Goal: Information Seeking & Learning: Learn about a topic

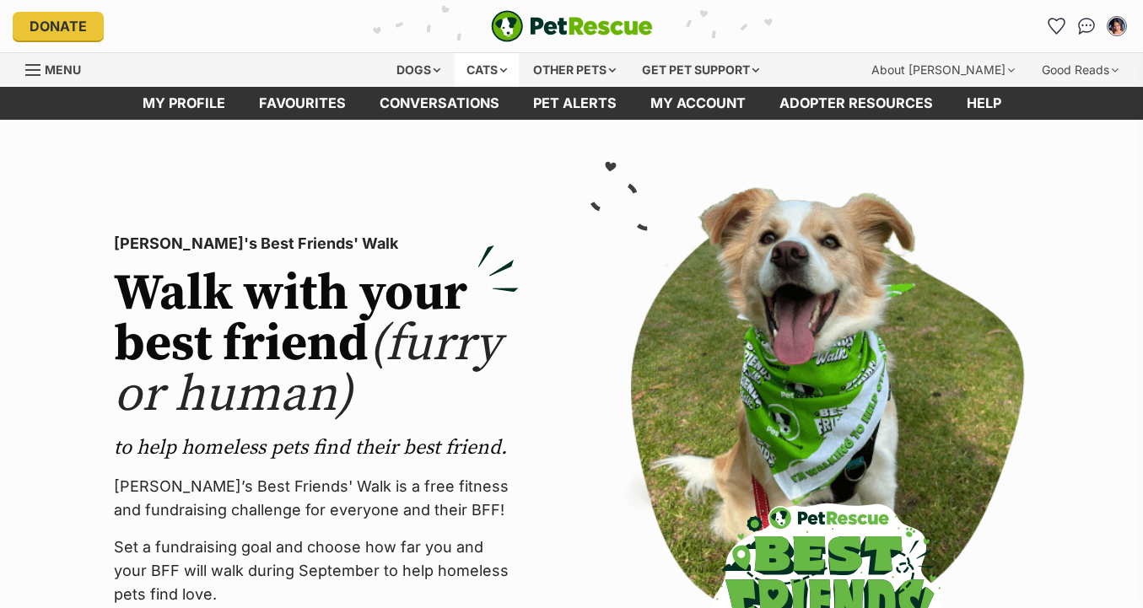
click at [481, 67] on div "Cats" at bounding box center [487, 70] width 64 height 34
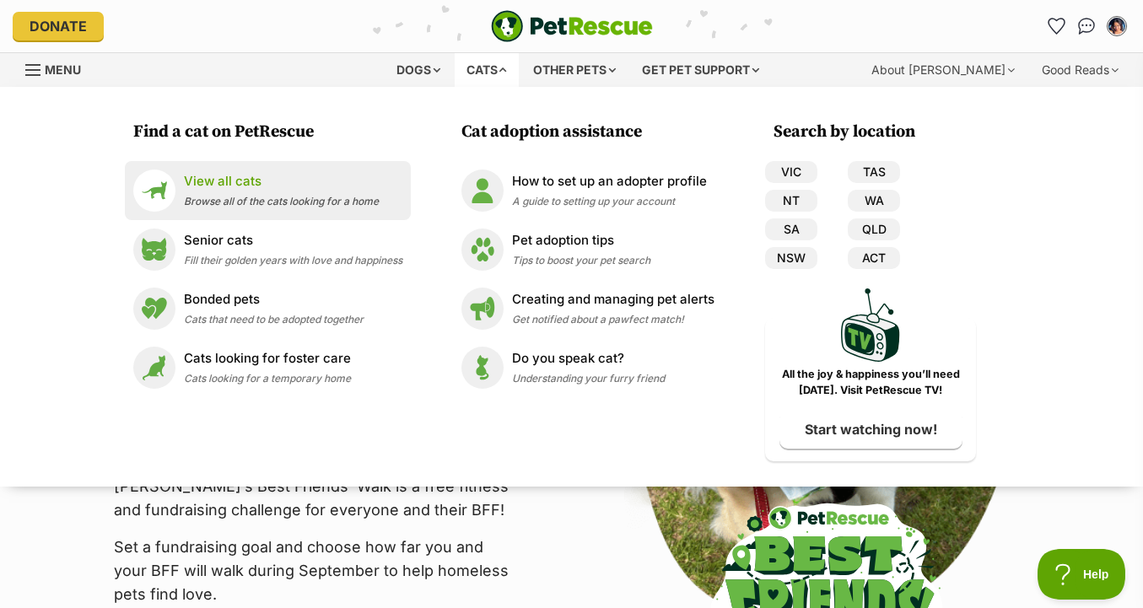
click at [285, 213] on li "View all cats Browse all of the cats looking for a home" at bounding box center [268, 190] width 286 height 59
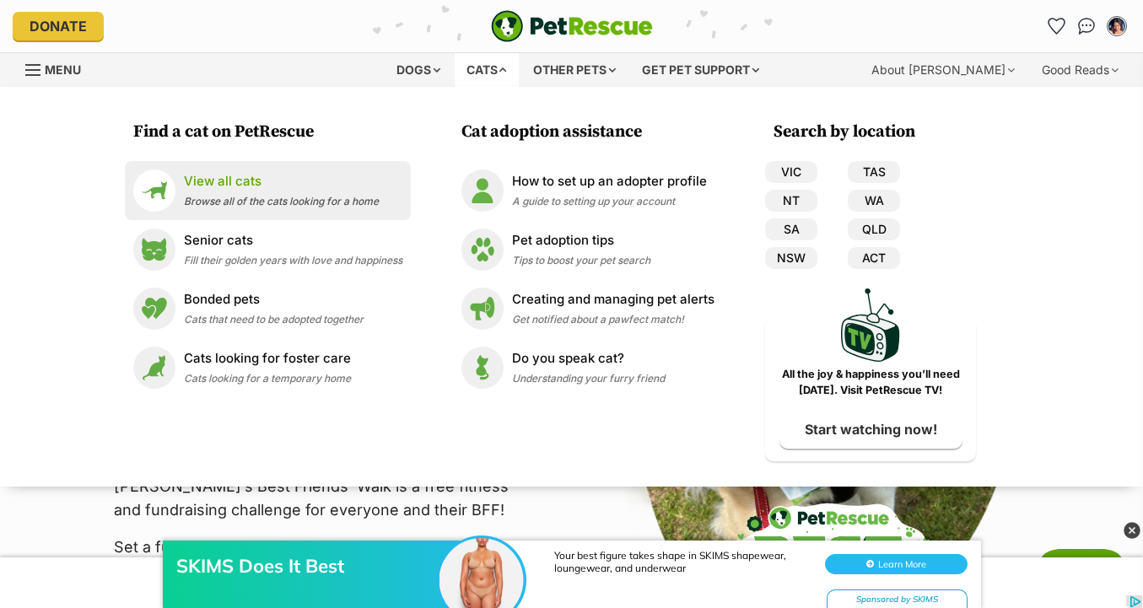
click at [351, 200] on span "Browse all of the cats looking for a home" at bounding box center [281, 201] width 195 height 13
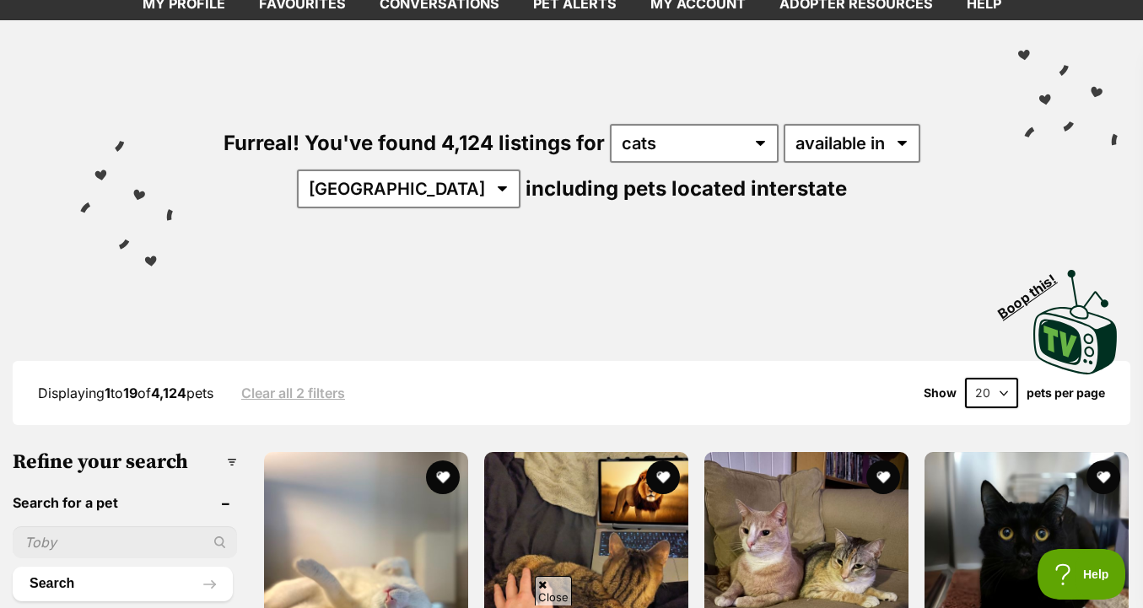
scroll to position [127, 0]
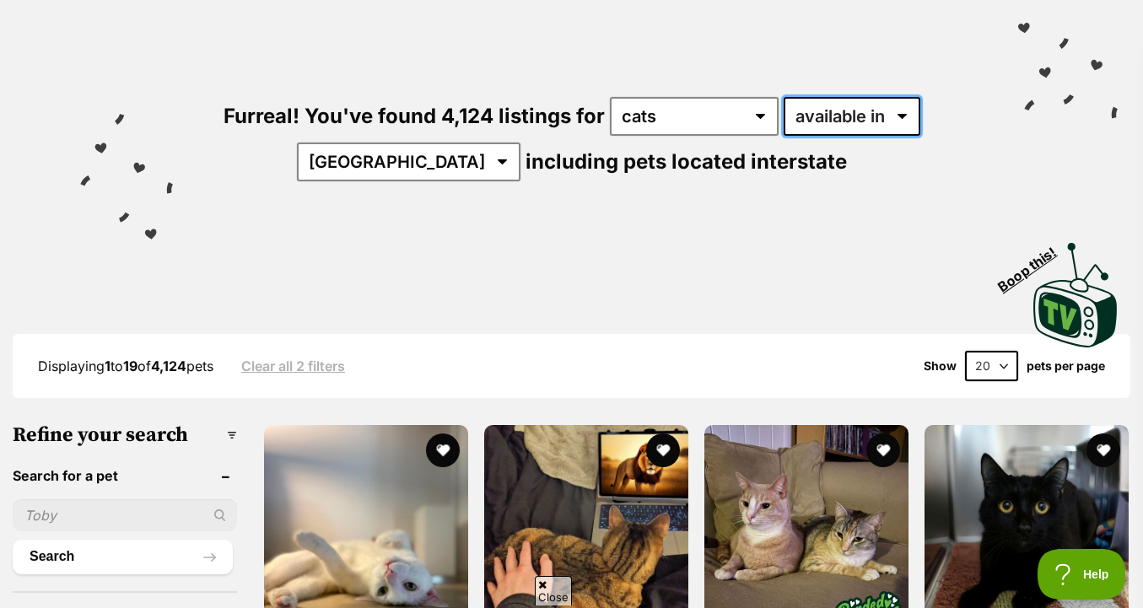
click at [857, 115] on select "available in located in" at bounding box center [852, 116] width 137 height 39
select select "disabled"
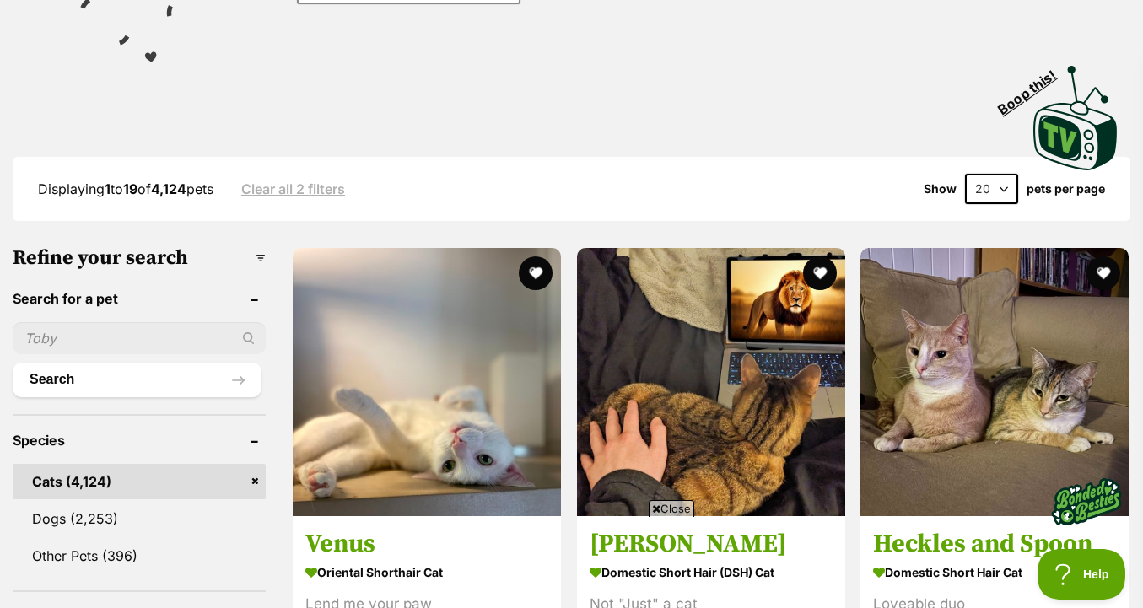
scroll to position [313, 0]
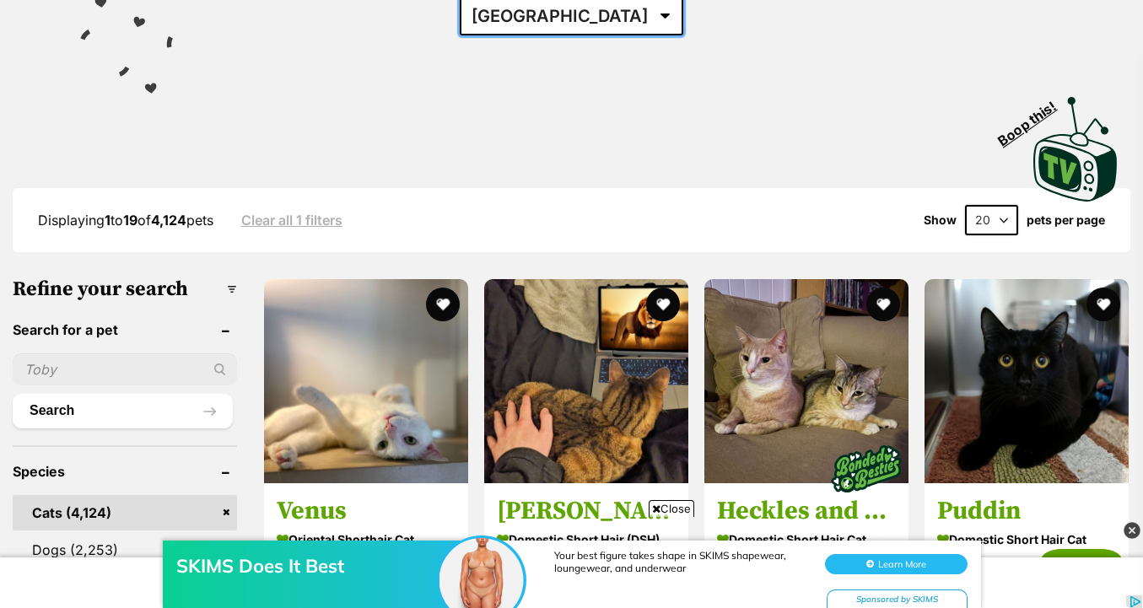
click at [606, 28] on select "Australia ACT NSW NT QLD SA TAS VIC WA" at bounding box center [572, 16] width 224 height 39
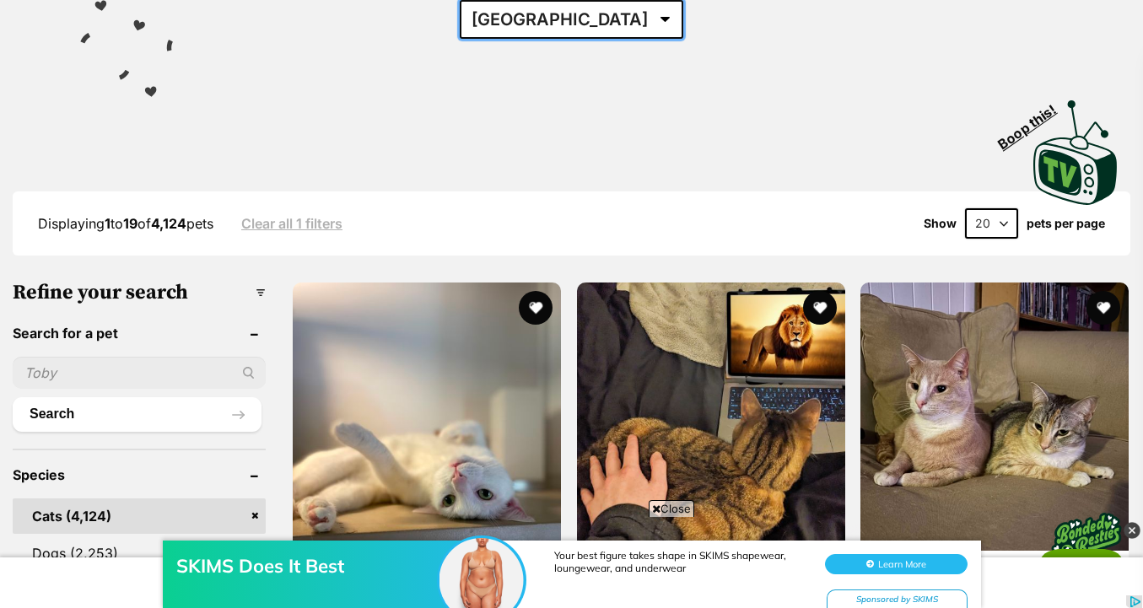
select select "VIC"
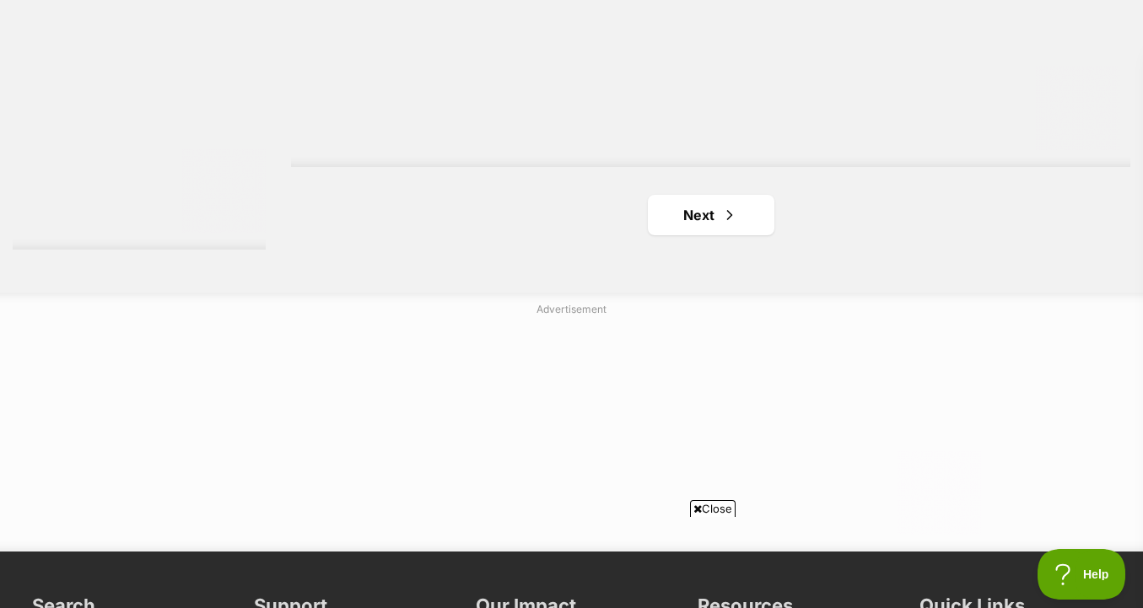
scroll to position [4291, 0]
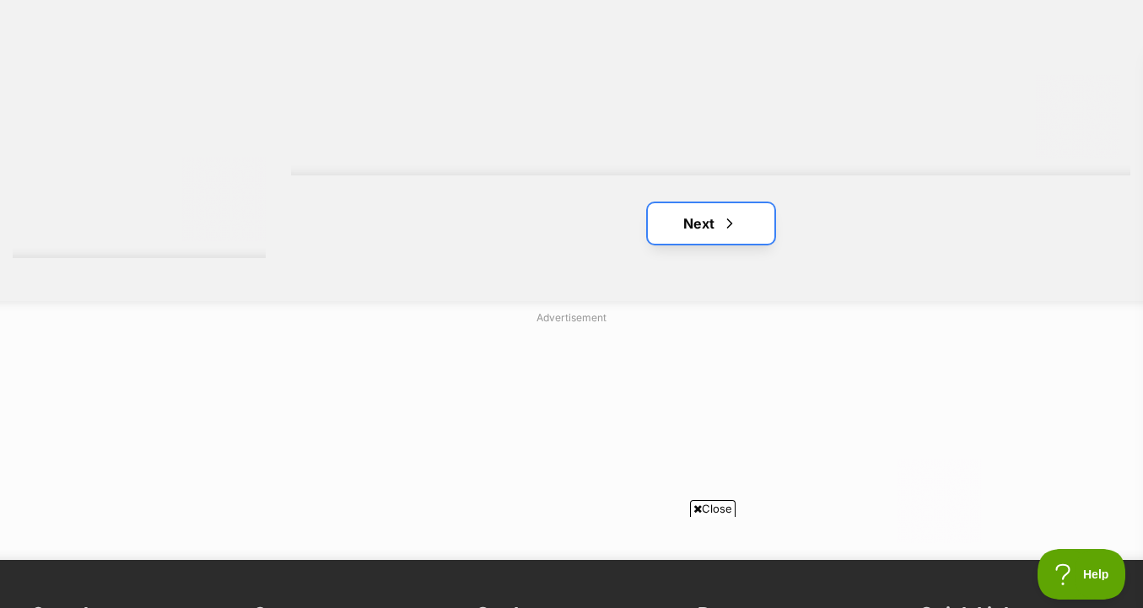
click at [718, 219] on link "Next" at bounding box center [711, 223] width 127 height 40
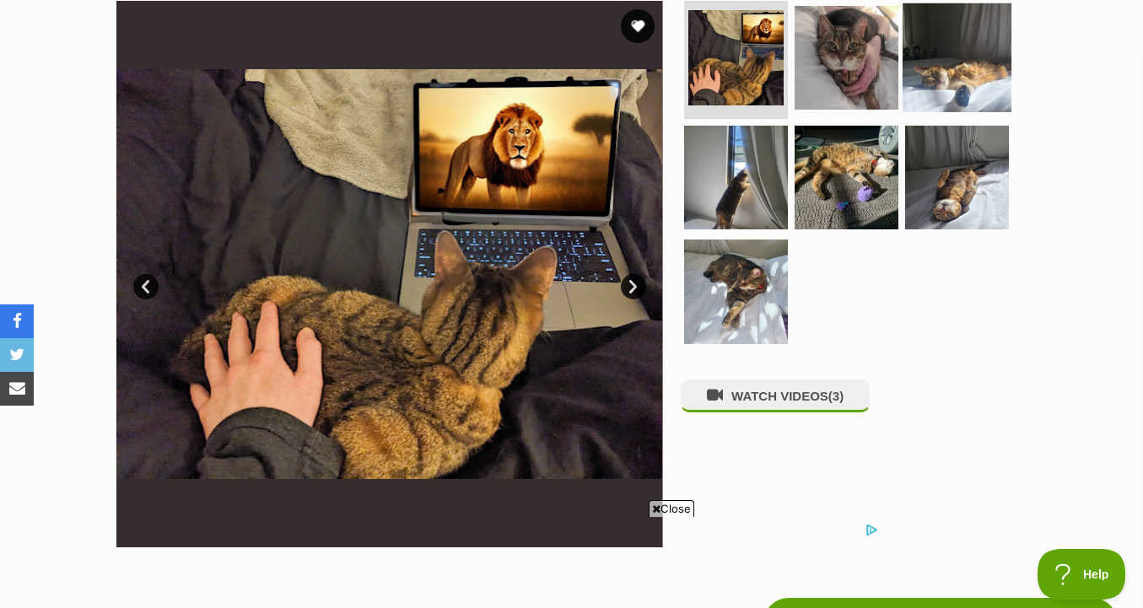
click at [941, 101] on img at bounding box center [957, 57] width 109 height 109
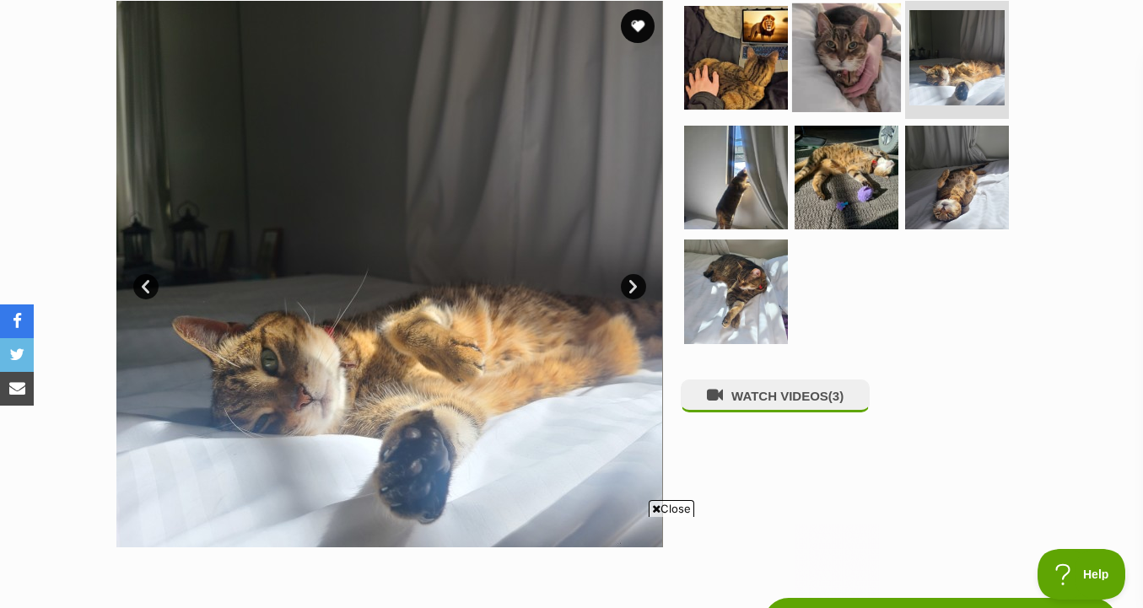
click at [855, 82] on img at bounding box center [846, 57] width 109 height 109
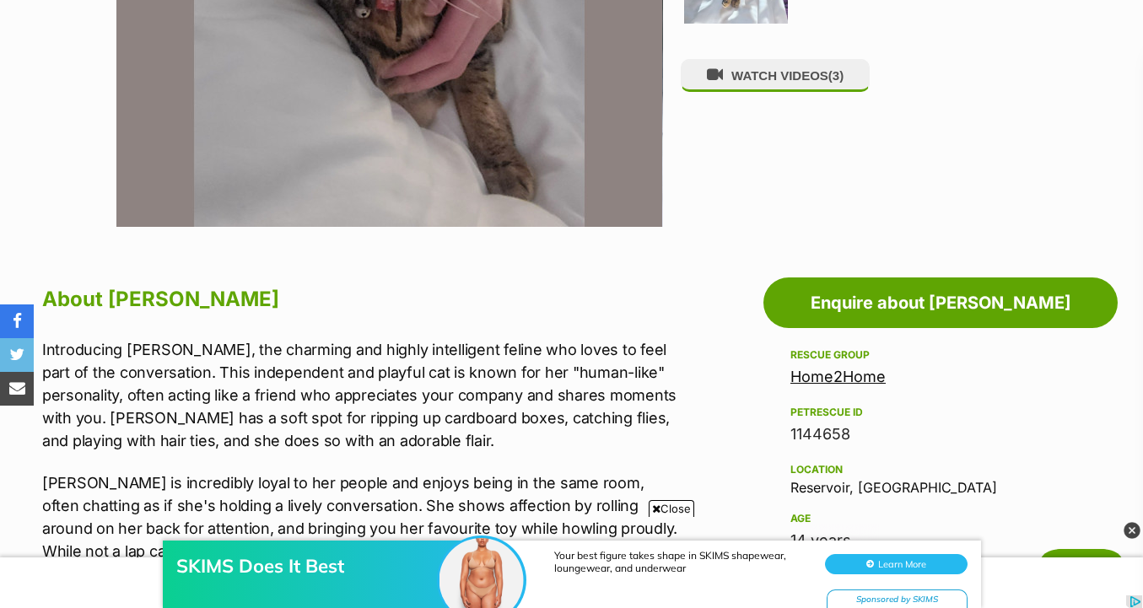
scroll to position [736, 0]
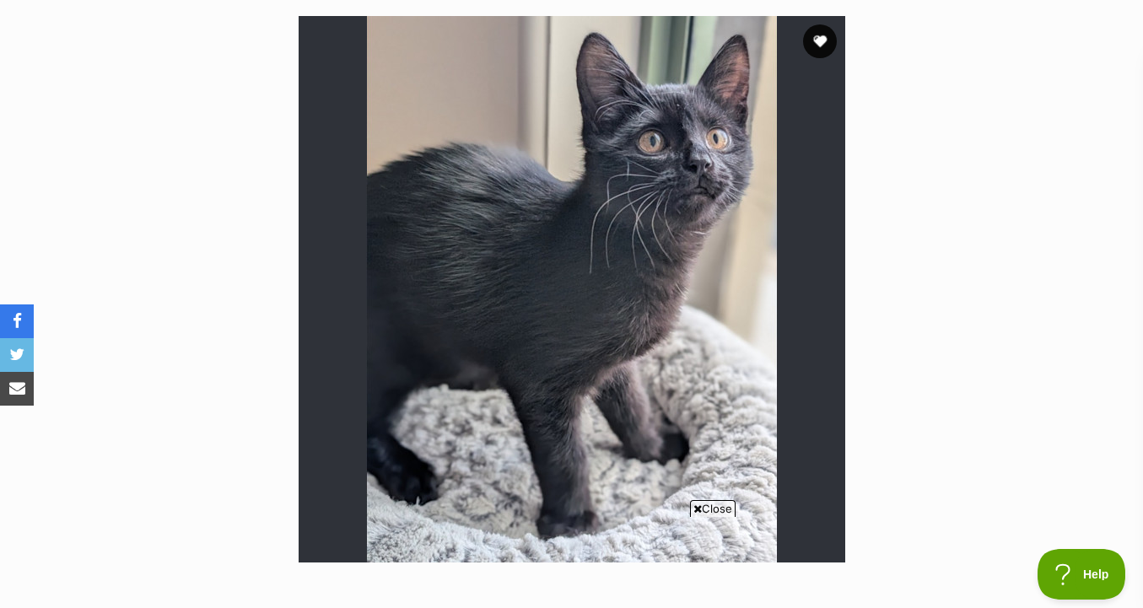
scroll to position [317, 0]
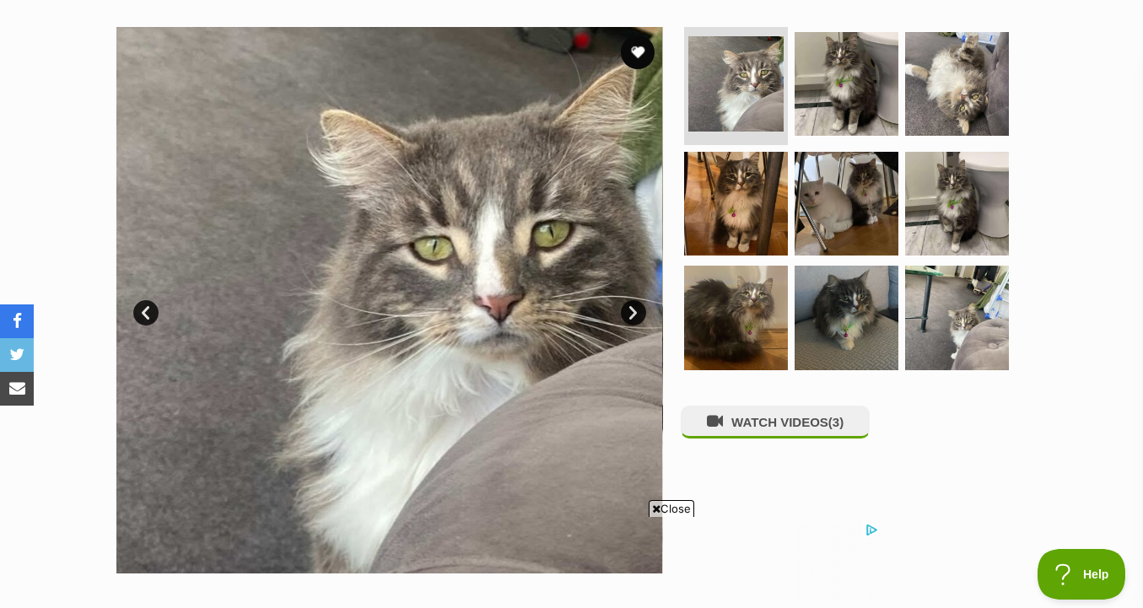
scroll to position [344, 0]
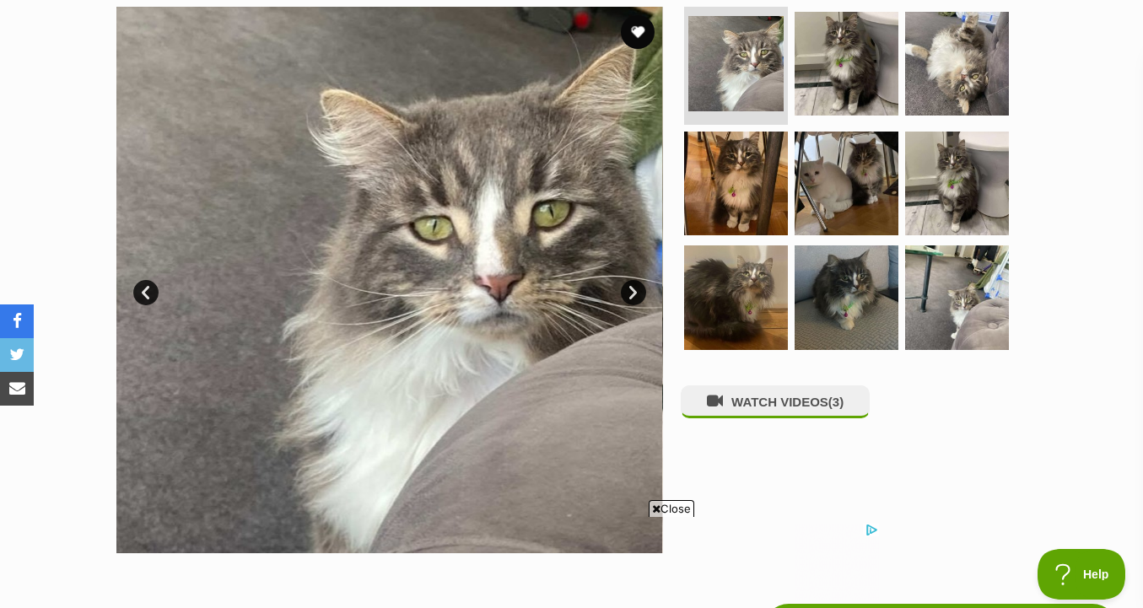
click at [866, 186] on img at bounding box center [847, 184] width 104 height 104
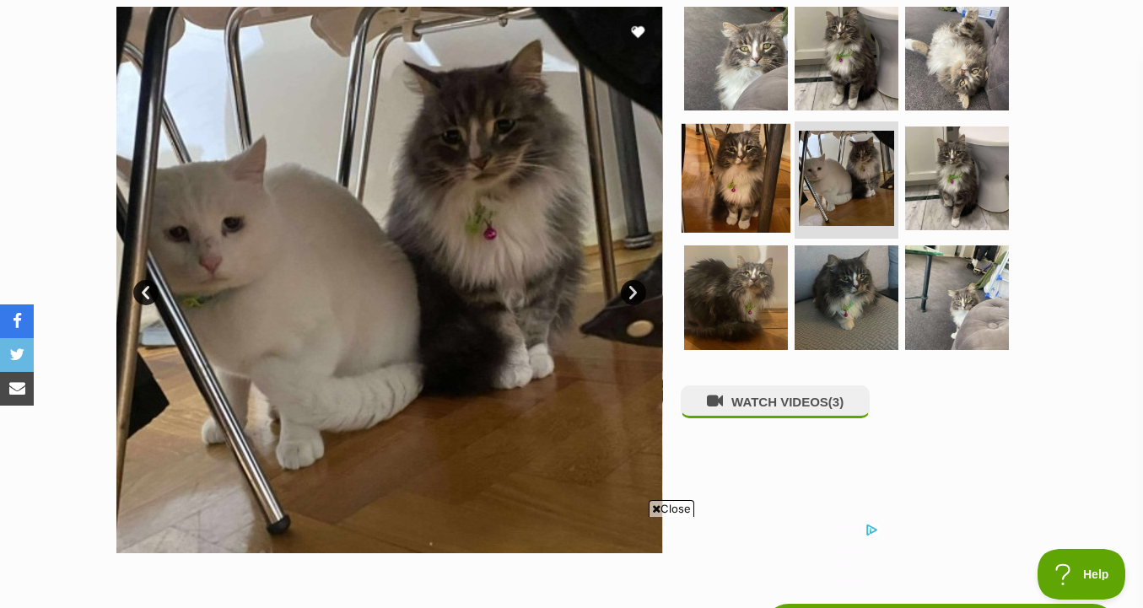
click at [735, 184] on img at bounding box center [736, 177] width 109 height 109
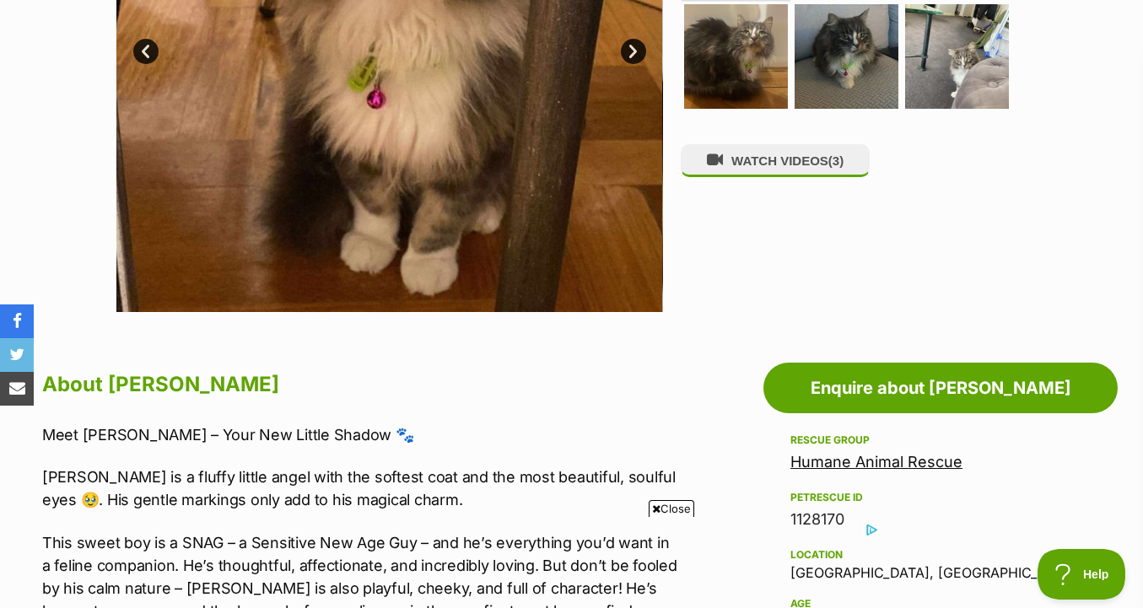
scroll to position [876, 0]
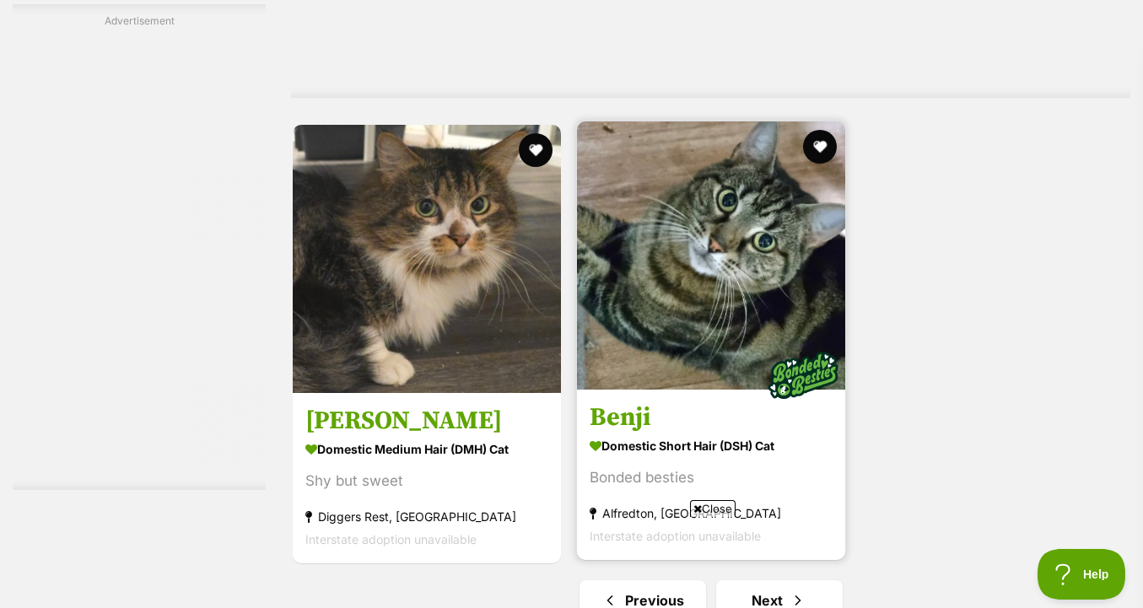
scroll to position [4090, 0]
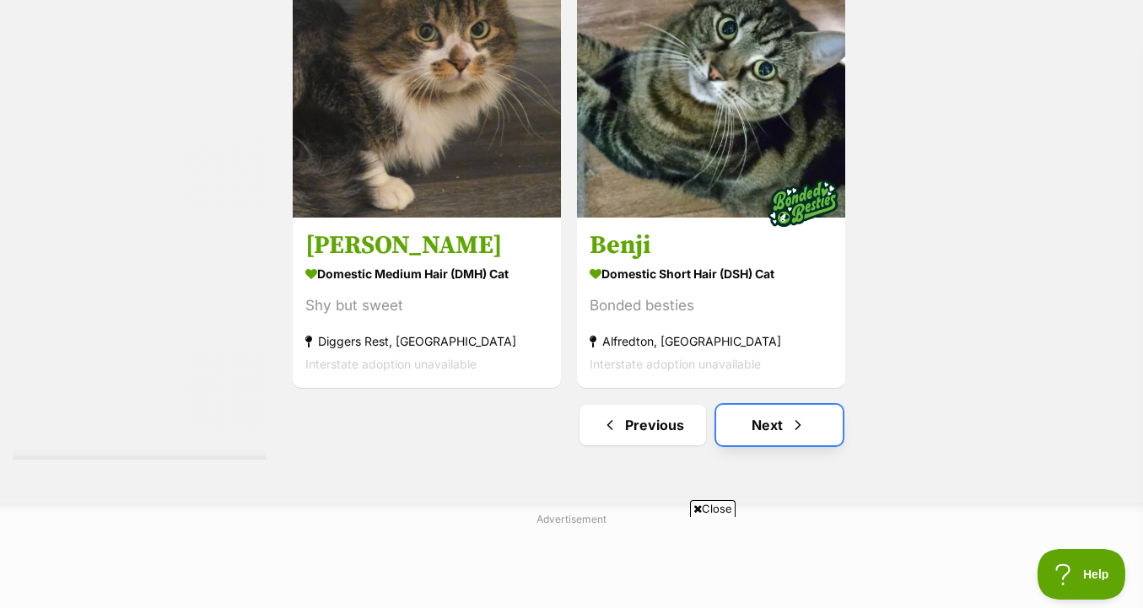
click at [776, 429] on link "Next" at bounding box center [779, 425] width 127 height 40
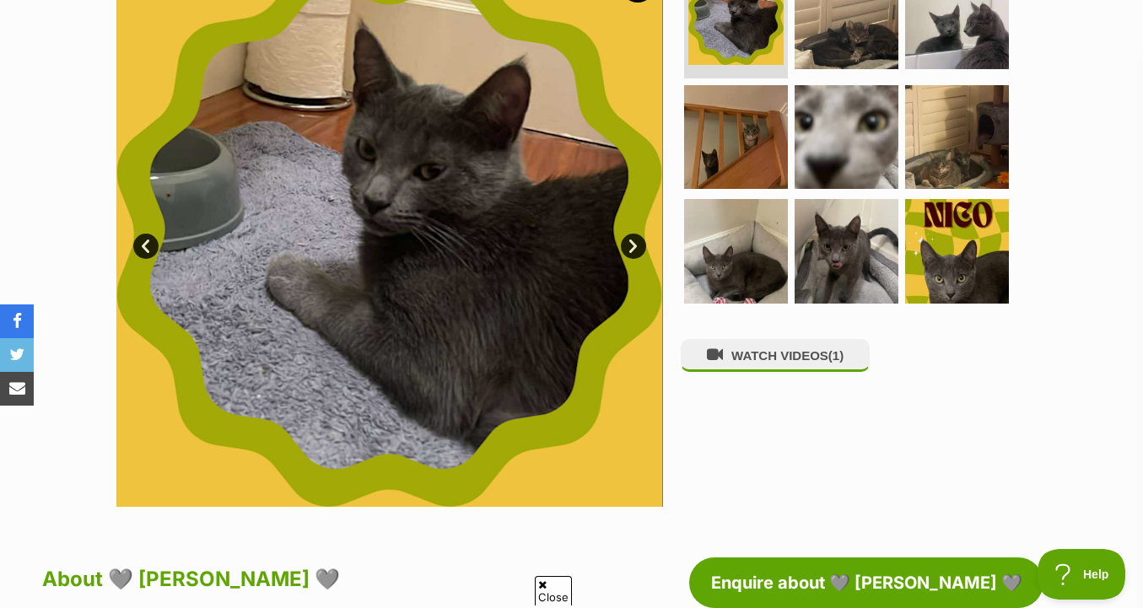
scroll to position [338, 0]
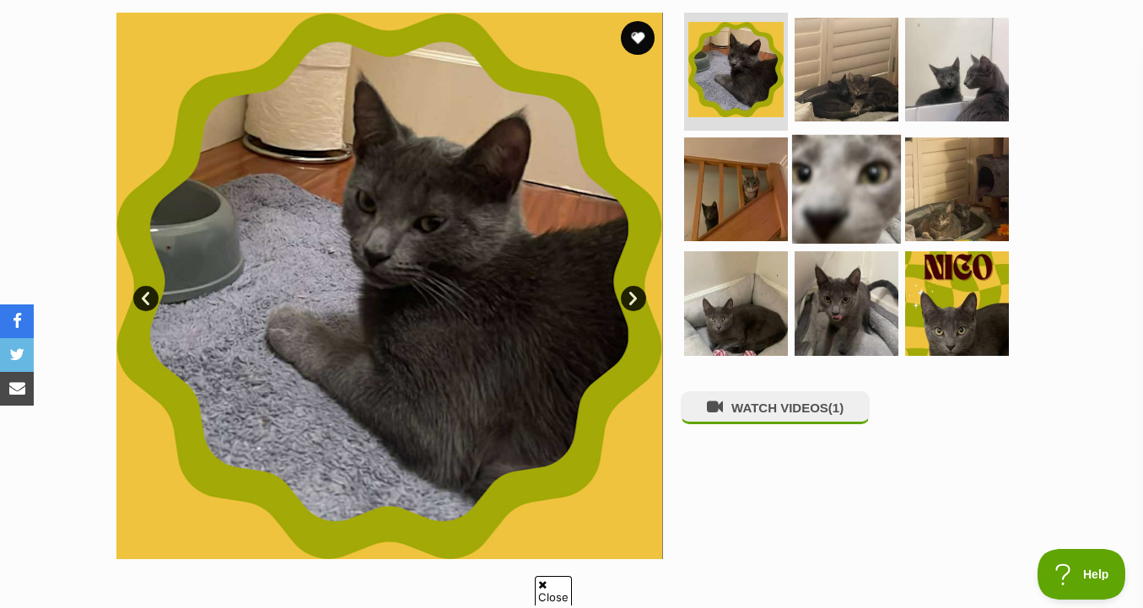
click at [892, 231] on img at bounding box center [846, 188] width 109 height 109
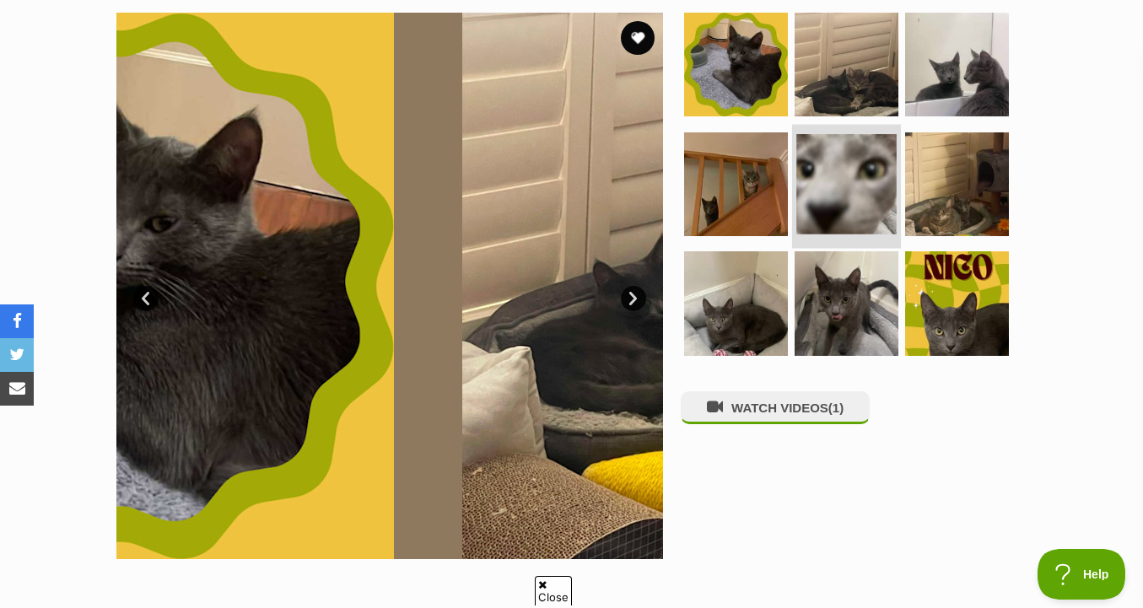
click at [892, 231] on li at bounding box center [846, 186] width 109 height 124
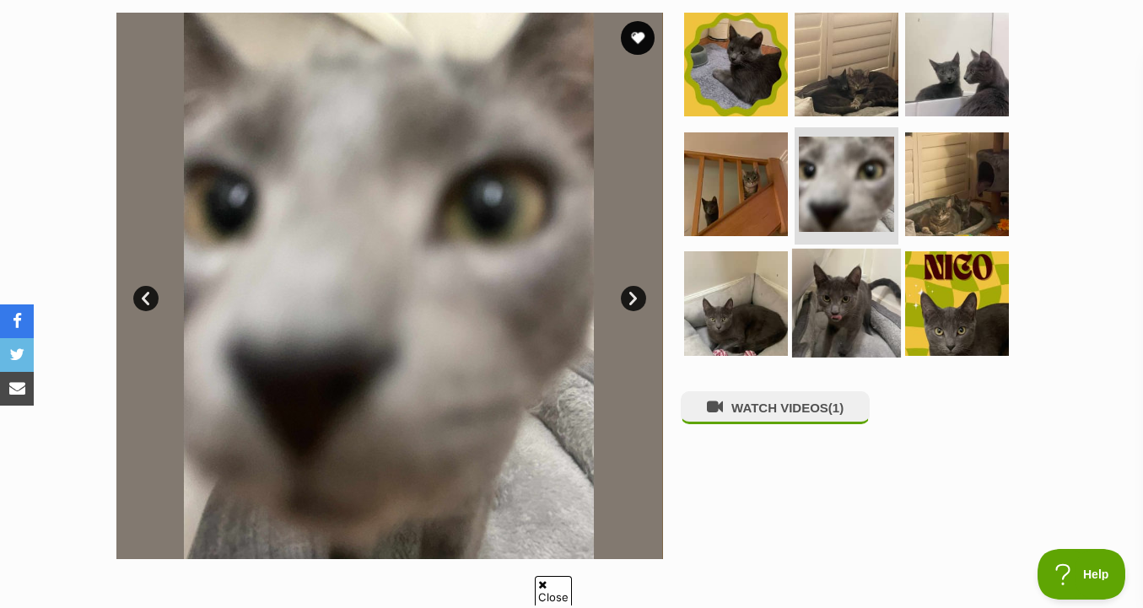
click at [847, 305] on img at bounding box center [846, 303] width 109 height 109
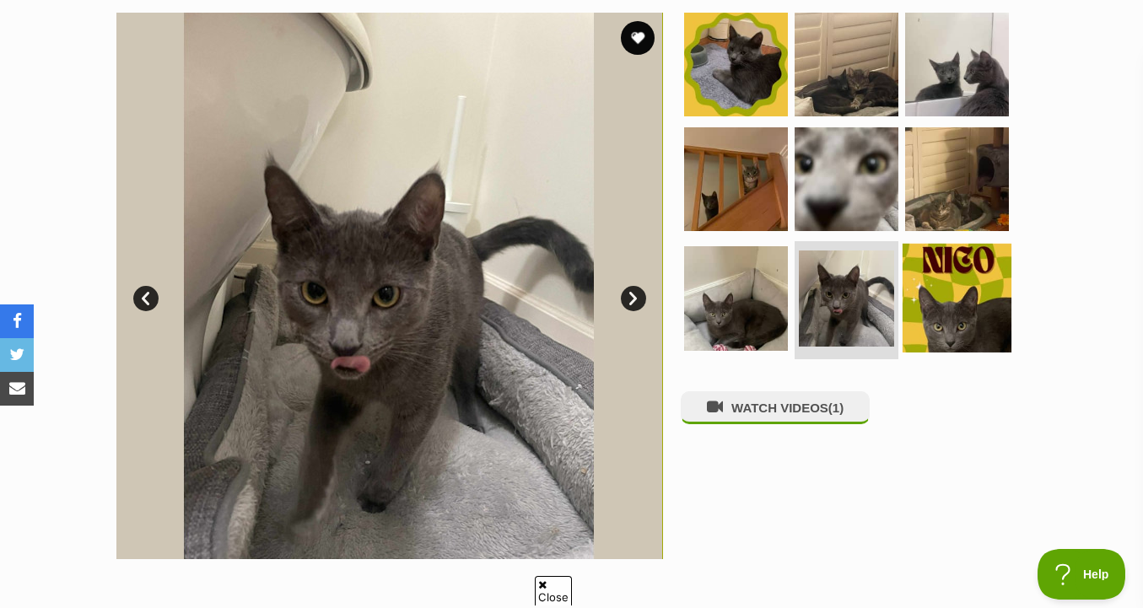
click at [946, 305] on img at bounding box center [957, 298] width 109 height 109
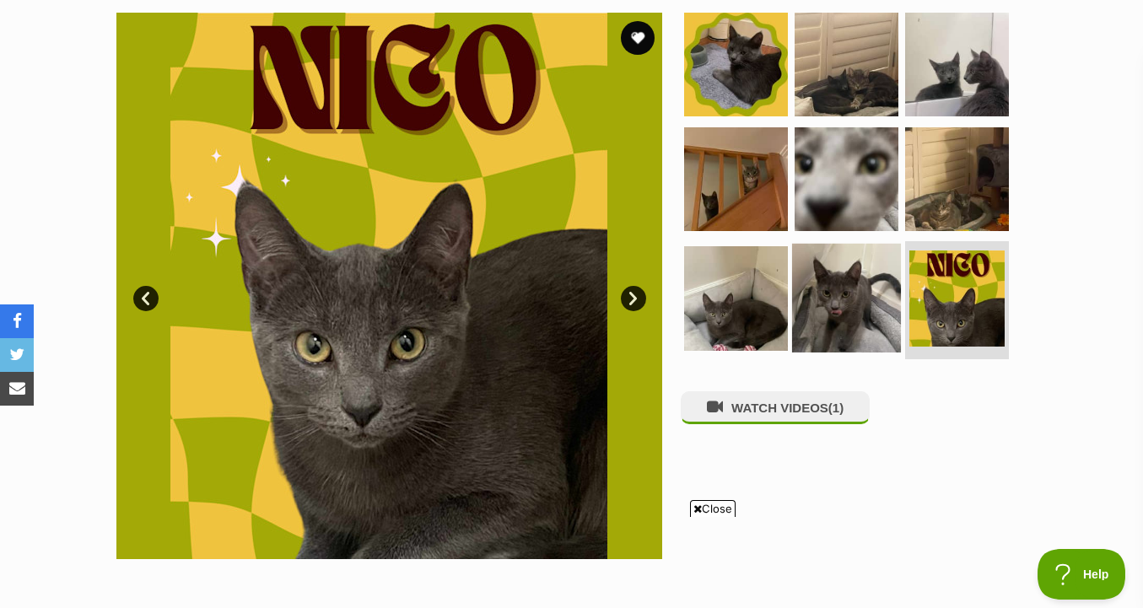
scroll to position [0, 0]
click at [839, 318] on img at bounding box center [846, 298] width 109 height 109
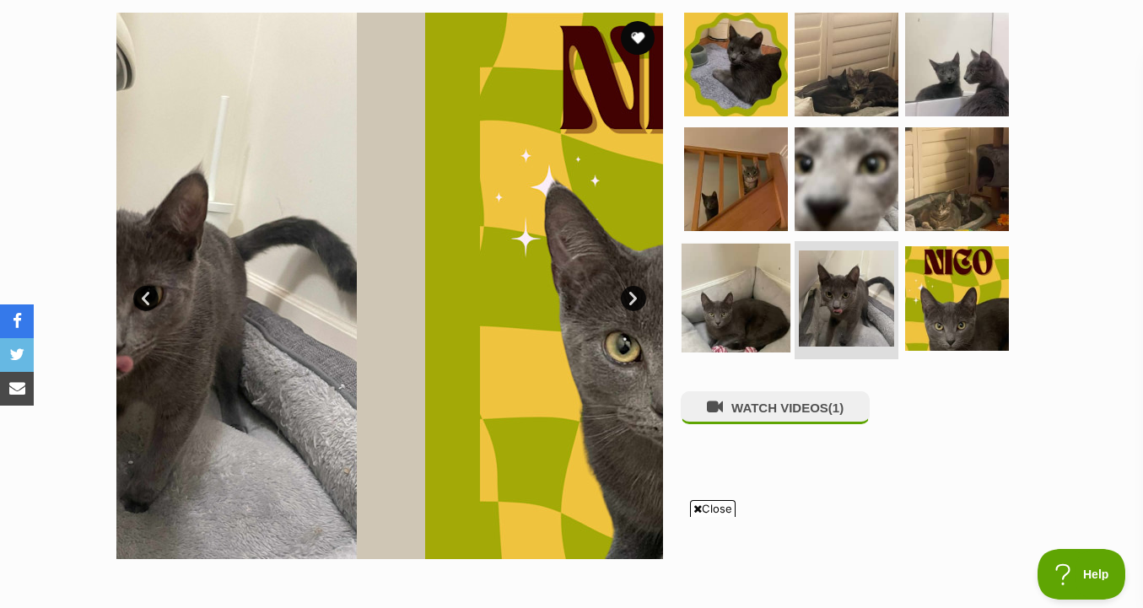
click at [741, 310] on img at bounding box center [736, 298] width 109 height 109
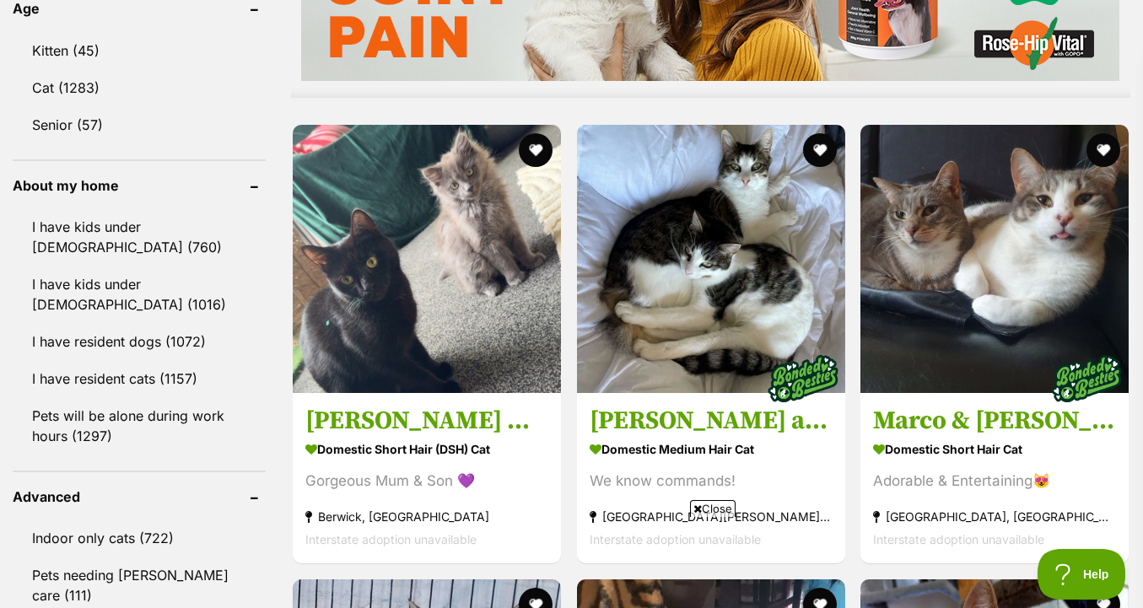
scroll to position [1789, 0]
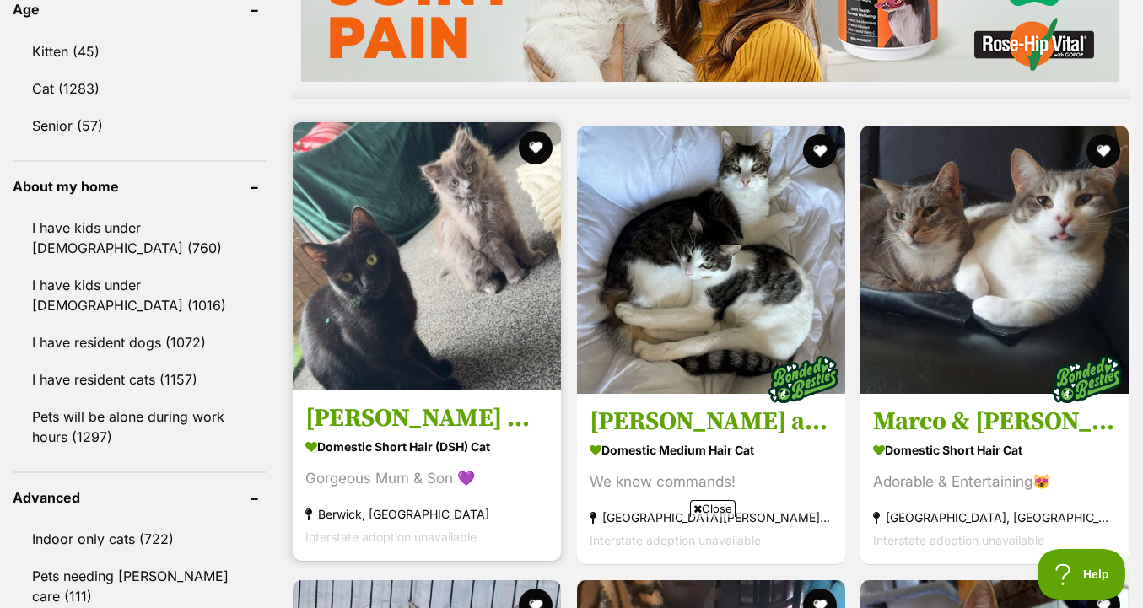
click at [433, 232] on img at bounding box center [427, 256] width 268 height 268
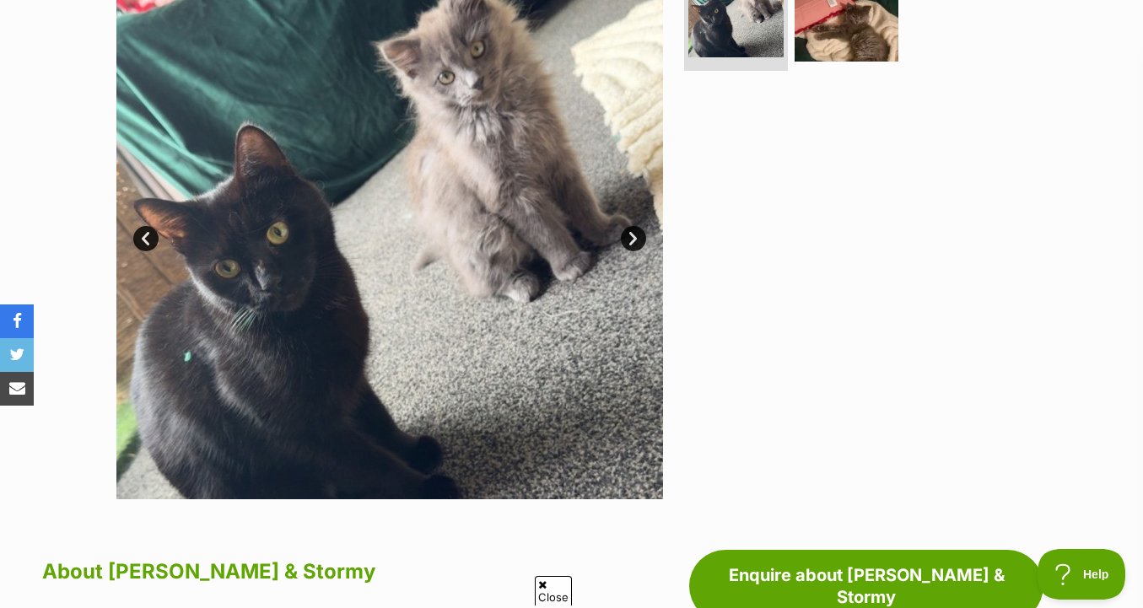
scroll to position [390, 0]
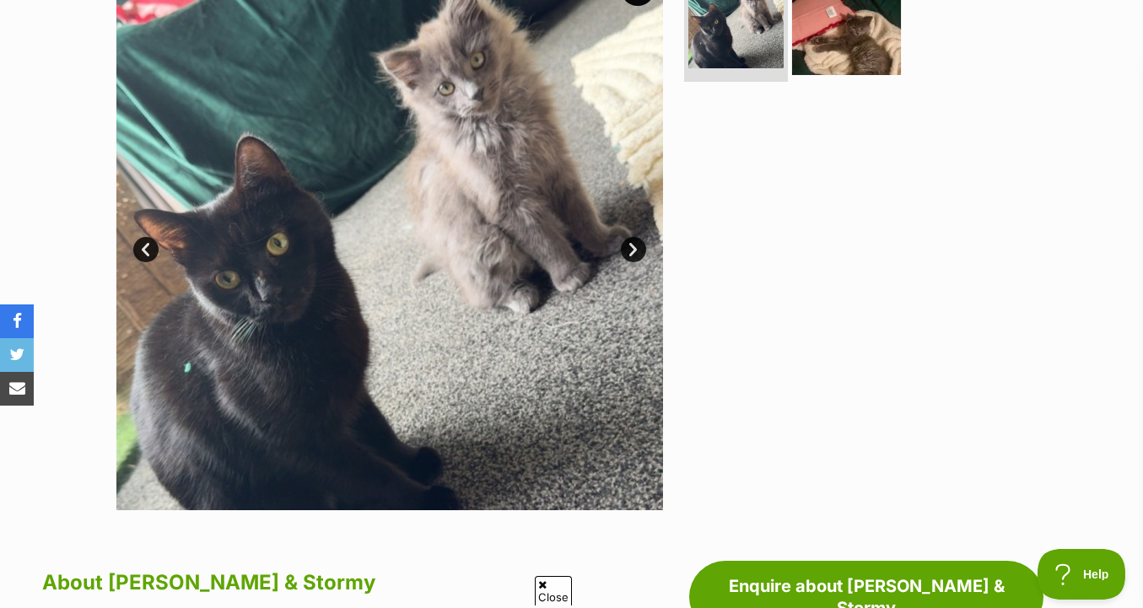
click at [865, 18] on img at bounding box center [846, 20] width 109 height 109
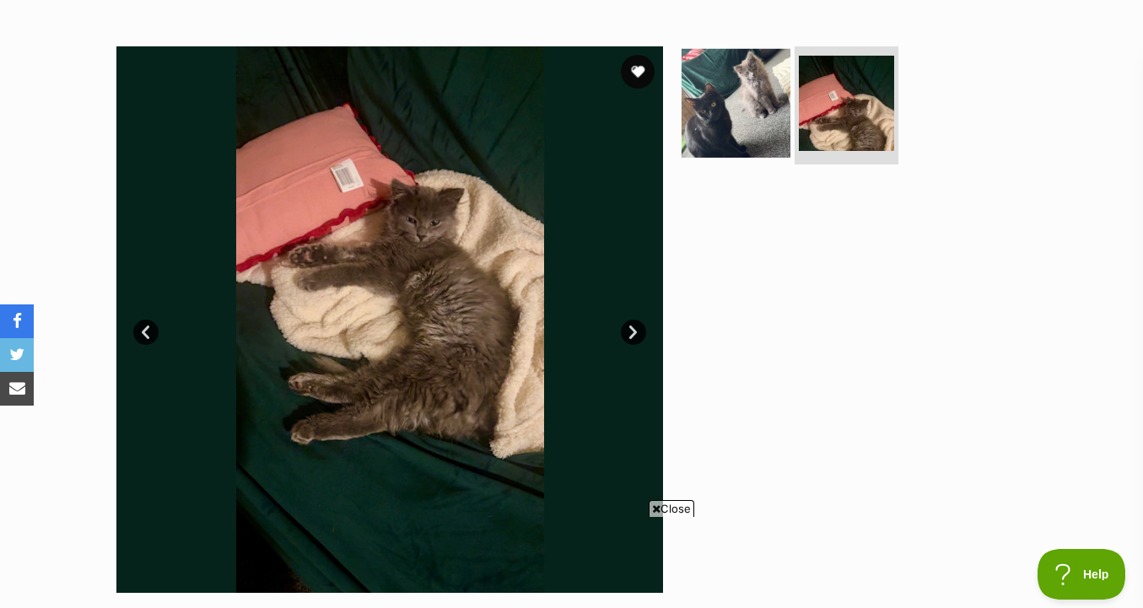
scroll to position [0, 0]
click at [764, 91] on img at bounding box center [736, 103] width 109 height 109
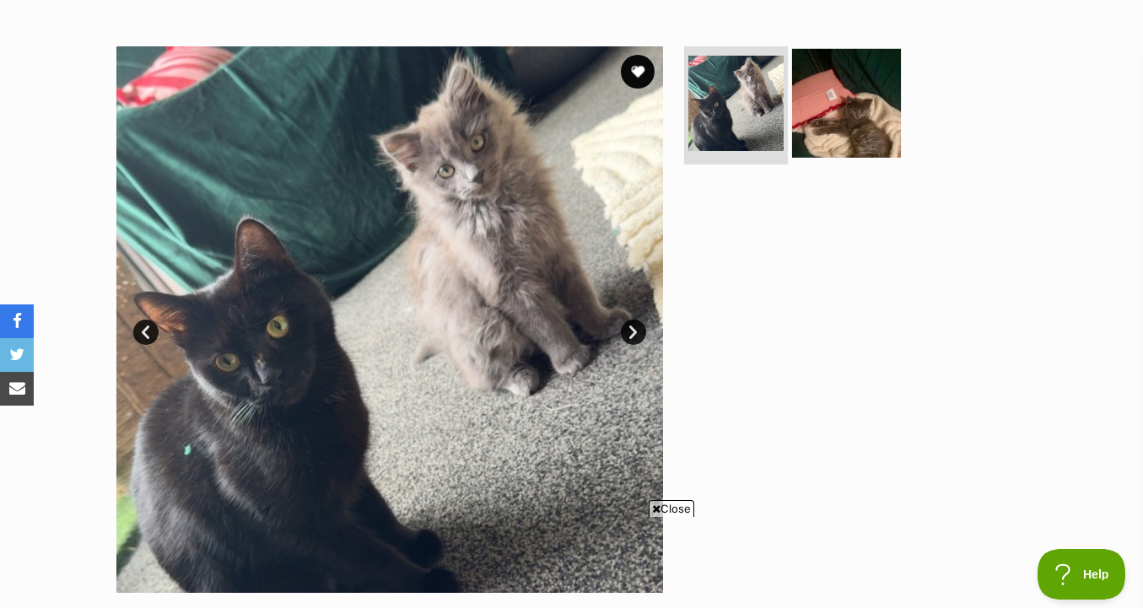
click at [832, 135] on img at bounding box center [846, 103] width 109 height 109
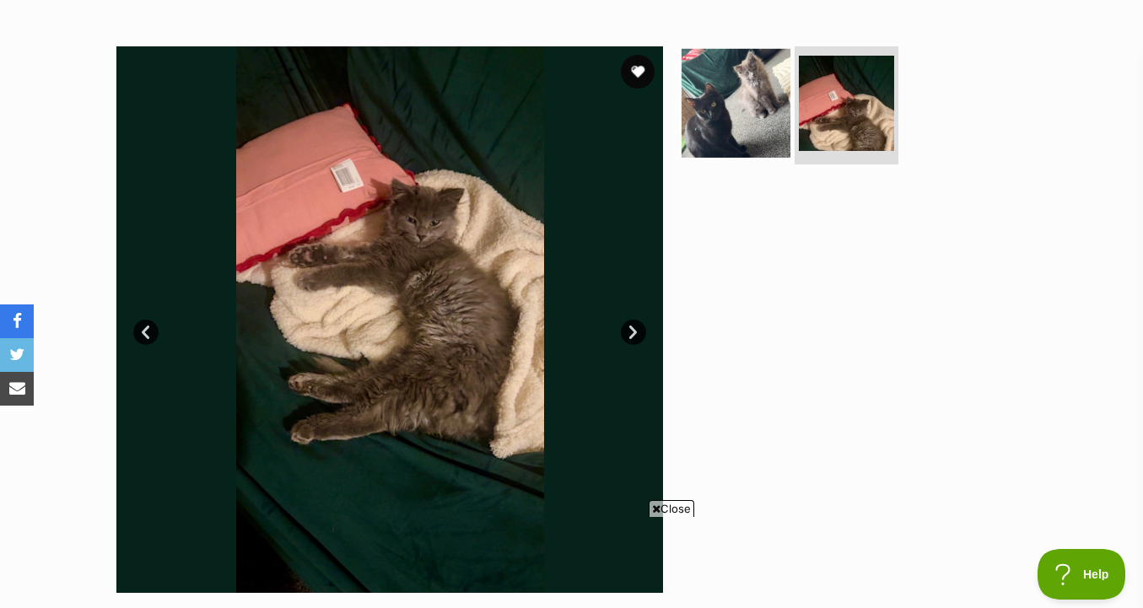
click at [756, 106] on img at bounding box center [736, 103] width 109 height 109
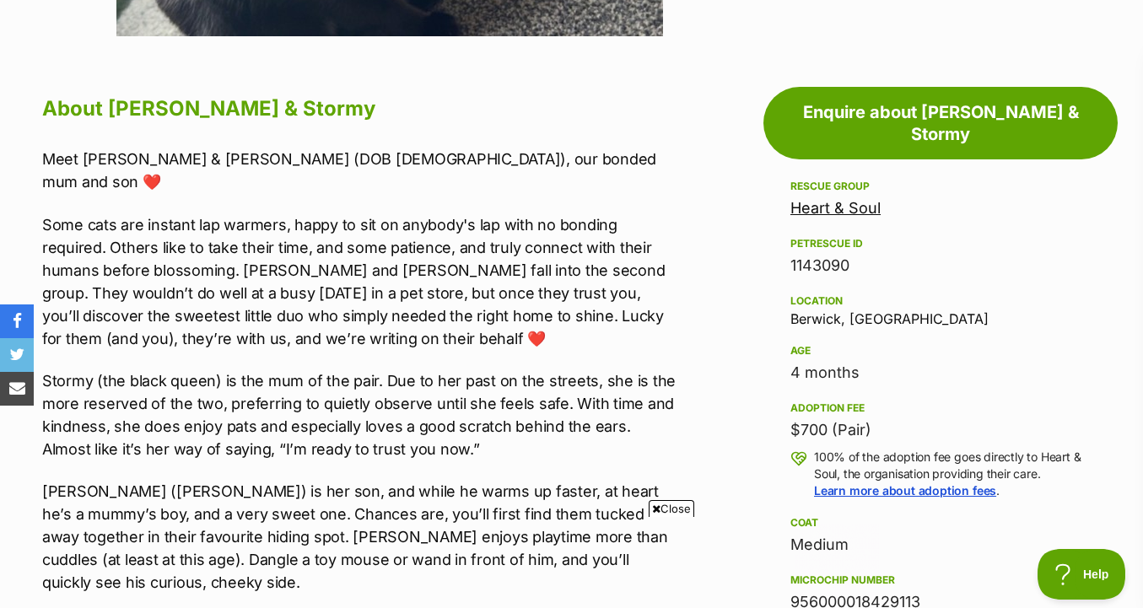
scroll to position [866, 0]
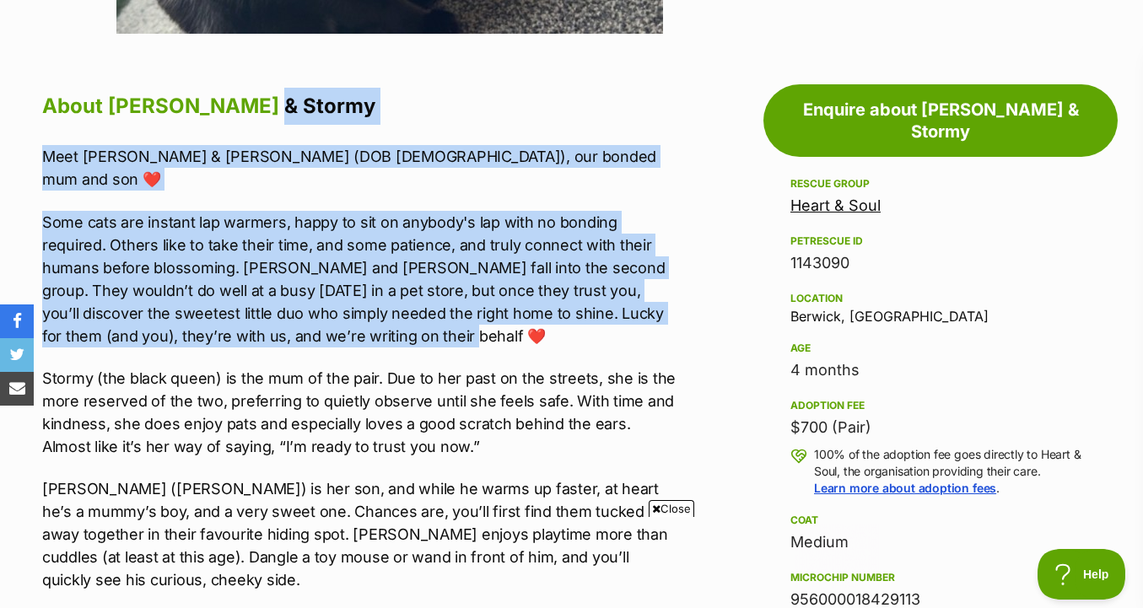
drag, startPoint x: 677, startPoint y: 116, endPoint x: 665, endPoint y: 306, distance: 191.1
click at [665, 306] on p "Some cats are instant lap warmers, happy to sit on anybody's lap with no bondin…" at bounding box center [361, 279] width 639 height 137
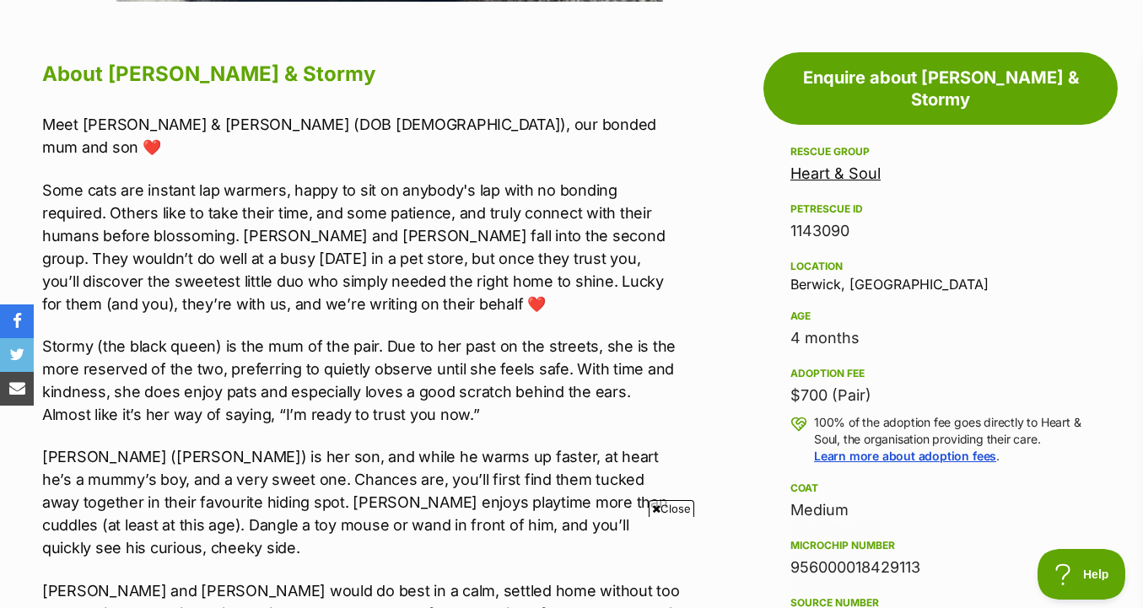
scroll to position [899, 0]
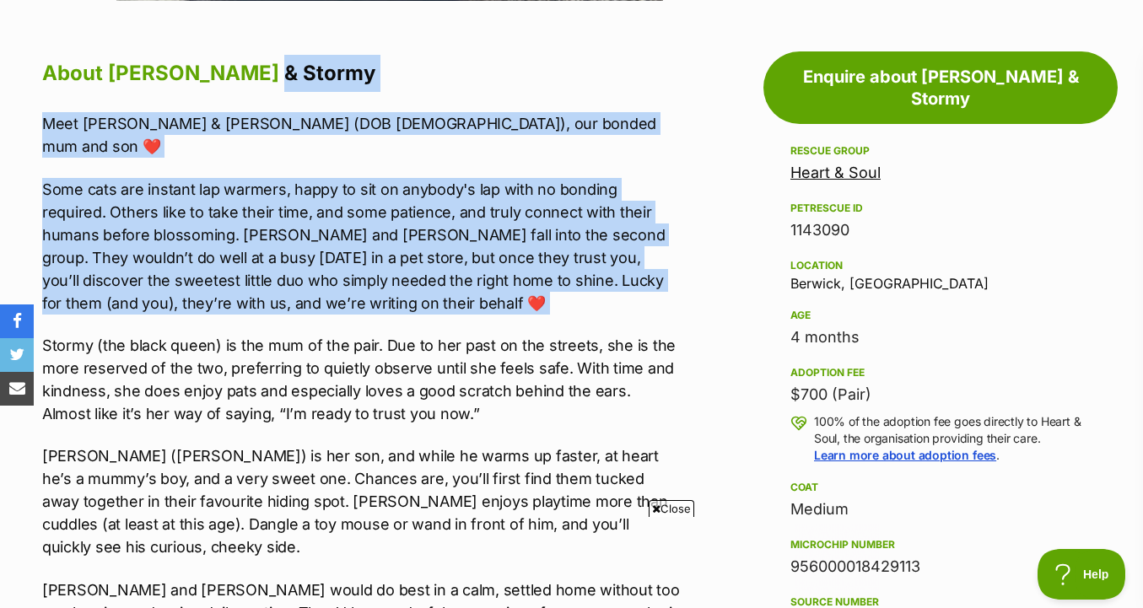
drag, startPoint x: 665, startPoint y: 306, endPoint x: 673, endPoint y: 72, distance: 234.7
click at [673, 72] on h2 "About Lenny & Stormy" at bounding box center [361, 73] width 639 height 37
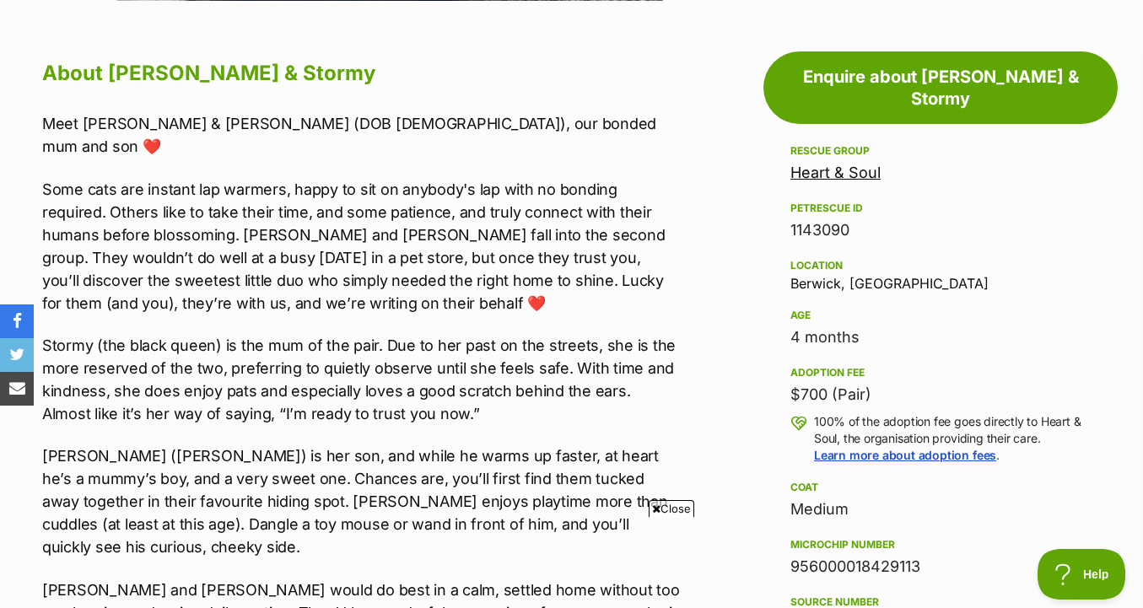
scroll to position [0, 0]
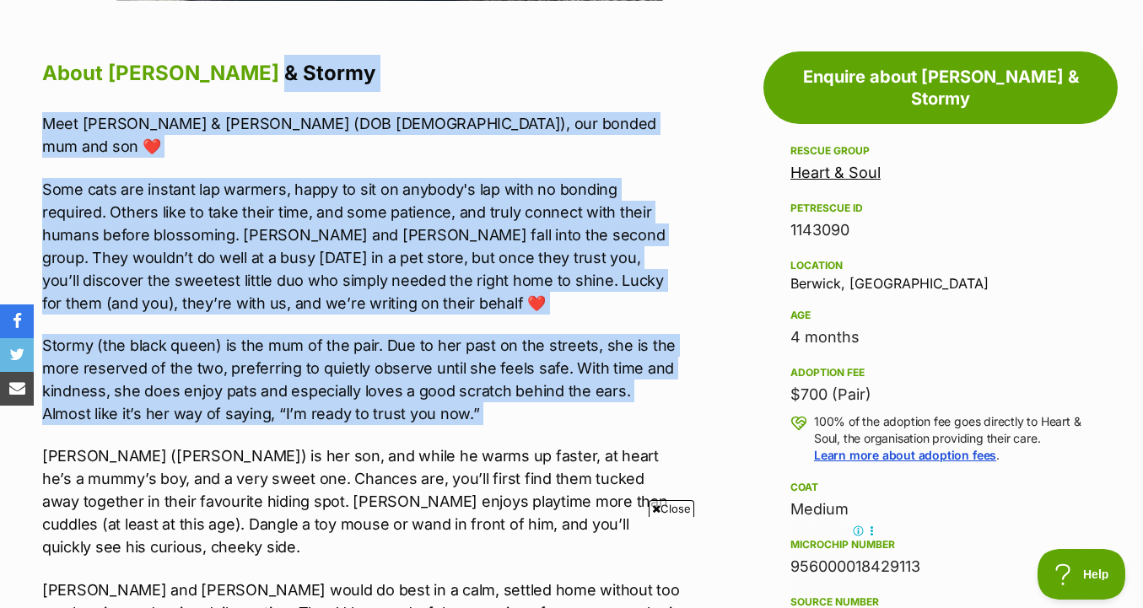
drag, startPoint x: 673, startPoint y: 72, endPoint x: 673, endPoint y: 413, distance: 341.6
click at [673, 413] on div "Meet Lenny & Stormy (DOB 15/08/24), our bonded mum and son ❤️ Some cats are ins…" at bounding box center [361, 501] width 639 height 779
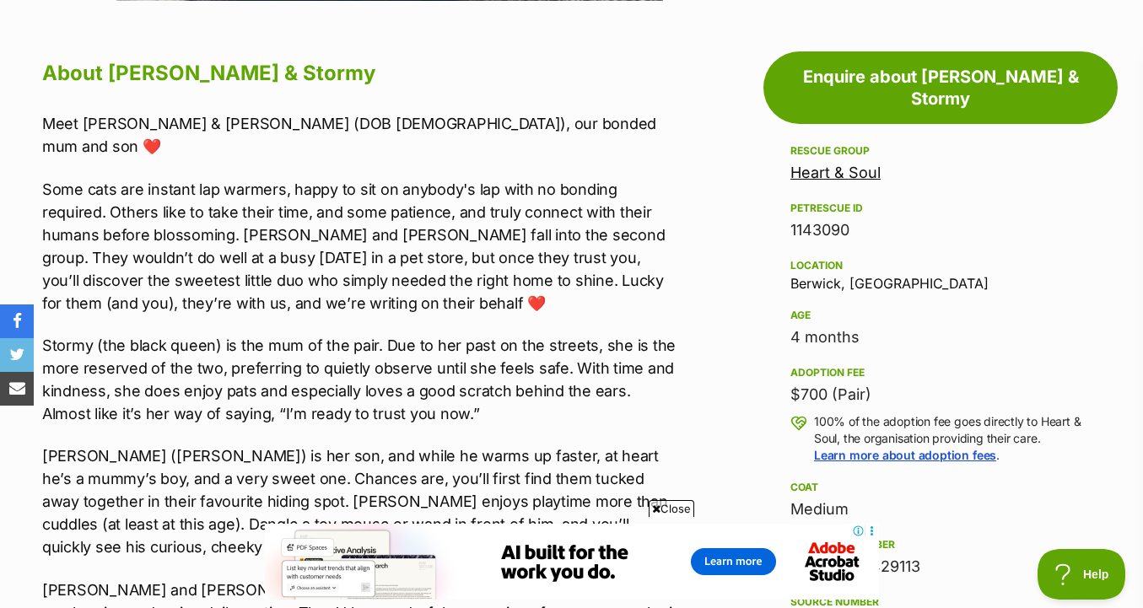
scroll to position [1083, 0]
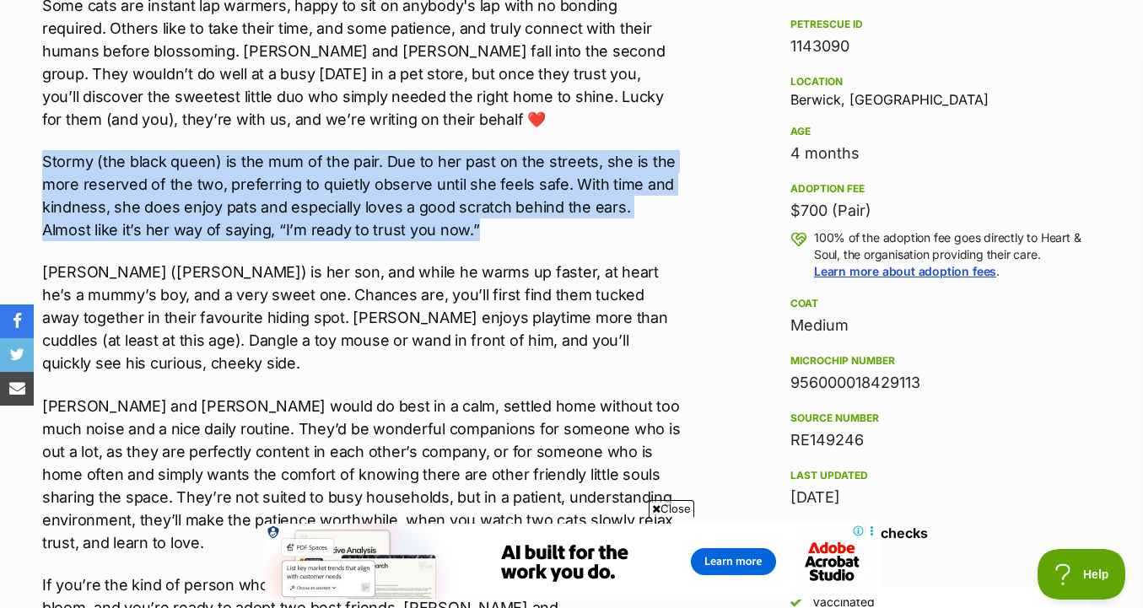
drag, startPoint x: 682, startPoint y: 118, endPoint x: 682, endPoint y: 207, distance: 88.6
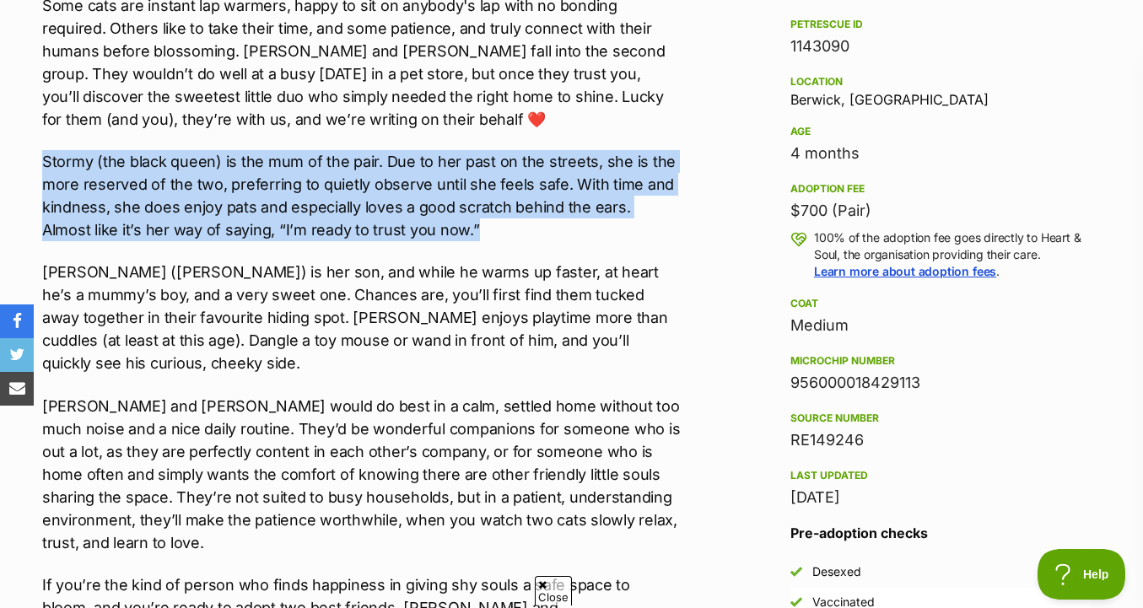
drag, startPoint x: 682, startPoint y: 214, endPoint x: 683, endPoint y: 108, distance: 106.3
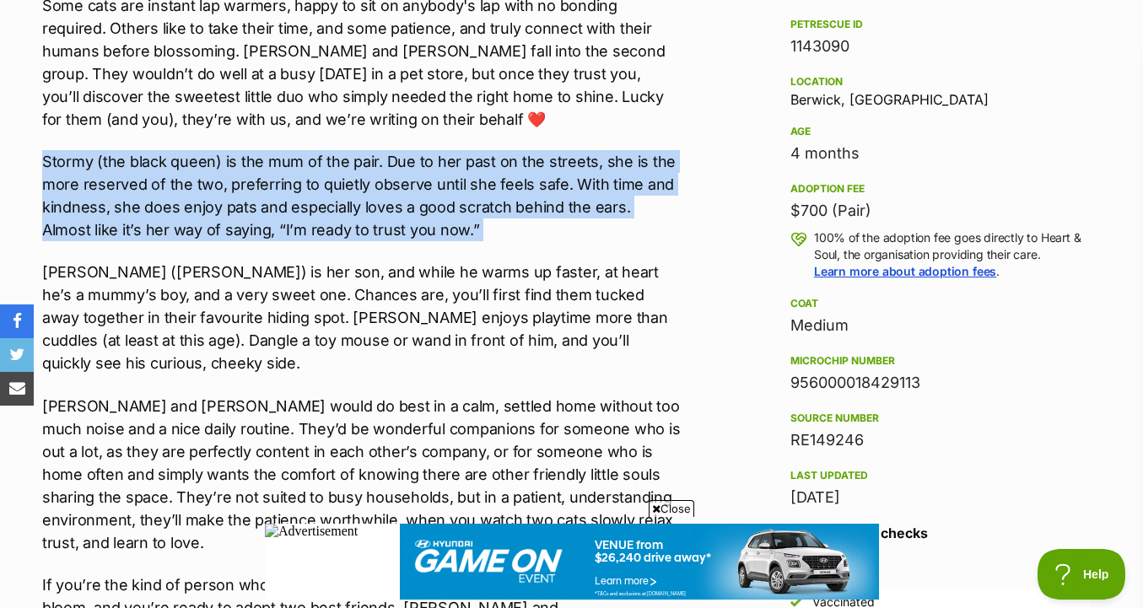
drag, startPoint x: 683, startPoint y: 108, endPoint x: 683, endPoint y: 198, distance: 90.3
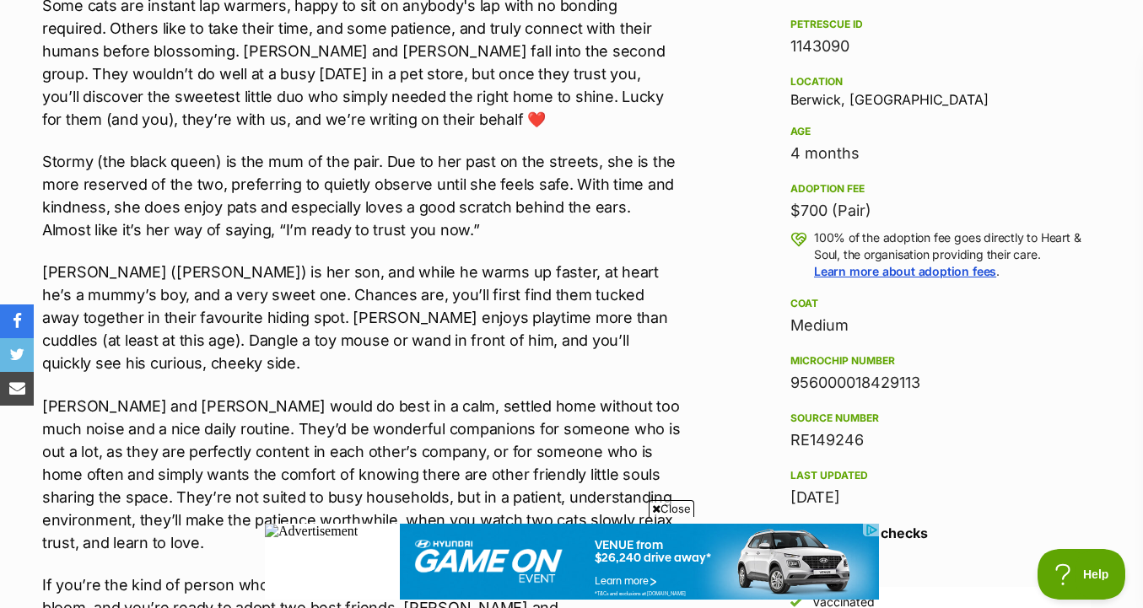
scroll to position [1221, 0]
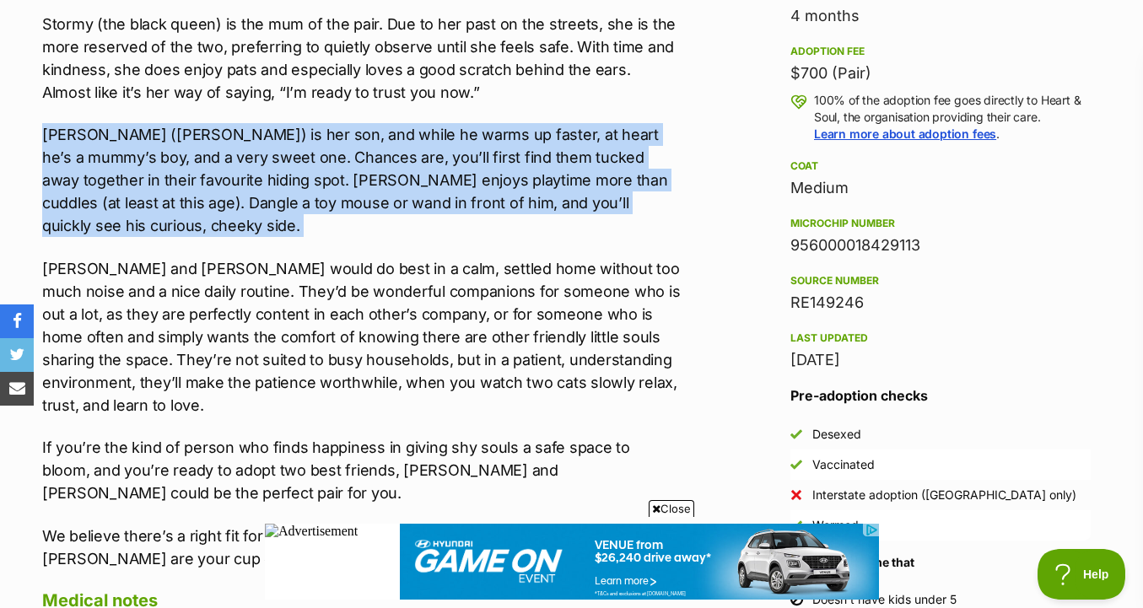
drag, startPoint x: 698, startPoint y: 80, endPoint x: 693, endPoint y: 194, distance: 114.0
drag, startPoint x: 693, startPoint y: 194, endPoint x: 693, endPoint y: 69, distance: 124.8
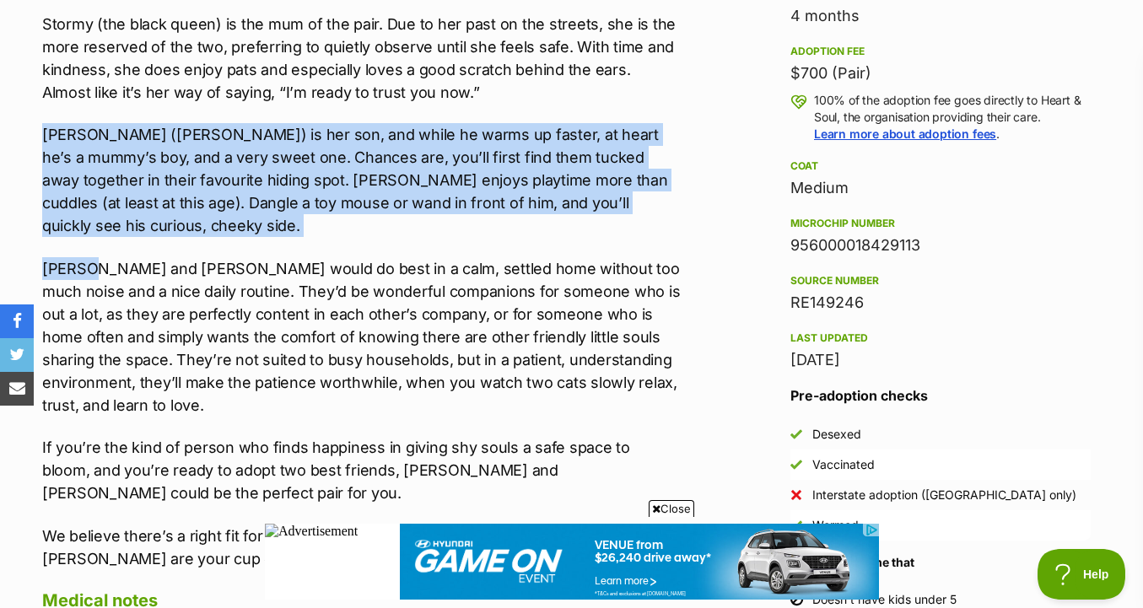
drag, startPoint x: 693, startPoint y: 69, endPoint x: 687, endPoint y: 179, distance: 109.9
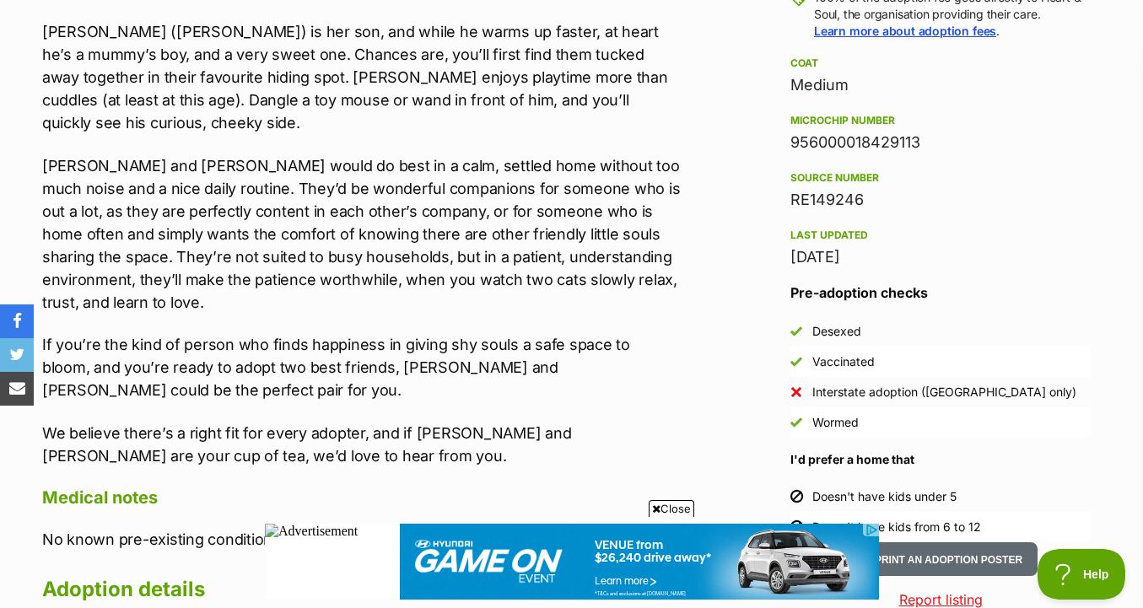
scroll to position [1324, 0]
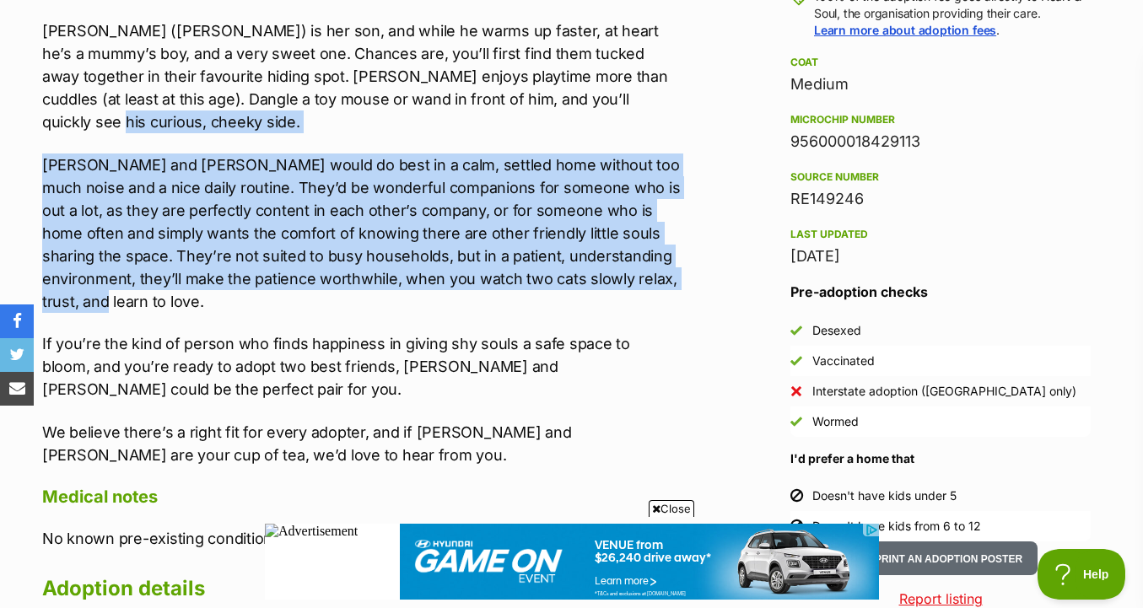
drag, startPoint x: 691, startPoint y: 84, endPoint x: 691, endPoint y: 225, distance: 140.9
click at [691, 226] on div "Advertisement Adoption information I've been adopted! This pet is no longer ava…" at bounding box center [571, 559] width 1092 height 1901
click at [691, 225] on div "Advertisement Adoption information I've been adopted! This pet is no longer ava…" at bounding box center [571, 559] width 1092 height 1901
drag, startPoint x: 691, startPoint y: 229, endPoint x: 692, endPoint y: 67, distance: 162.8
click at [692, 67] on div "Advertisement Adoption information I've been adopted! This pet is no longer ava…" at bounding box center [571, 559] width 1092 height 1901
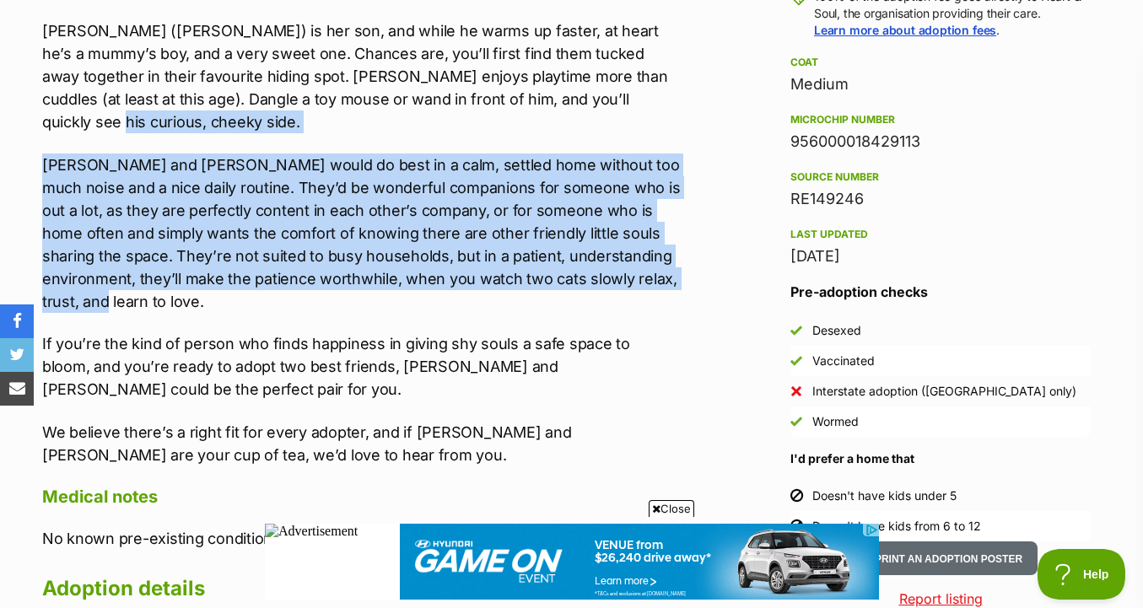
click at [692, 67] on div "Advertisement Adoption information I've been adopted! This pet is no longer ava…" at bounding box center [571, 559] width 1092 height 1901
drag, startPoint x: 692, startPoint y: 67, endPoint x: 692, endPoint y: 220, distance: 153.5
click at [692, 220] on div "Advertisement Adoption information I've been adopted! This pet is no longer ava…" at bounding box center [571, 559] width 1092 height 1901
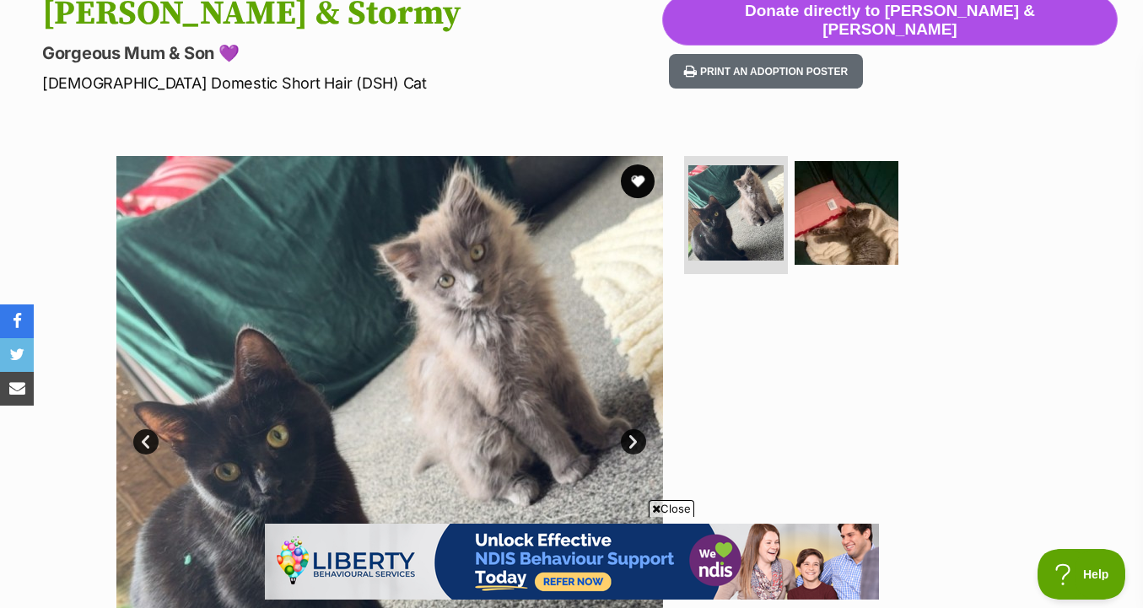
scroll to position [0, 0]
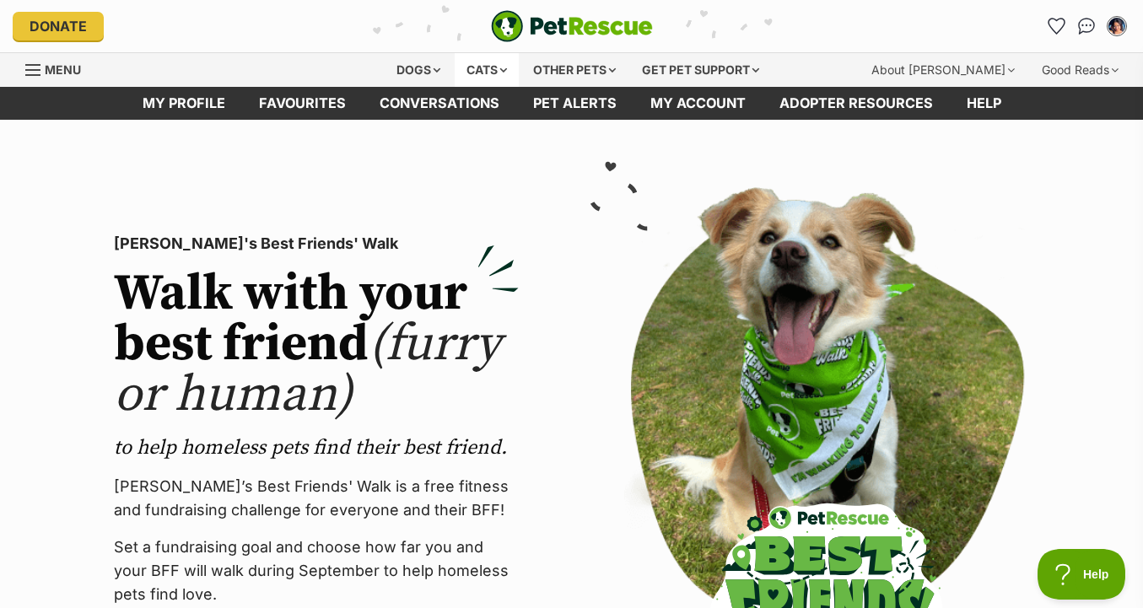
click at [468, 67] on div "Cats" at bounding box center [487, 70] width 64 height 34
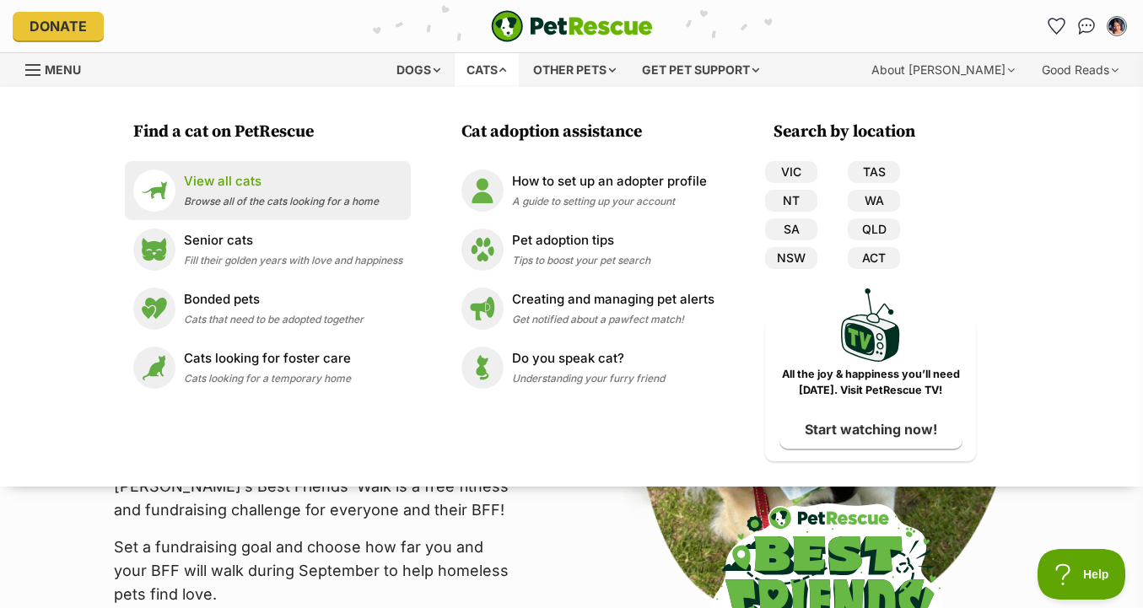
click at [318, 197] on span "Browse all of the cats looking for a home" at bounding box center [281, 201] width 195 height 13
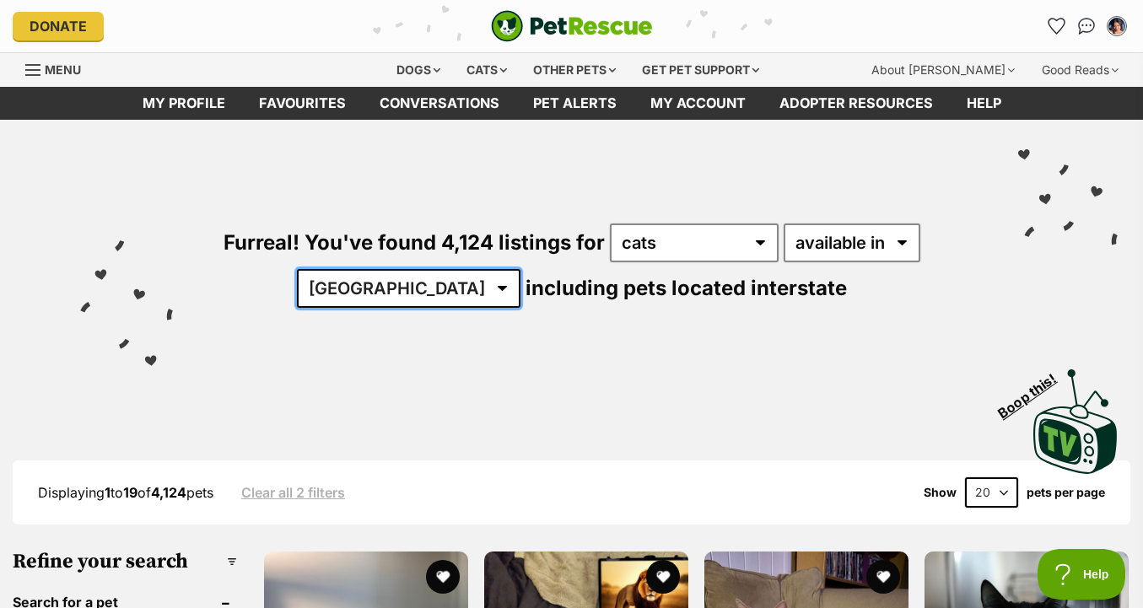
click at [462, 285] on select "[GEOGRAPHIC_DATA] [GEOGRAPHIC_DATA] [GEOGRAPHIC_DATA] [GEOGRAPHIC_DATA] [GEOGRA…" at bounding box center [409, 288] width 224 height 39
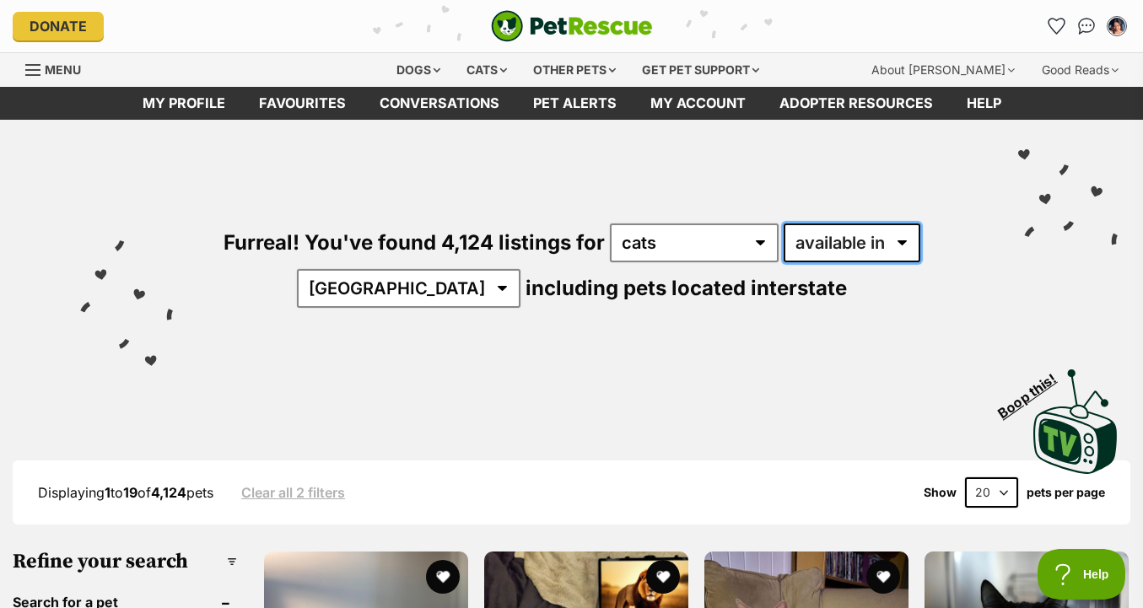
click at [887, 243] on select "available in located in" at bounding box center [852, 243] width 137 height 39
select select "disabled"
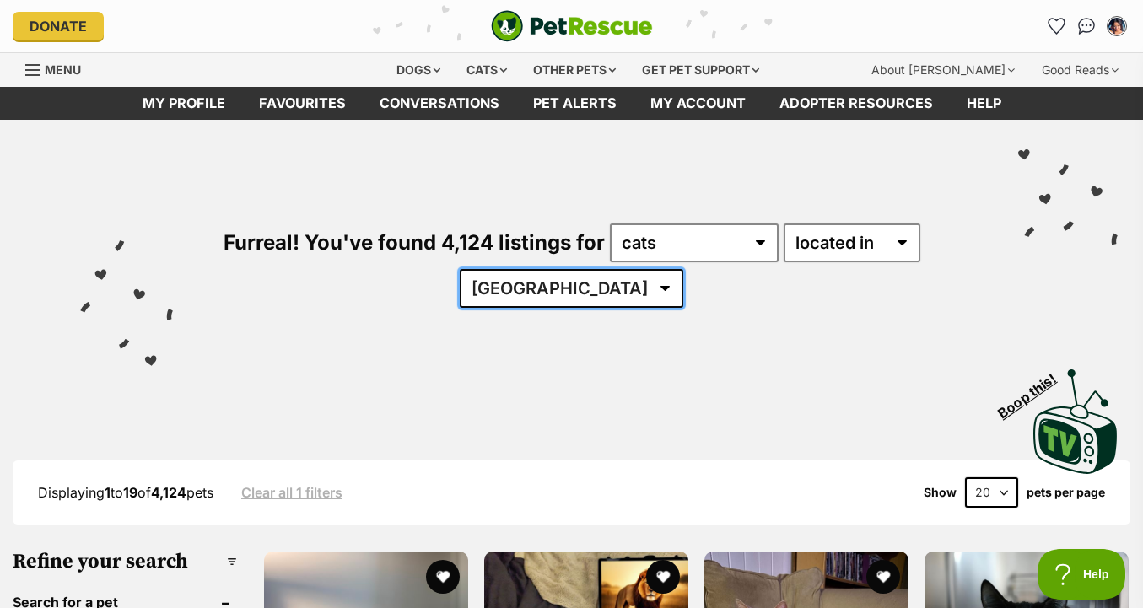
click at [617, 292] on select "[GEOGRAPHIC_DATA] [GEOGRAPHIC_DATA] [GEOGRAPHIC_DATA] [GEOGRAPHIC_DATA] [GEOGRA…" at bounding box center [572, 288] width 224 height 39
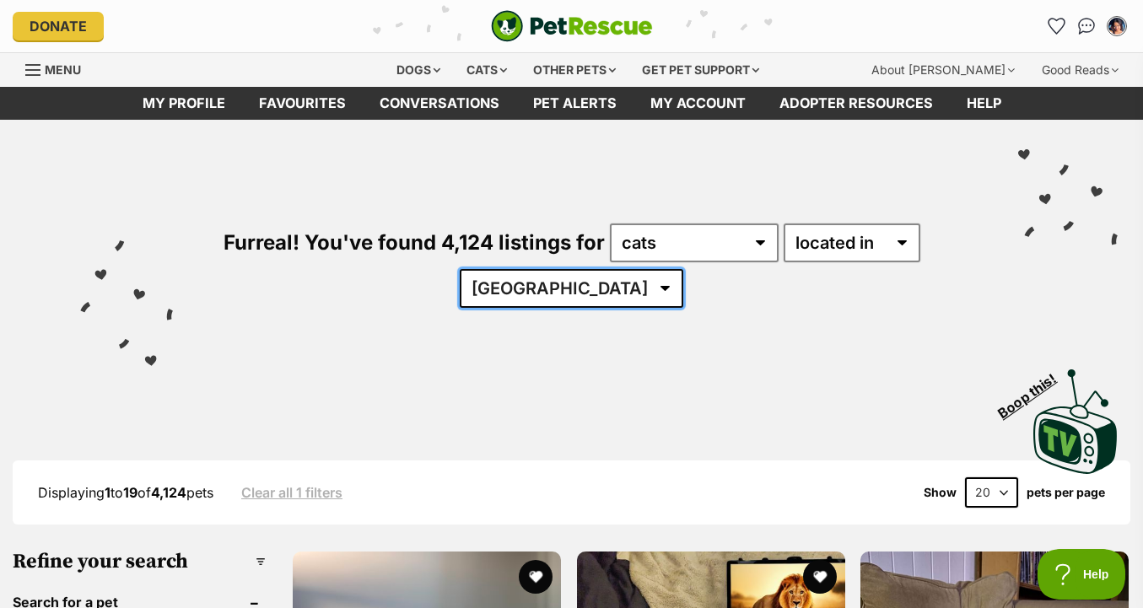
select select "VIC"
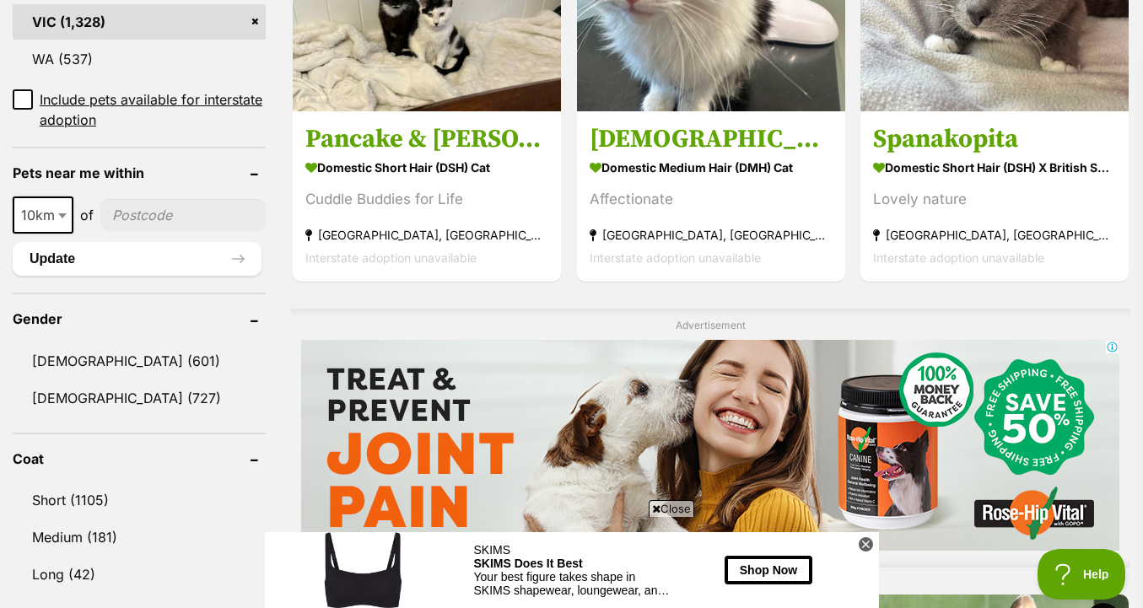
click at [157, 220] on input"] "postcode" at bounding box center [182, 215] width 165 height 32
click at [181, 221] on input"] "postcode" at bounding box center [182, 215] width 165 height 32
type input"] "3144"
click at [159, 251] on button "Update" at bounding box center [137, 259] width 249 height 34
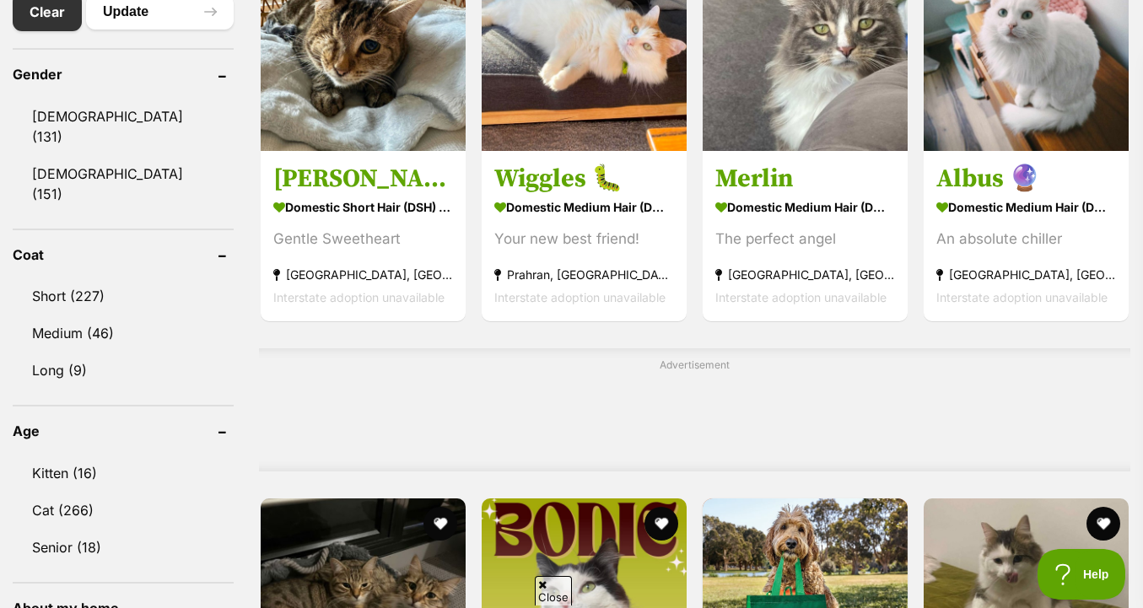
scroll to position [1144, 0]
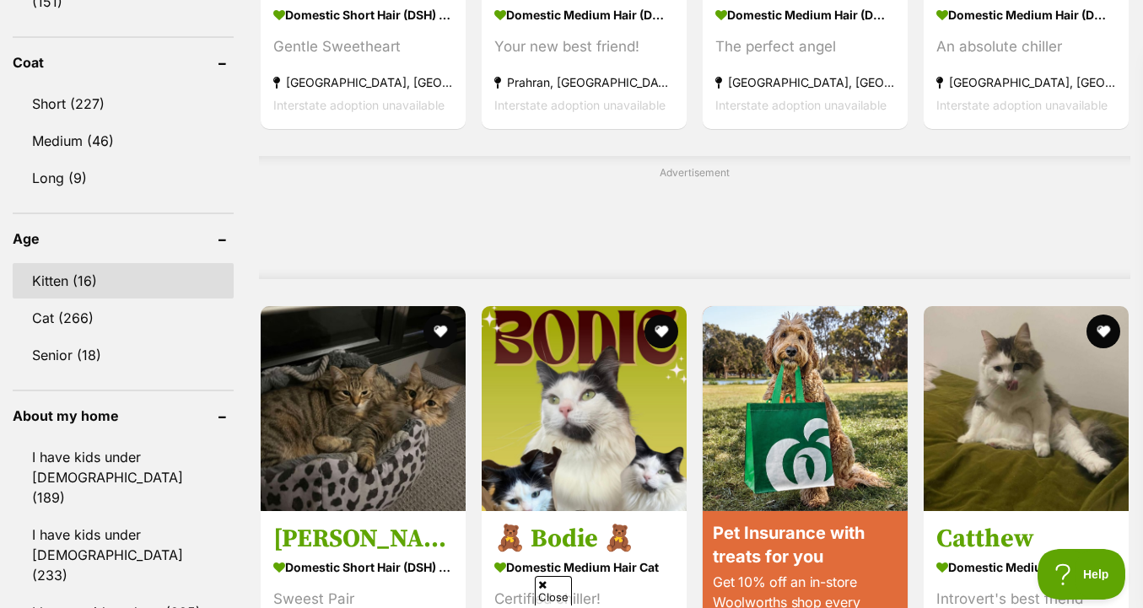
click at [152, 263] on link "Kitten (16)" at bounding box center [123, 280] width 221 height 35
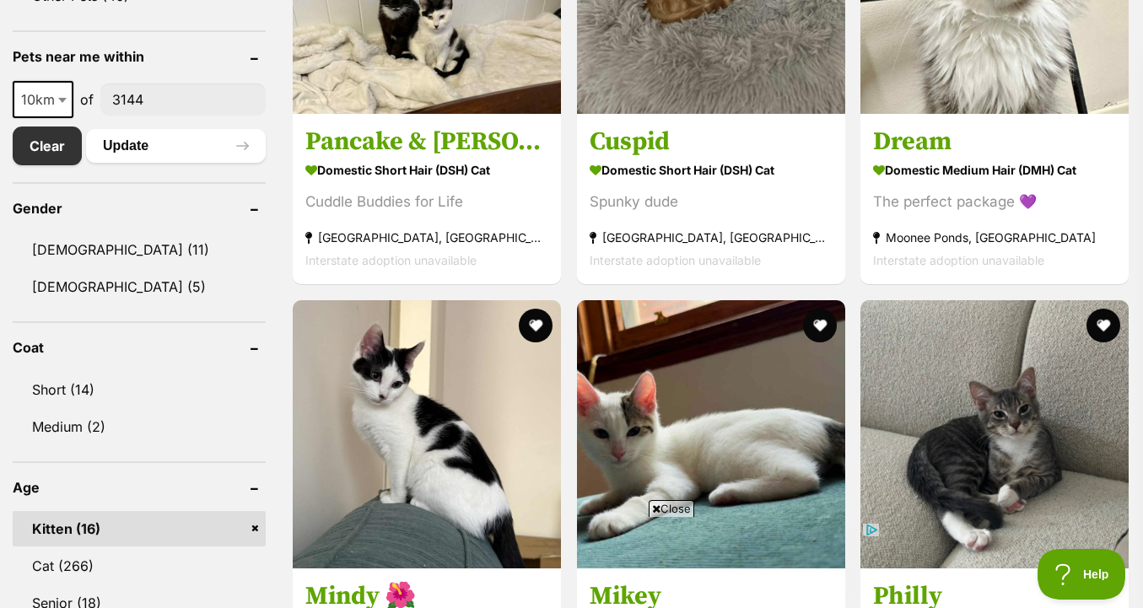
scroll to position [835, 0]
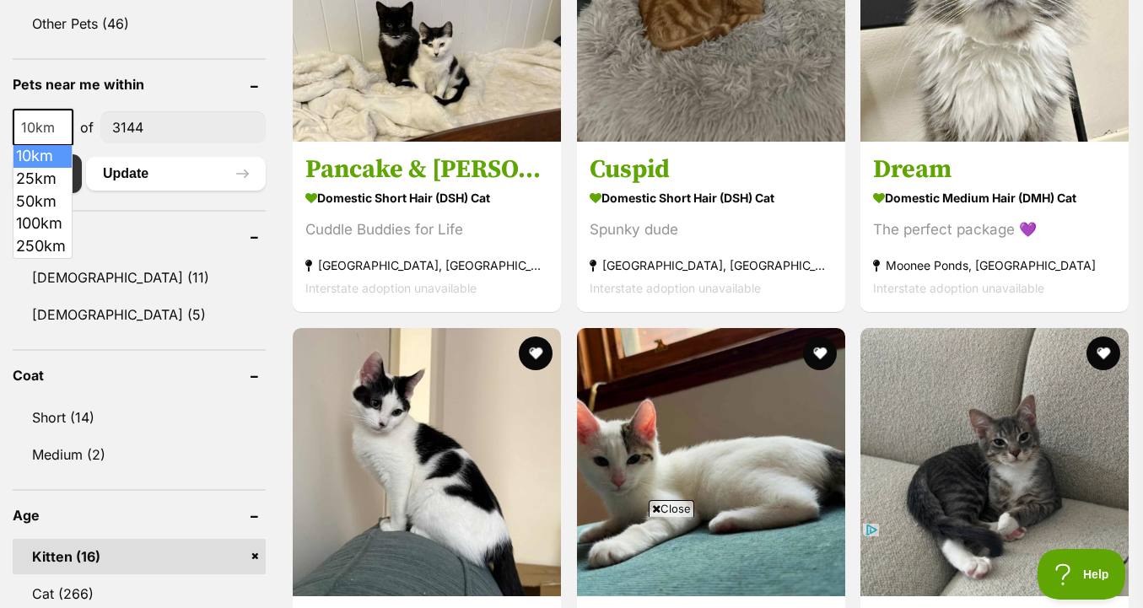
click at [62, 136] on span at bounding box center [64, 127] width 17 height 37
select select "25"
click at [143, 169] on button "Update" at bounding box center [176, 174] width 180 height 34
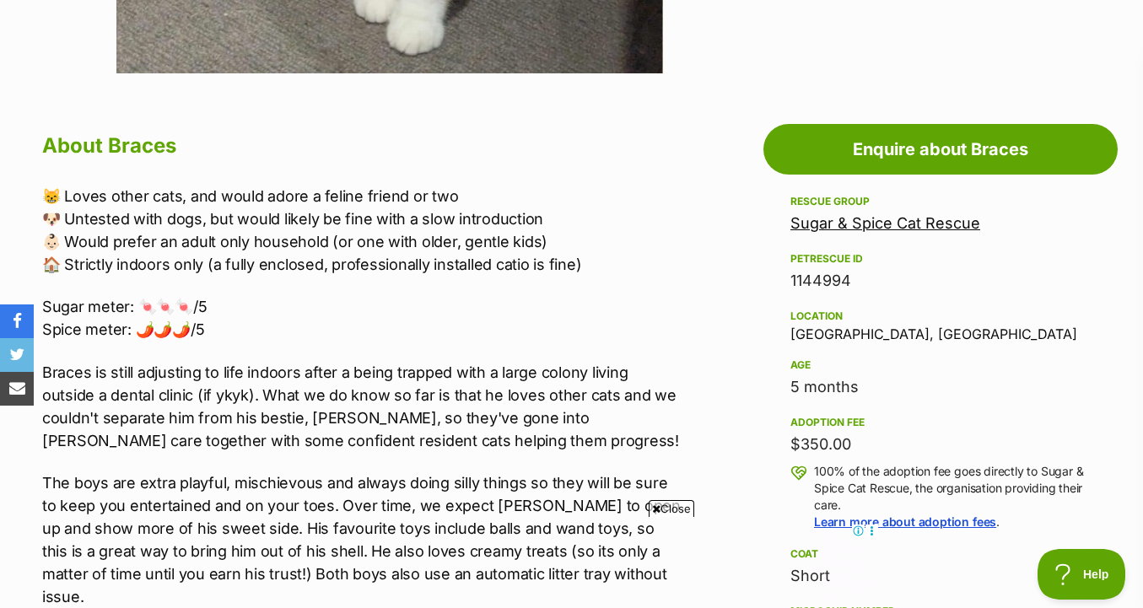
drag, startPoint x: 690, startPoint y: 162, endPoint x: 690, endPoint y: 435, distance: 273.3
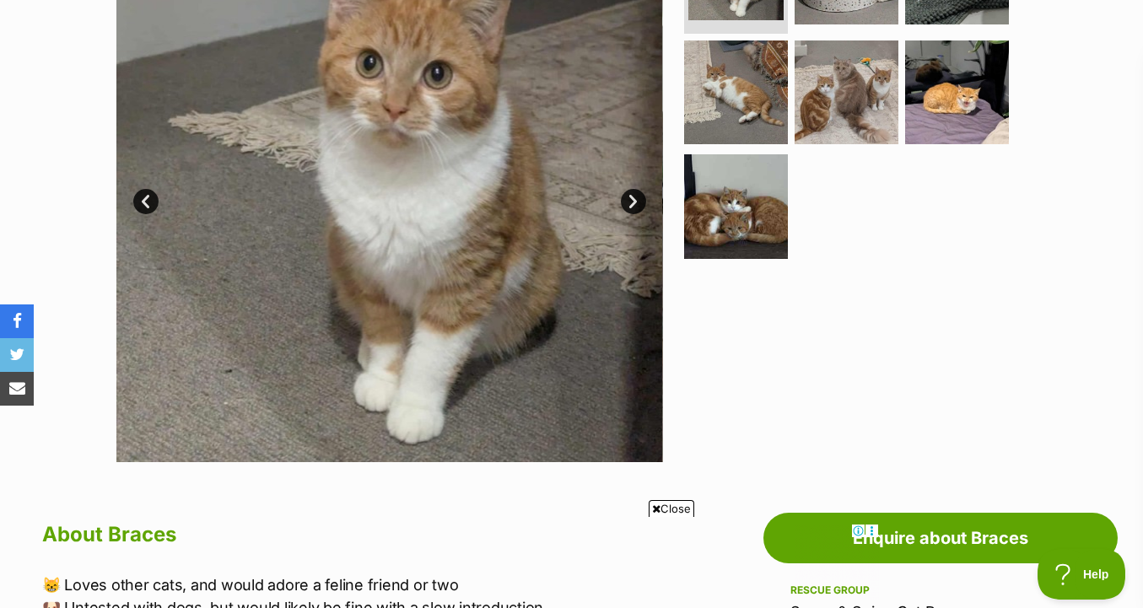
scroll to position [326, 0]
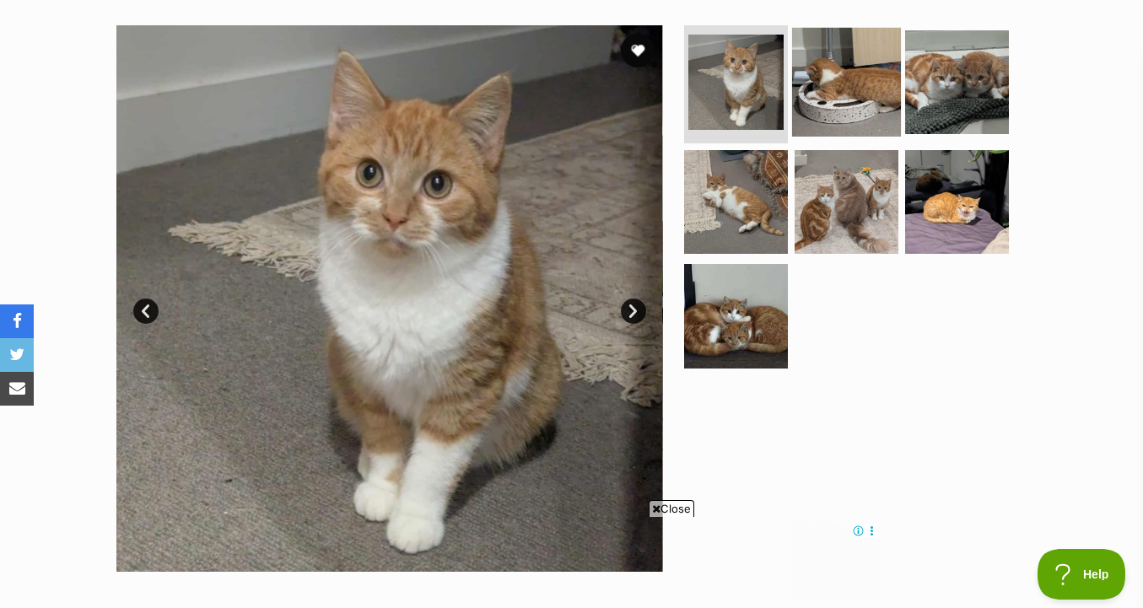
click at [839, 57] on img at bounding box center [846, 82] width 109 height 109
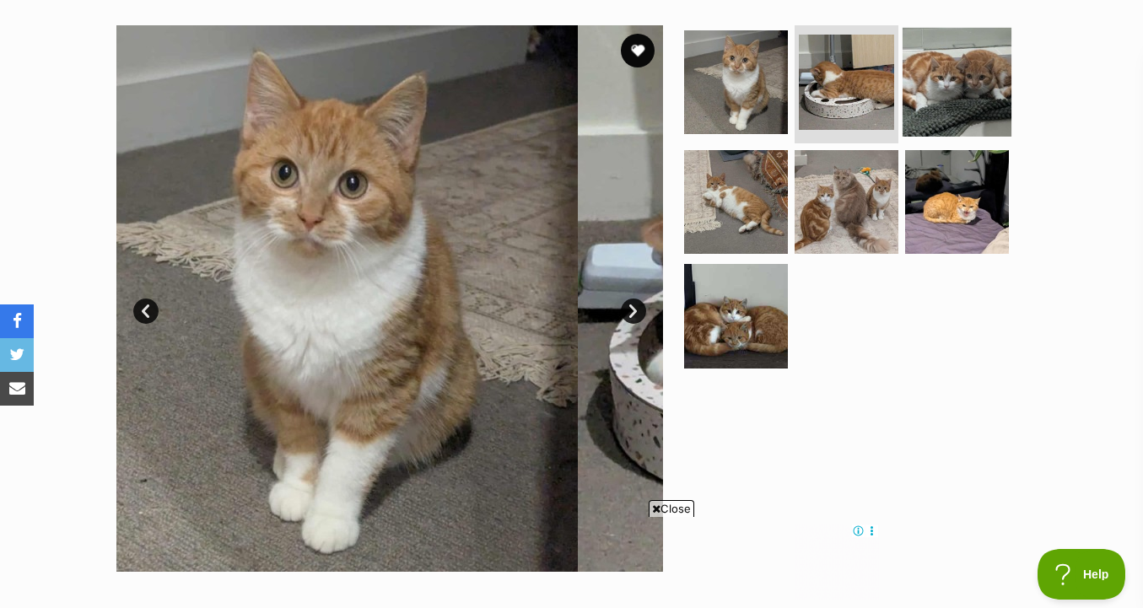
click at [955, 85] on img at bounding box center [957, 82] width 109 height 109
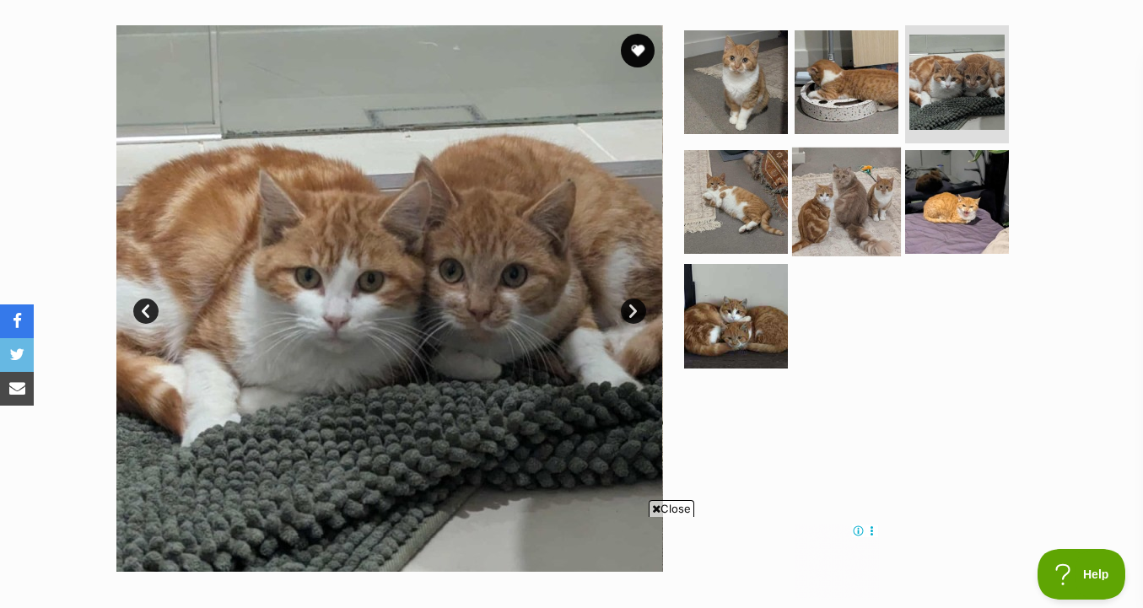
click at [861, 187] on img at bounding box center [846, 201] width 109 height 109
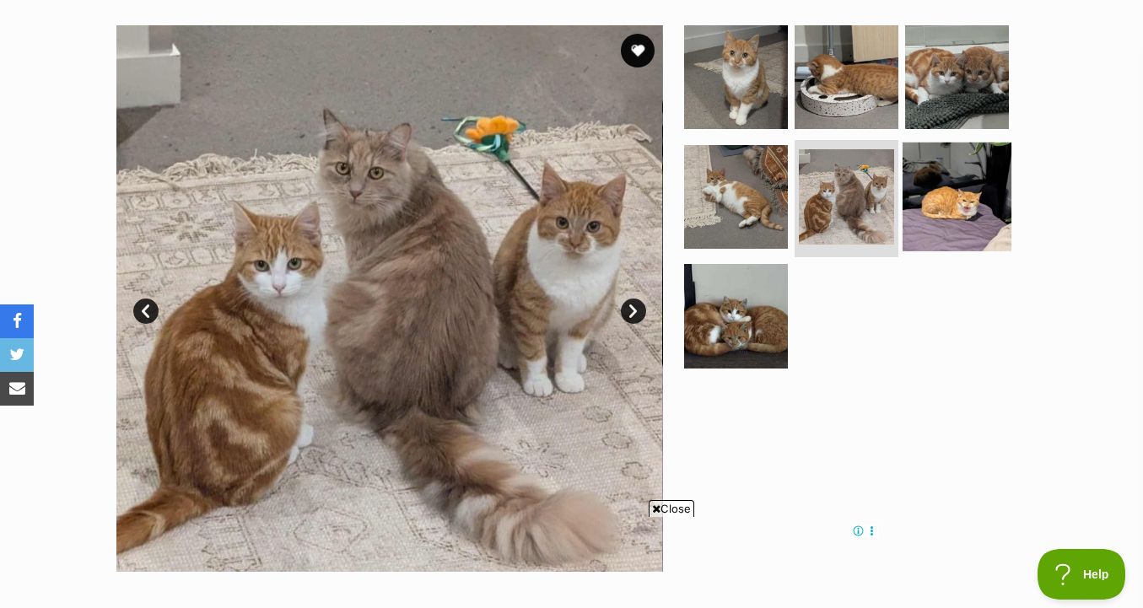
click at [935, 210] on img at bounding box center [957, 196] width 109 height 109
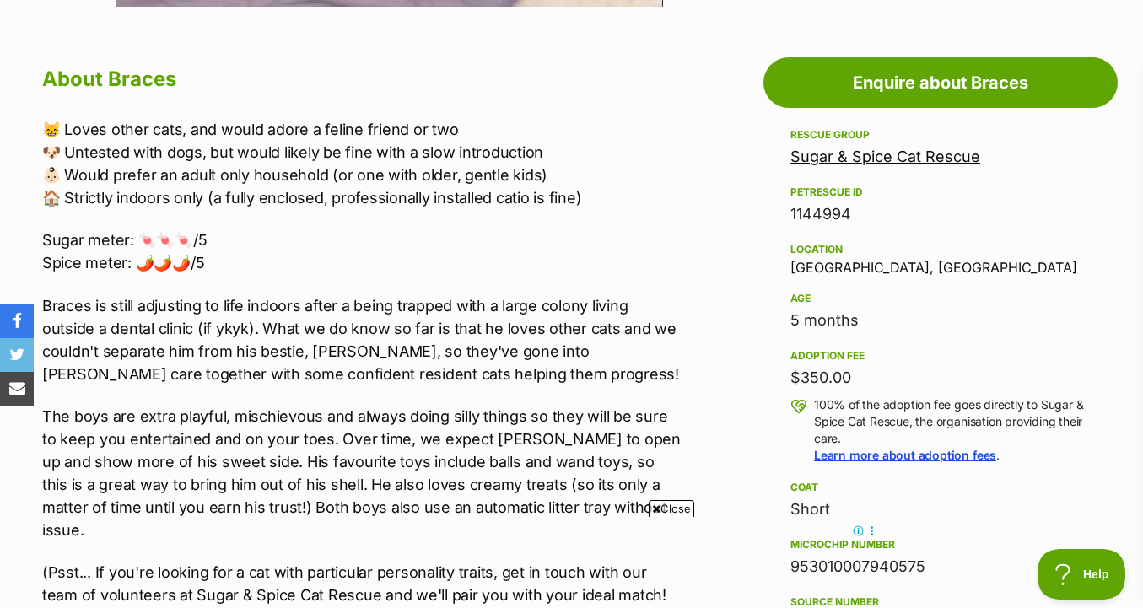
scroll to position [890, 0]
click at [842, 171] on div "Rescue group Sugar & Spice Cat Rescue PetRescue ID 1144994 Location Melbourne, …" at bounding box center [940, 410] width 300 height 569
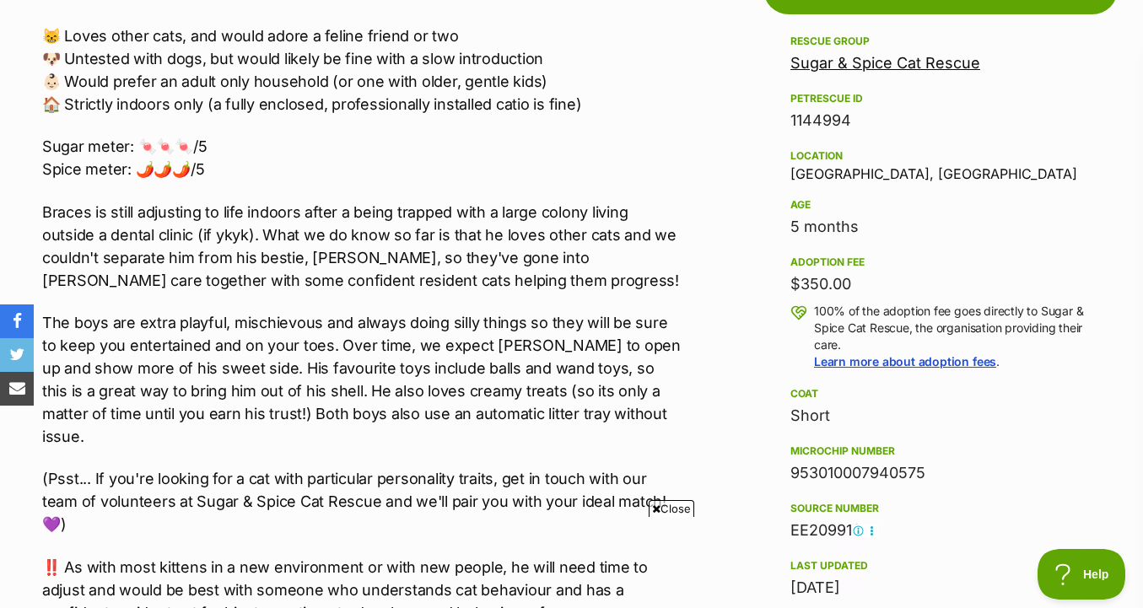
scroll to position [986, 0]
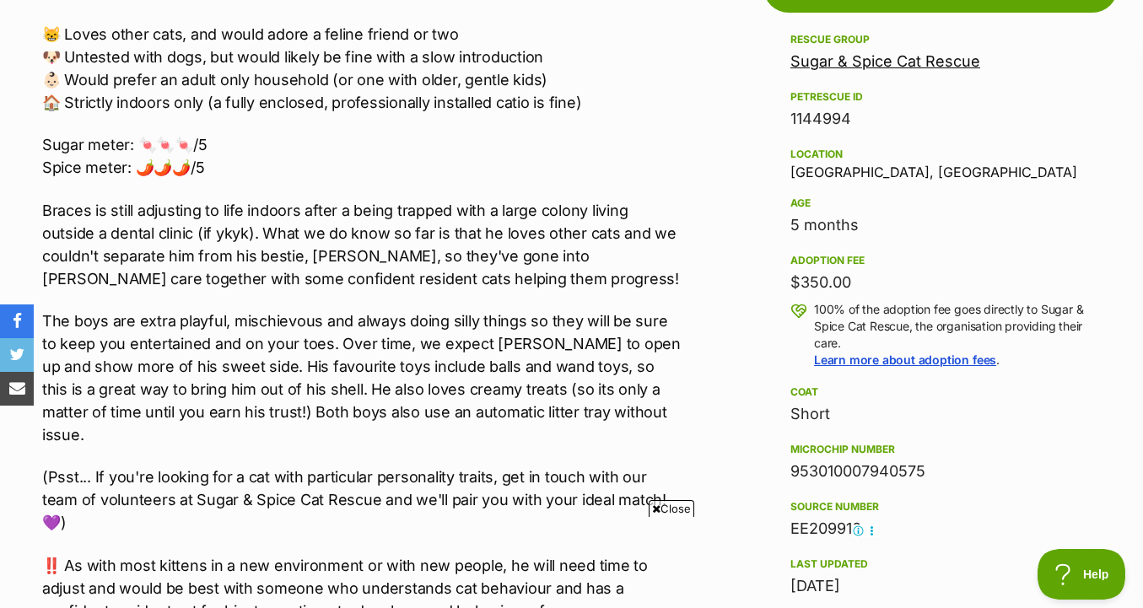
click at [813, 53] on link "Sugar & Spice Cat Rescue" at bounding box center [885, 61] width 190 height 18
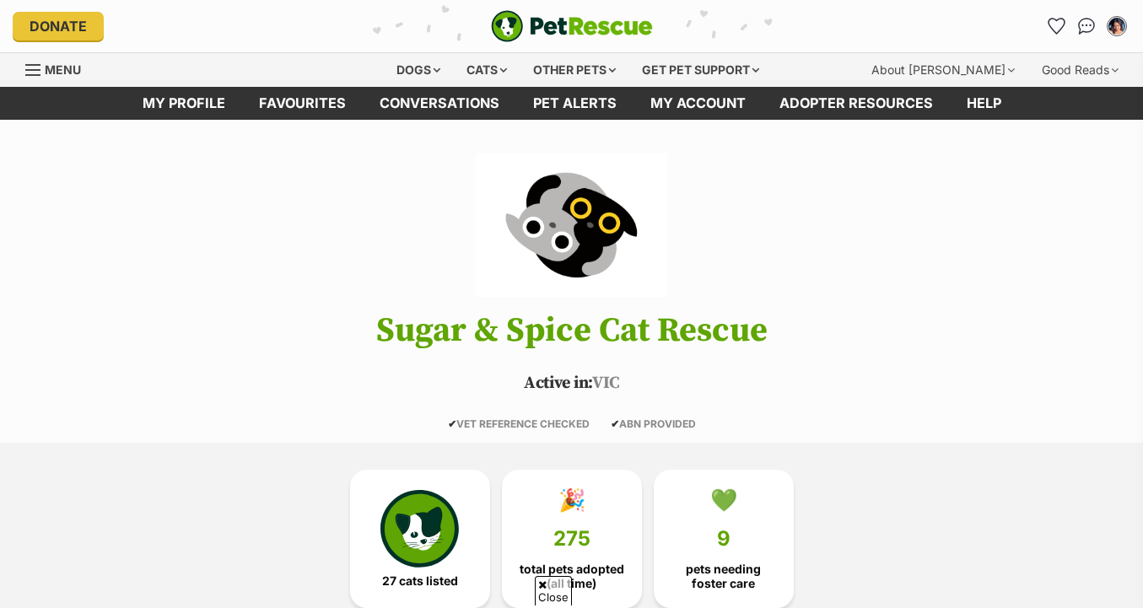
scroll to position [203, 0]
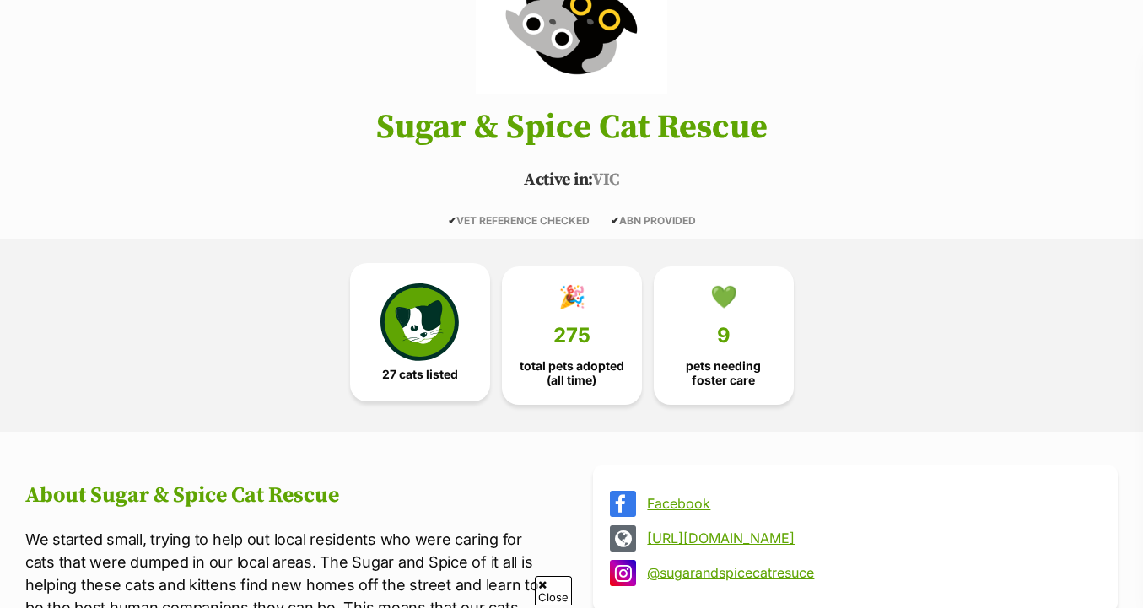
click at [432, 379] on span "27 cats listed" at bounding box center [420, 374] width 76 height 13
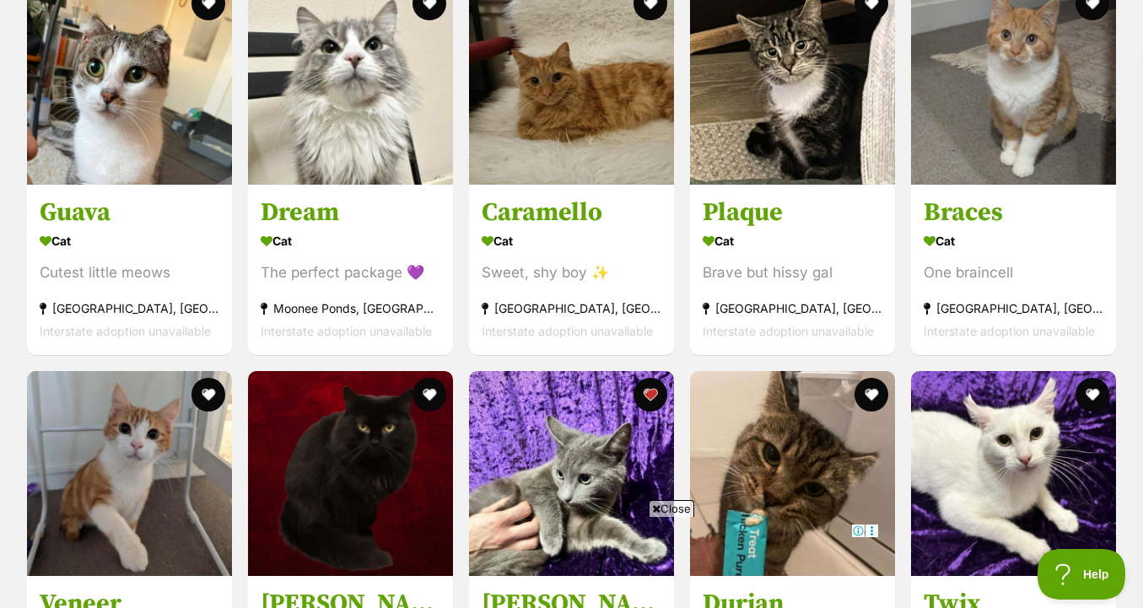
scroll to position [2212, 0]
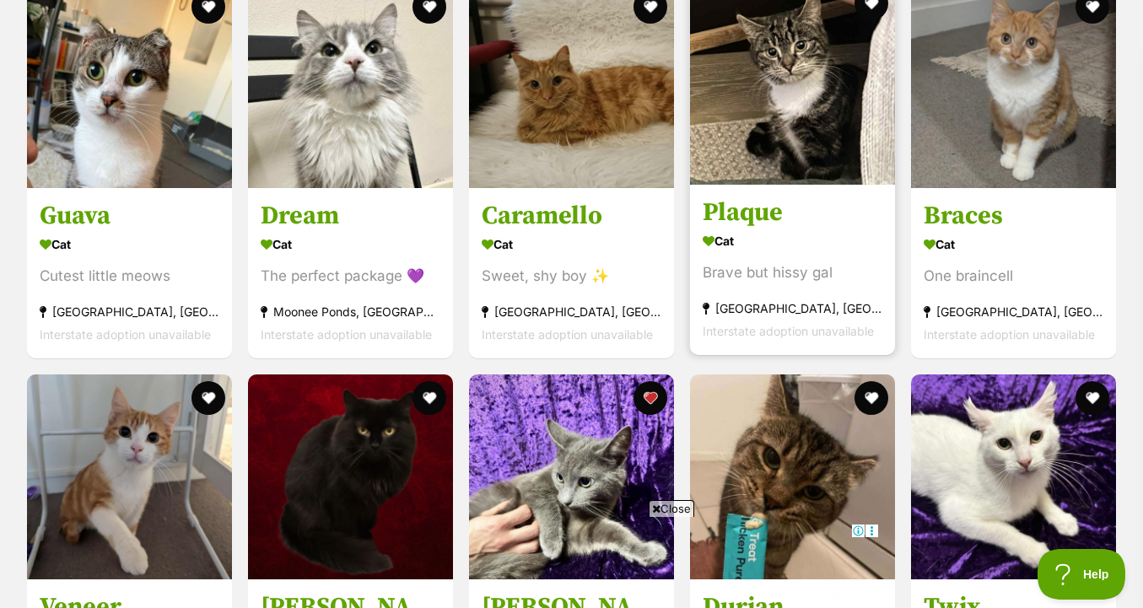
click at [814, 183] on img at bounding box center [792, 82] width 205 height 205
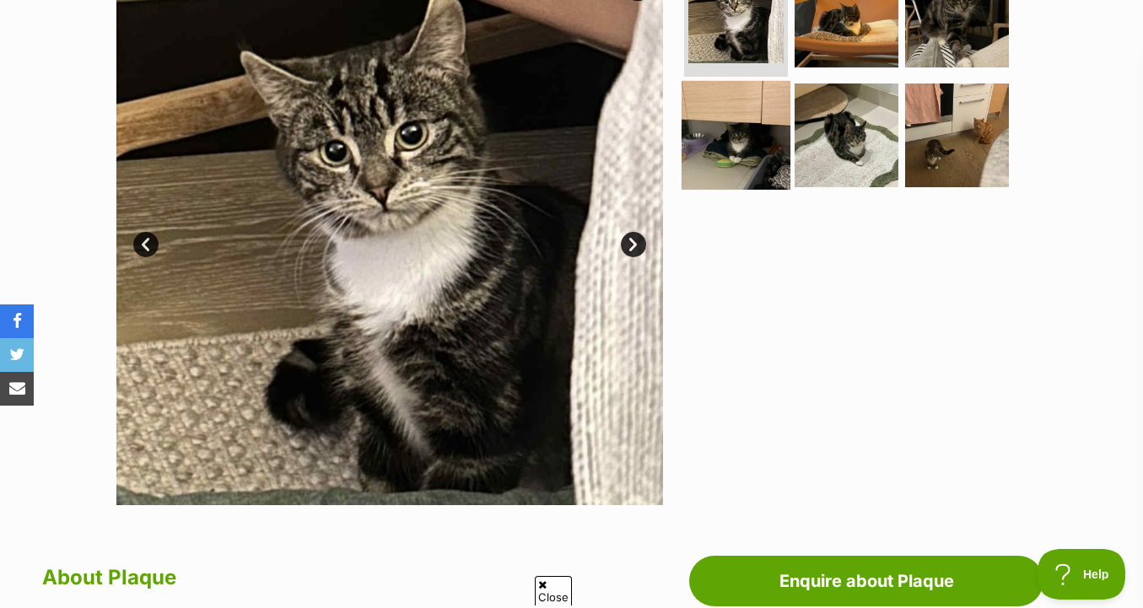
click at [728, 161] on img at bounding box center [736, 134] width 109 height 109
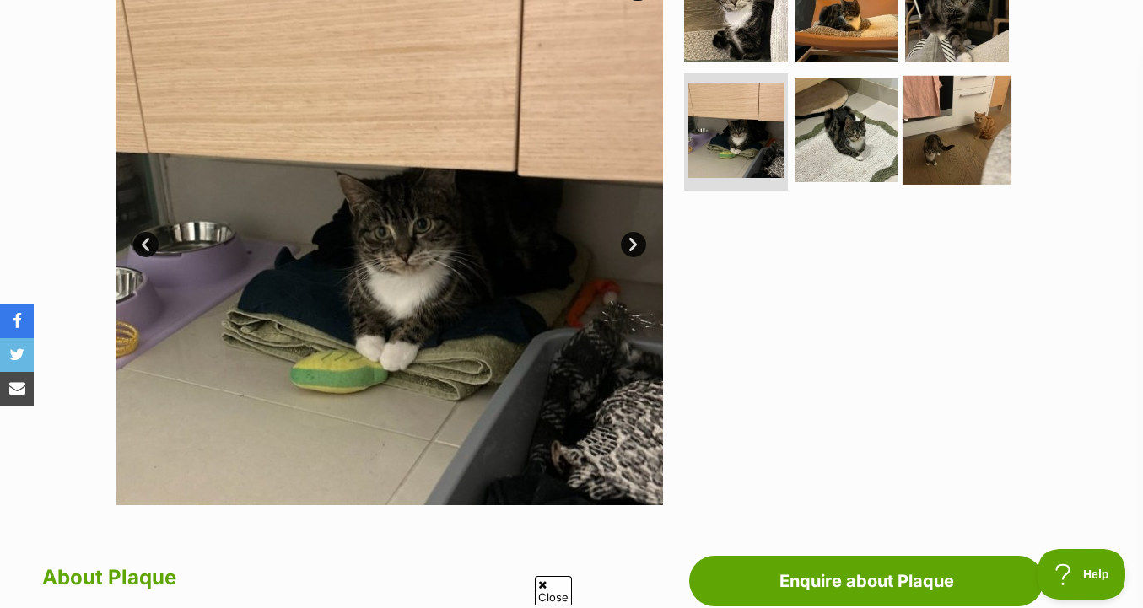
click at [941, 137] on img at bounding box center [957, 129] width 109 height 109
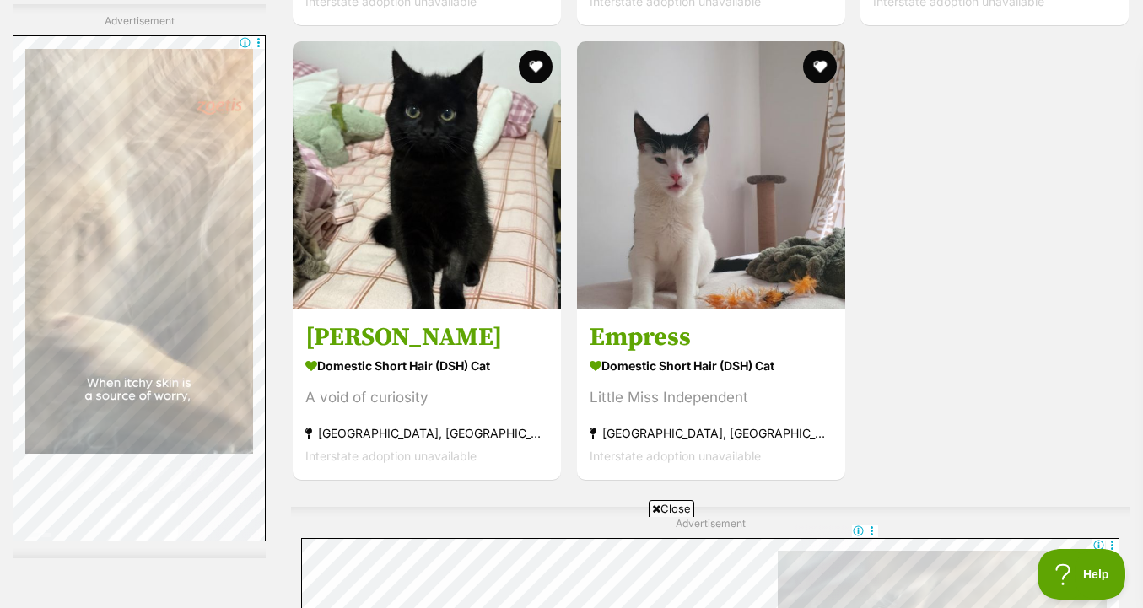
scroll to position [3702, 0]
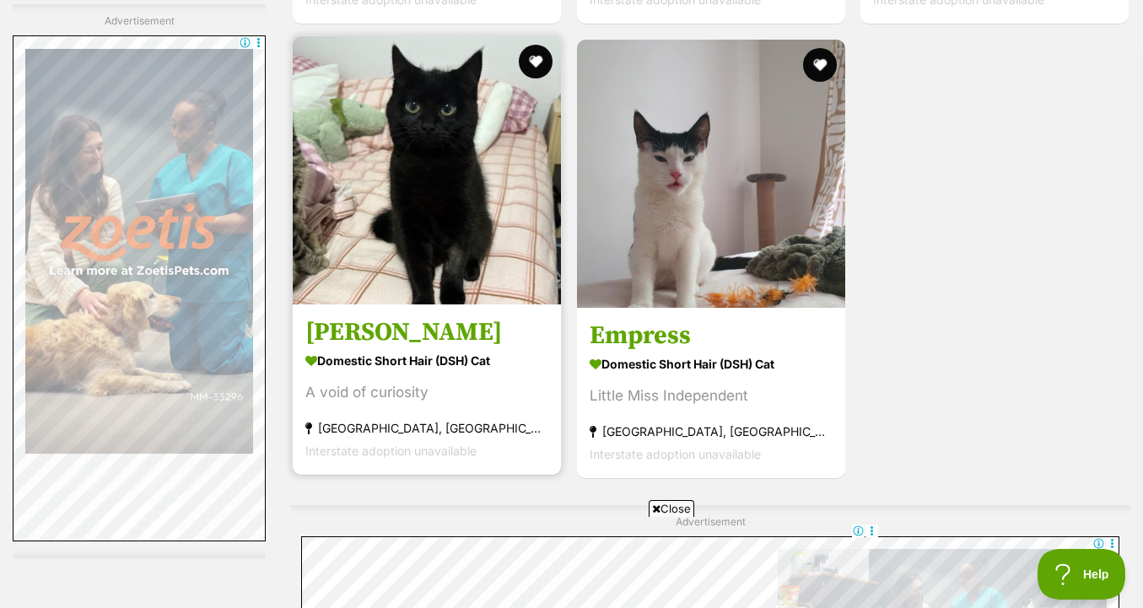
click at [492, 198] on img at bounding box center [427, 170] width 268 height 268
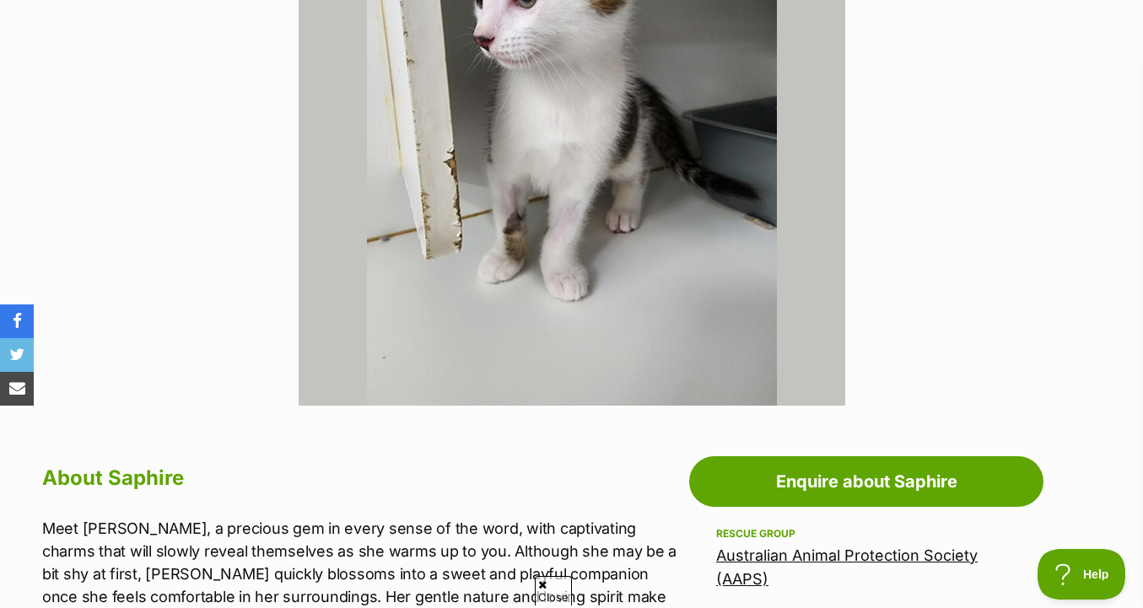
scroll to position [752, 0]
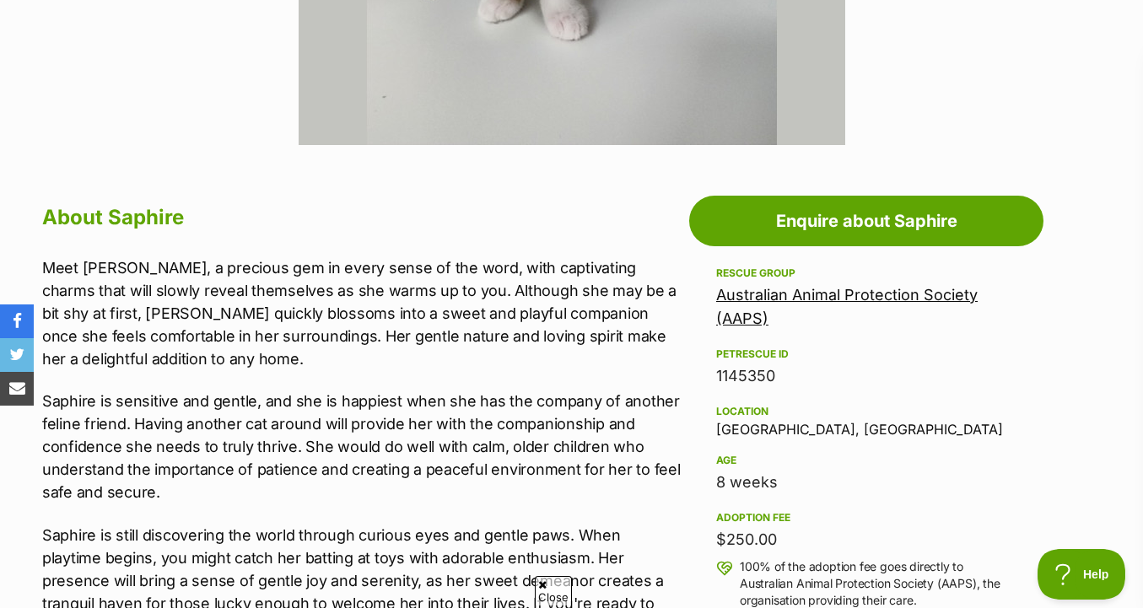
click at [798, 287] on link "Australian Animal Protection Society (AAPS)" at bounding box center [847, 306] width 262 height 41
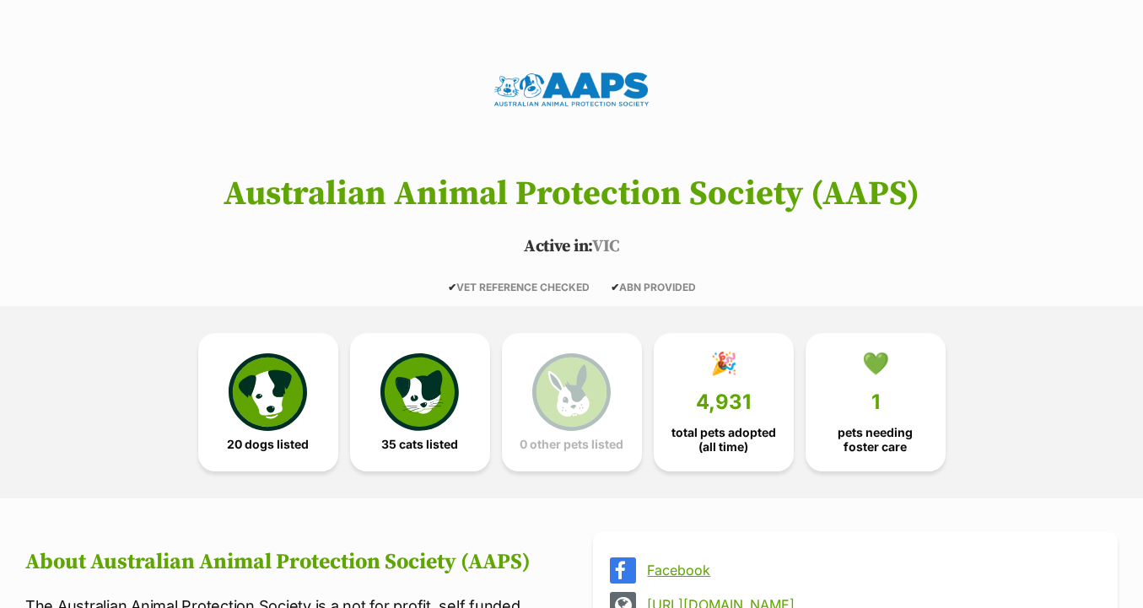
scroll to position [321, 0]
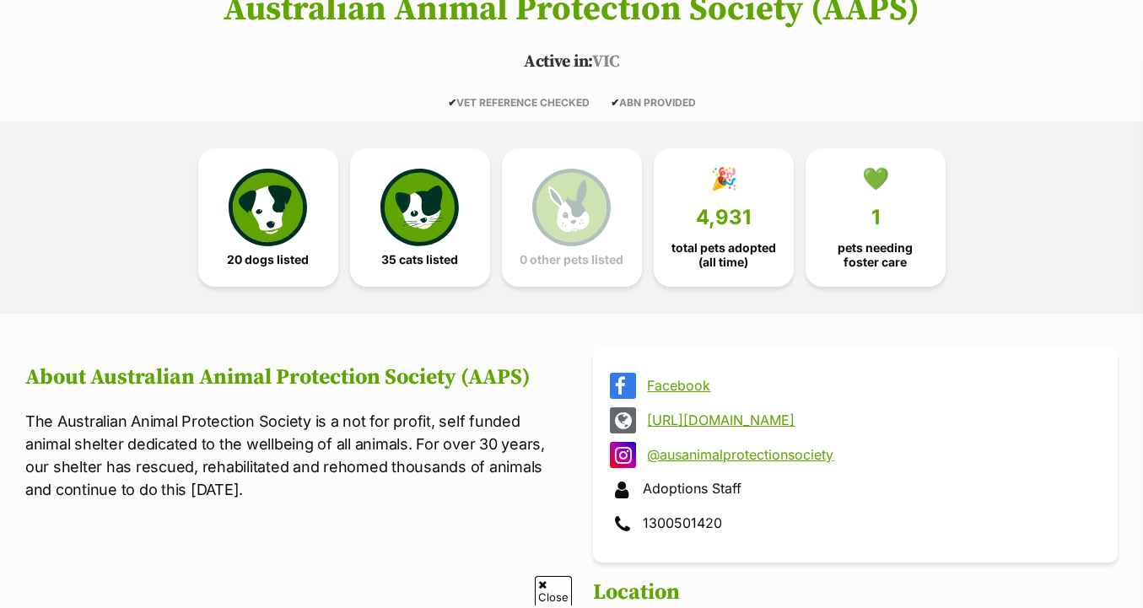
click at [413, 380] on h2 "About Australian Animal Protection Society (AAPS)" at bounding box center [287, 377] width 525 height 25
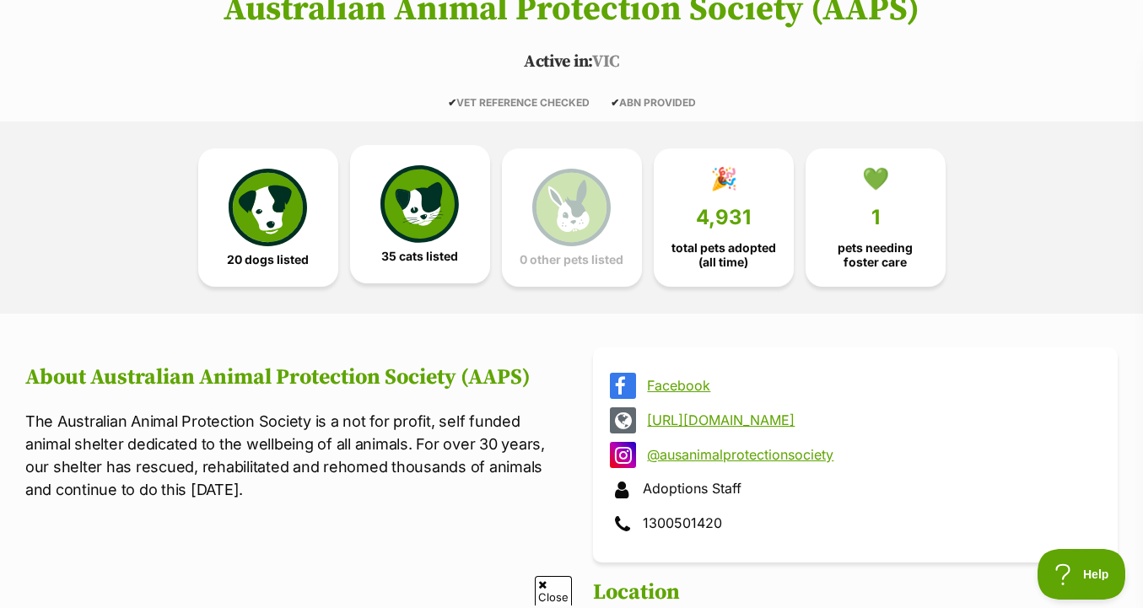
scroll to position [0, 0]
click at [416, 222] on img at bounding box center [419, 204] width 78 height 78
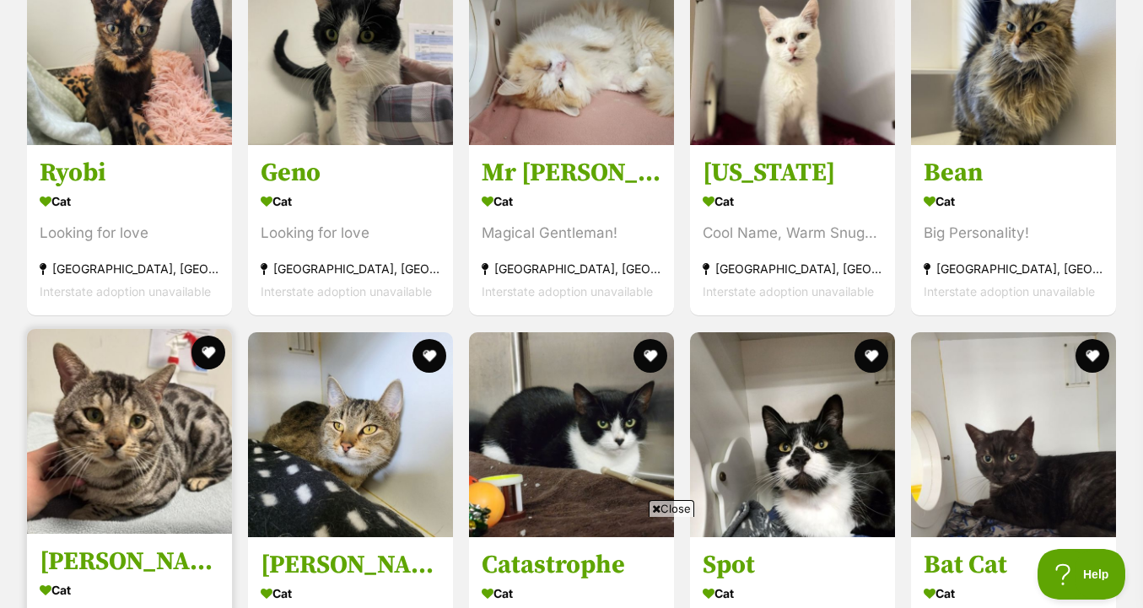
scroll to position [2420, 0]
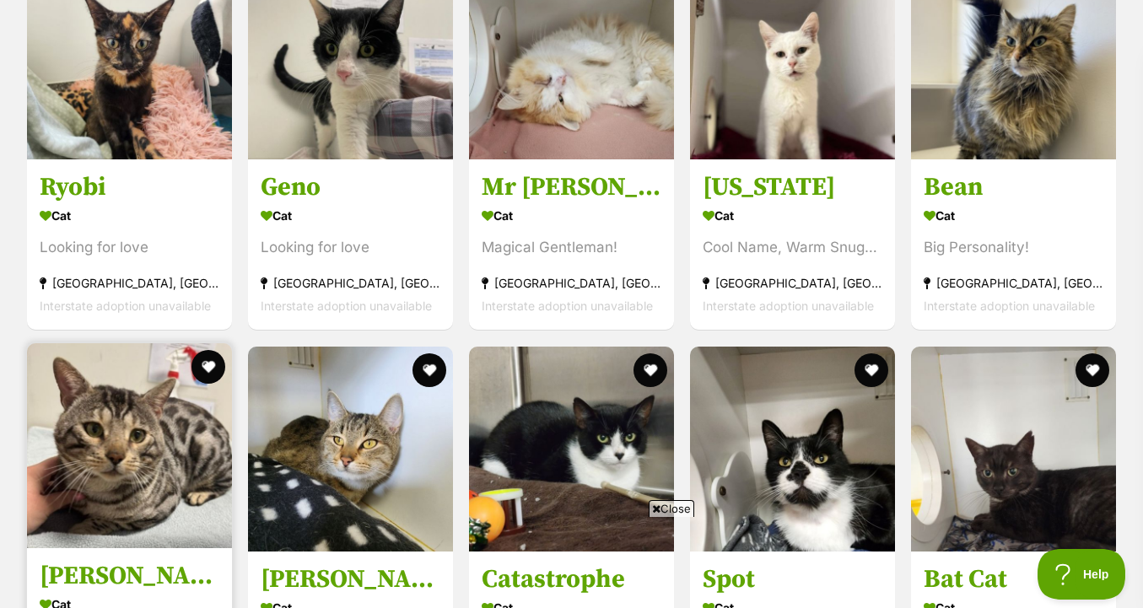
click at [131, 411] on img at bounding box center [129, 445] width 205 height 205
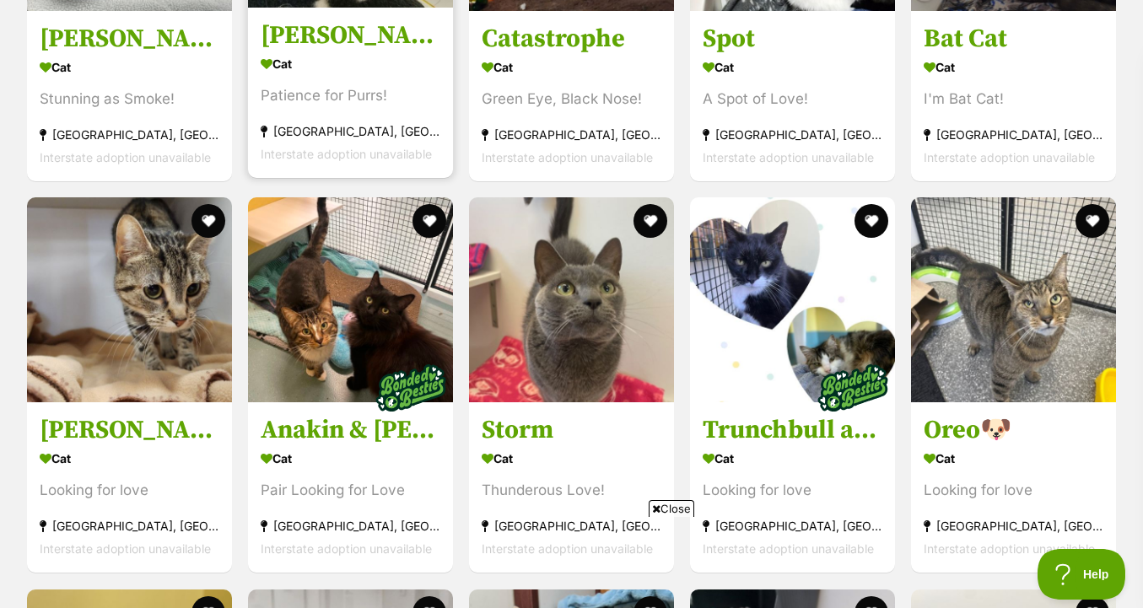
scroll to position [2977, 0]
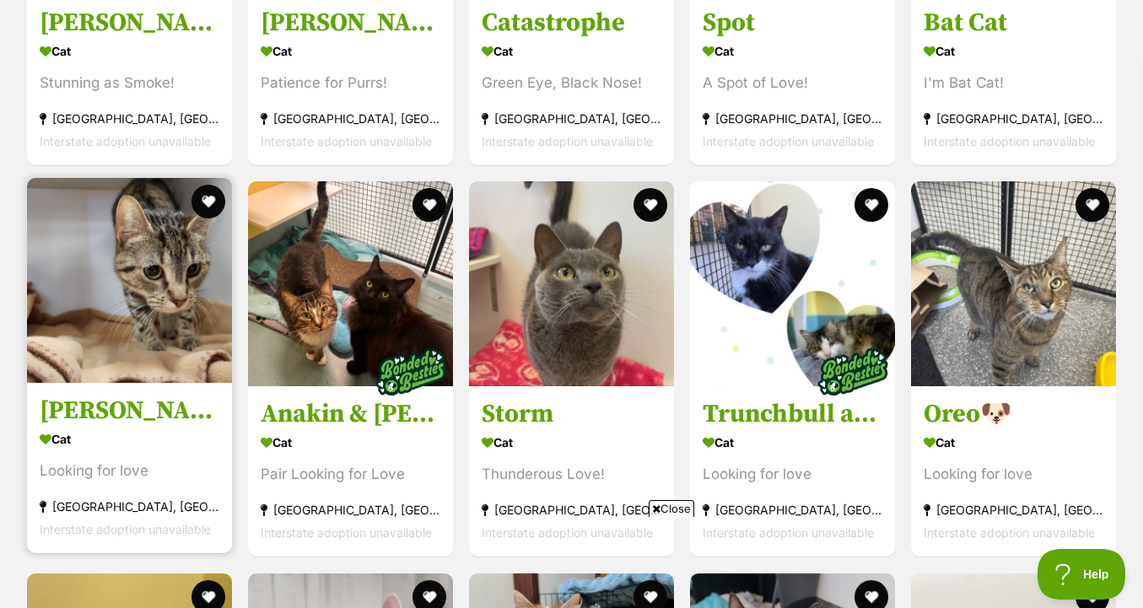
click at [158, 363] on img at bounding box center [129, 280] width 205 height 205
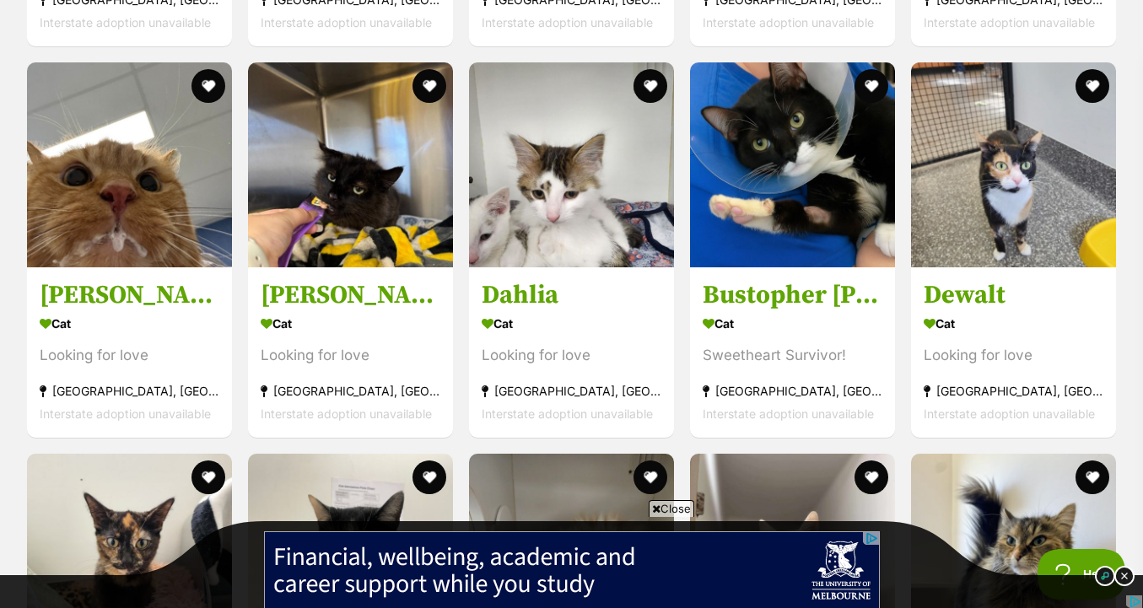
scroll to position [1888, 0]
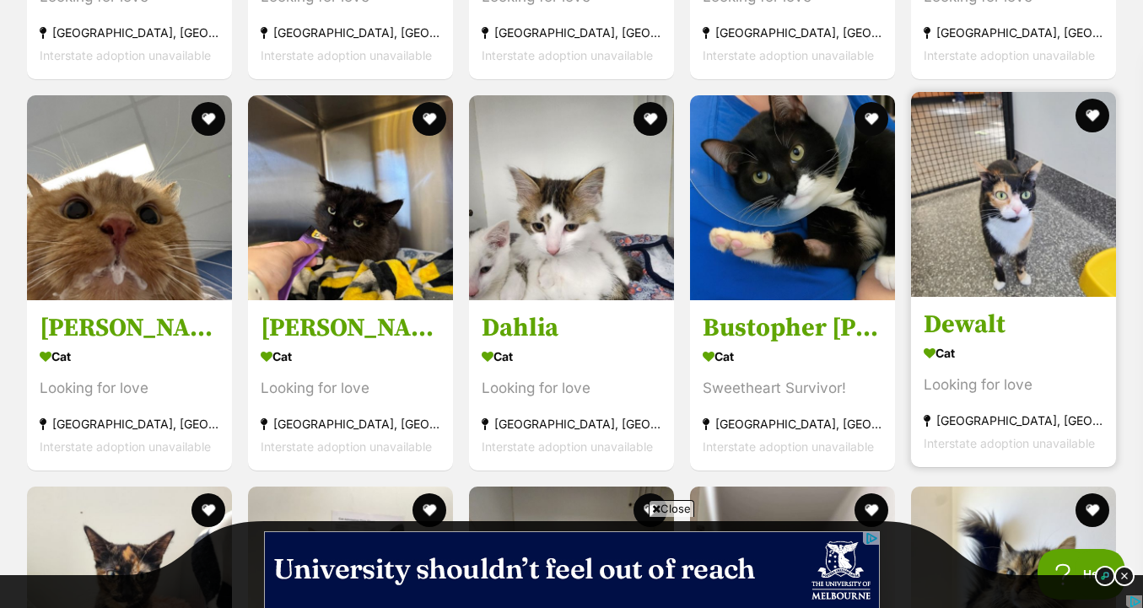
click at [1006, 241] on img at bounding box center [1013, 194] width 205 height 205
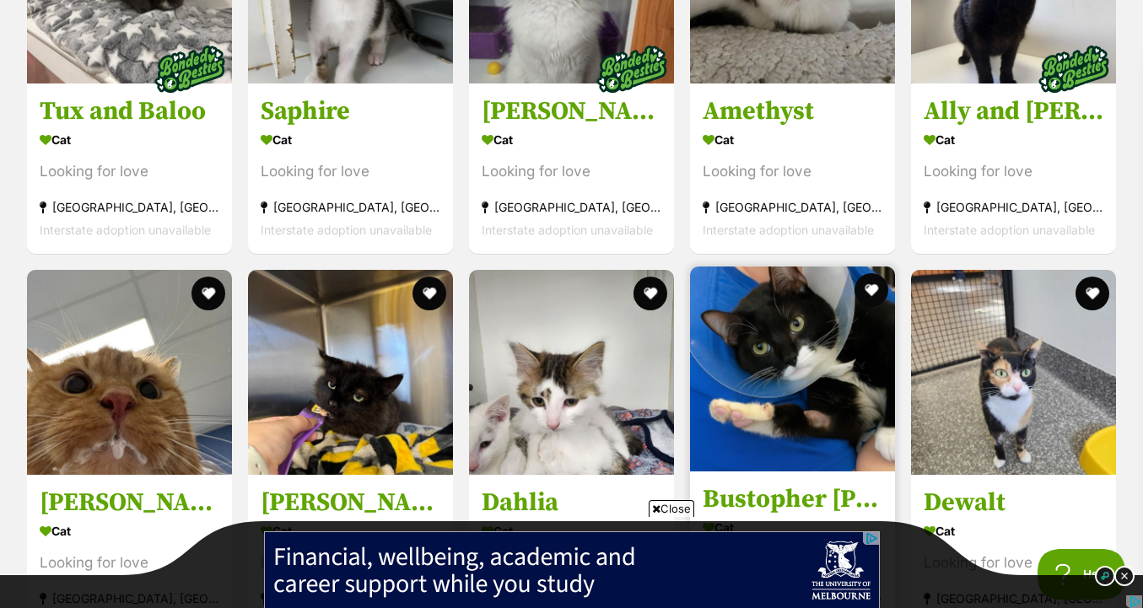
scroll to position [1712, 0]
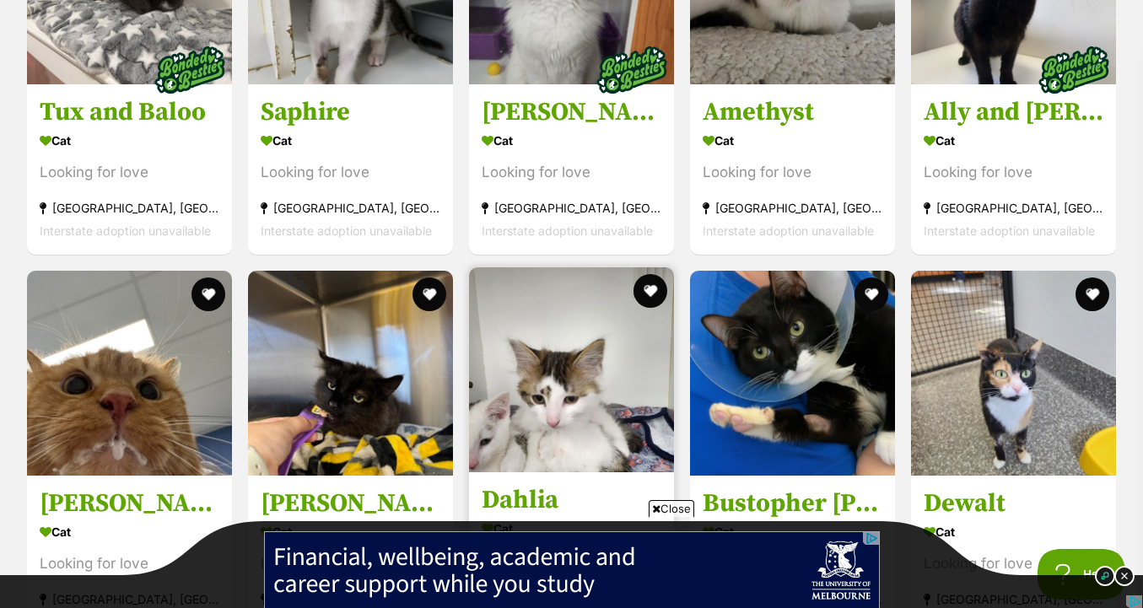
click at [604, 377] on img at bounding box center [571, 369] width 205 height 205
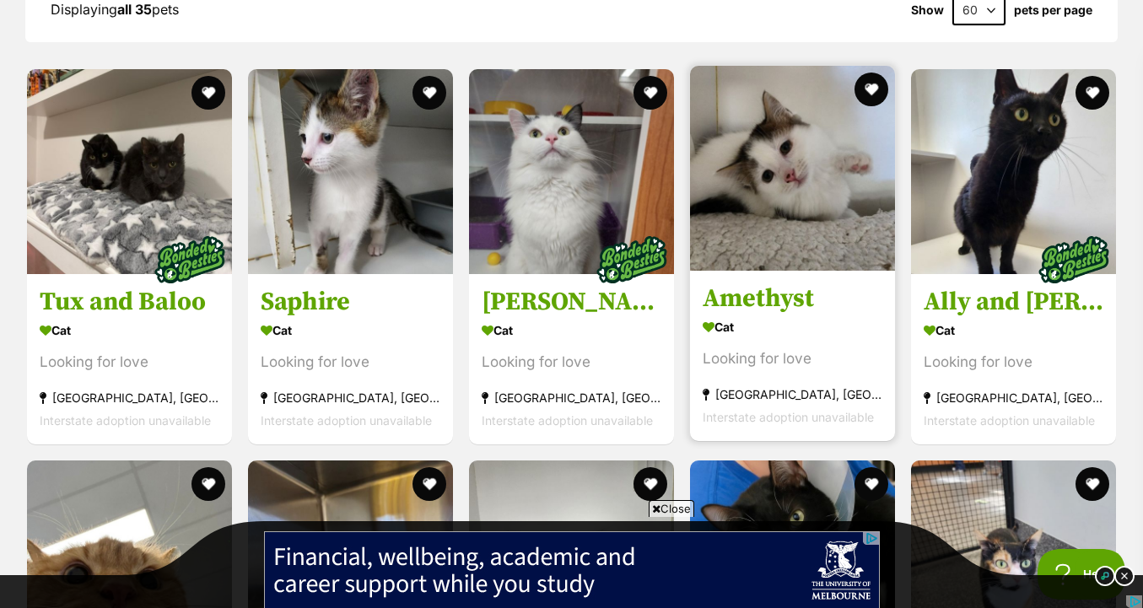
scroll to position [1522, 0]
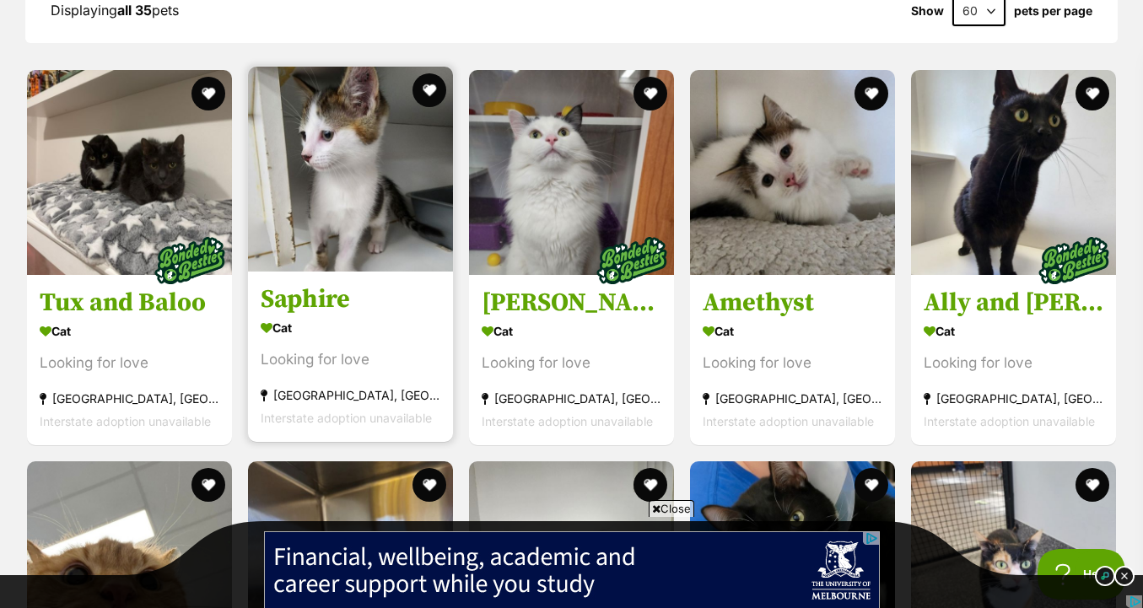
click at [402, 200] on img at bounding box center [350, 169] width 205 height 205
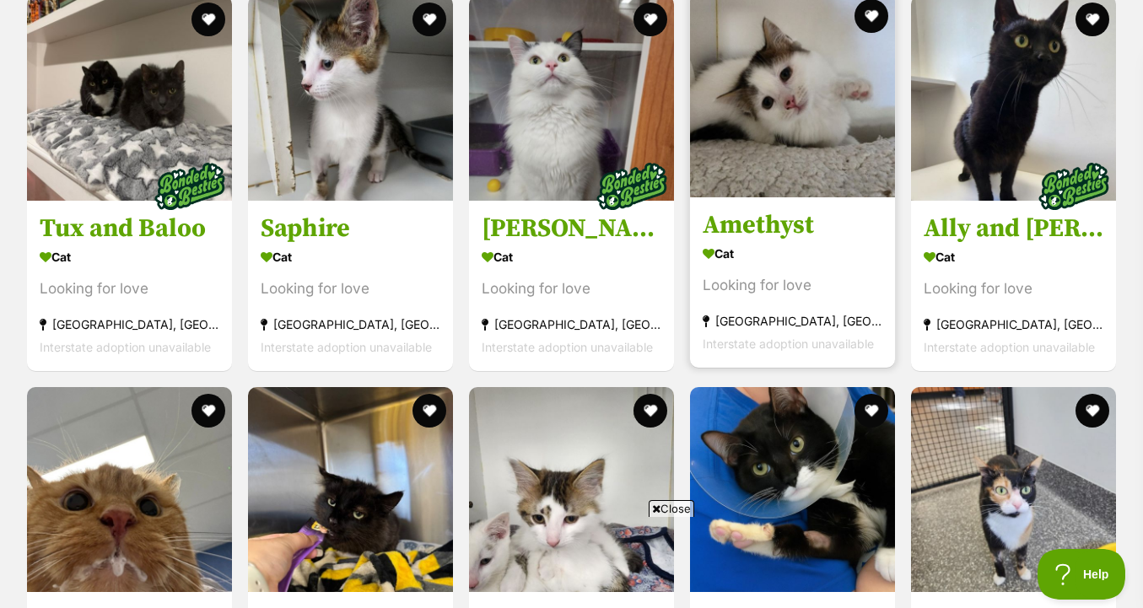
scroll to position [1597, 0]
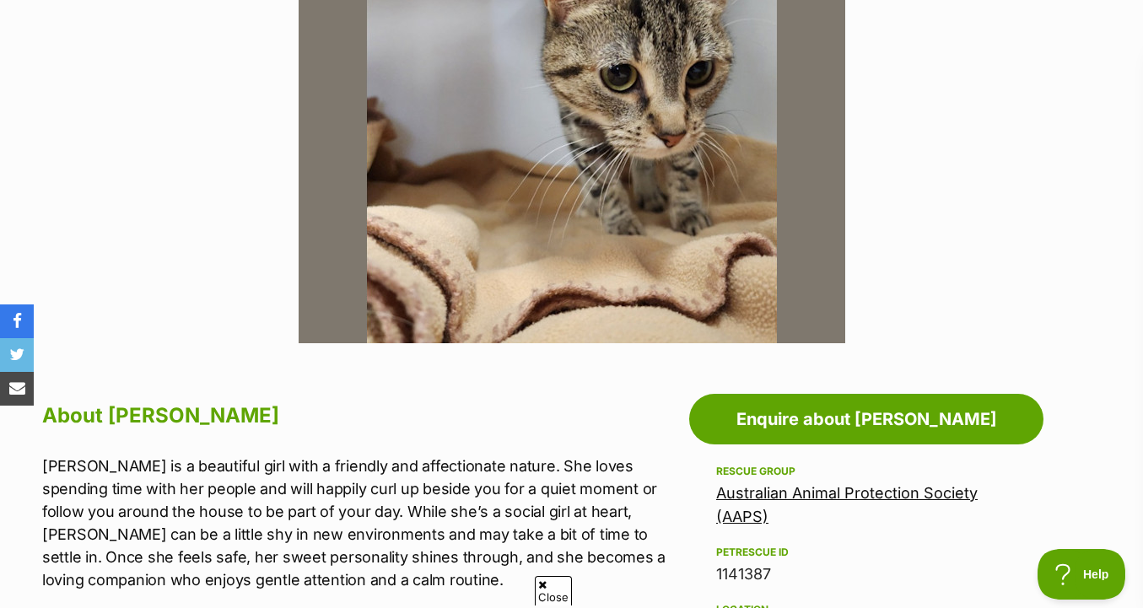
scroll to position [737, 0]
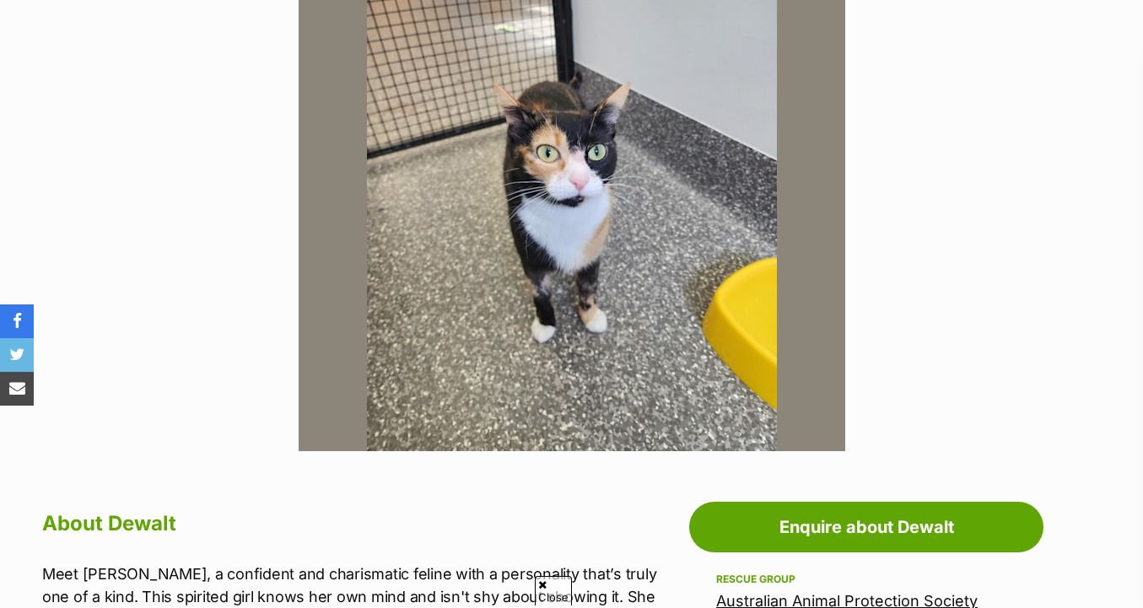
scroll to position [447, 0]
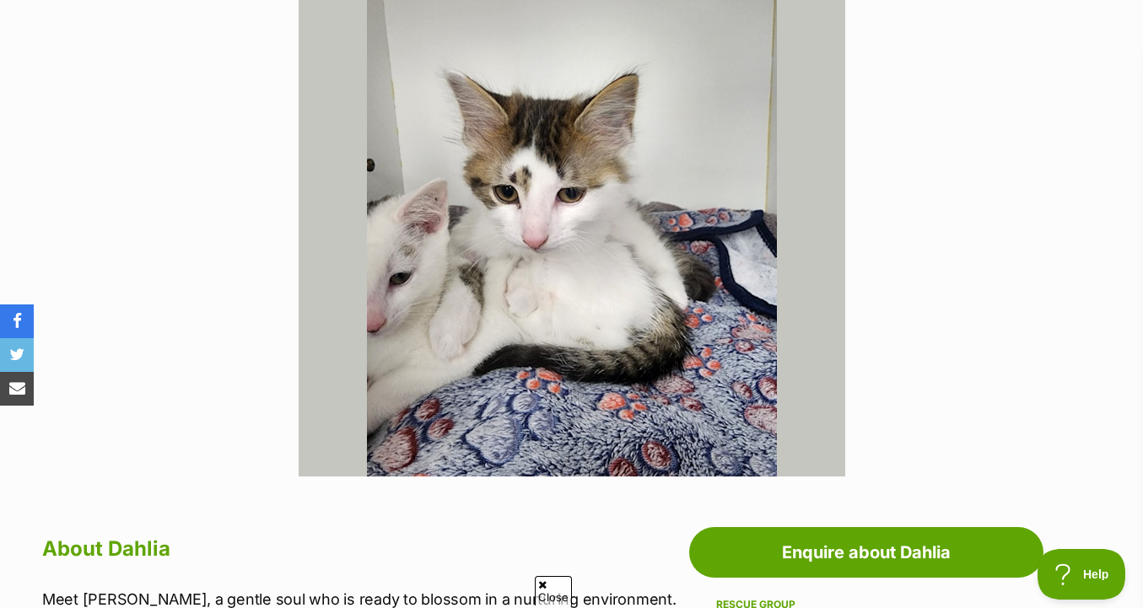
scroll to position [415, 0]
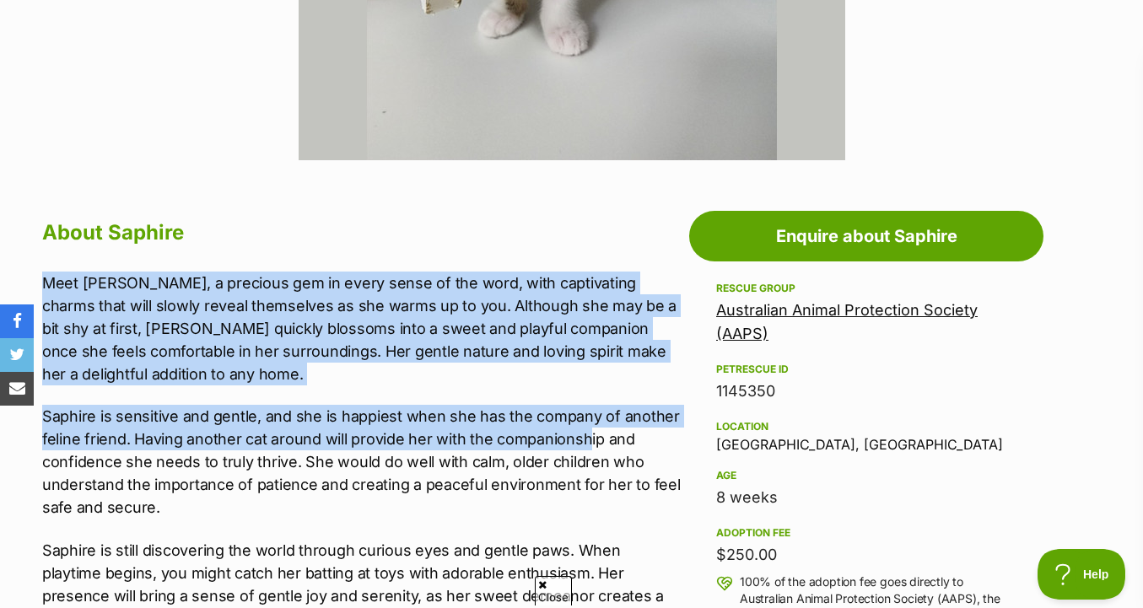
drag, startPoint x: 595, startPoint y: 244, endPoint x: 587, endPoint y: 443, distance: 199.2
click at [588, 443] on div "About Saphire Meet [PERSON_NAME], a precious gem in every sense of the word, wi…" at bounding box center [361, 560] width 639 height 692
click at [587, 443] on p "Saphire is sensitive and gentle, and she is happiest when she has the company o…" at bounding box center [361, 462] width 639 height 114
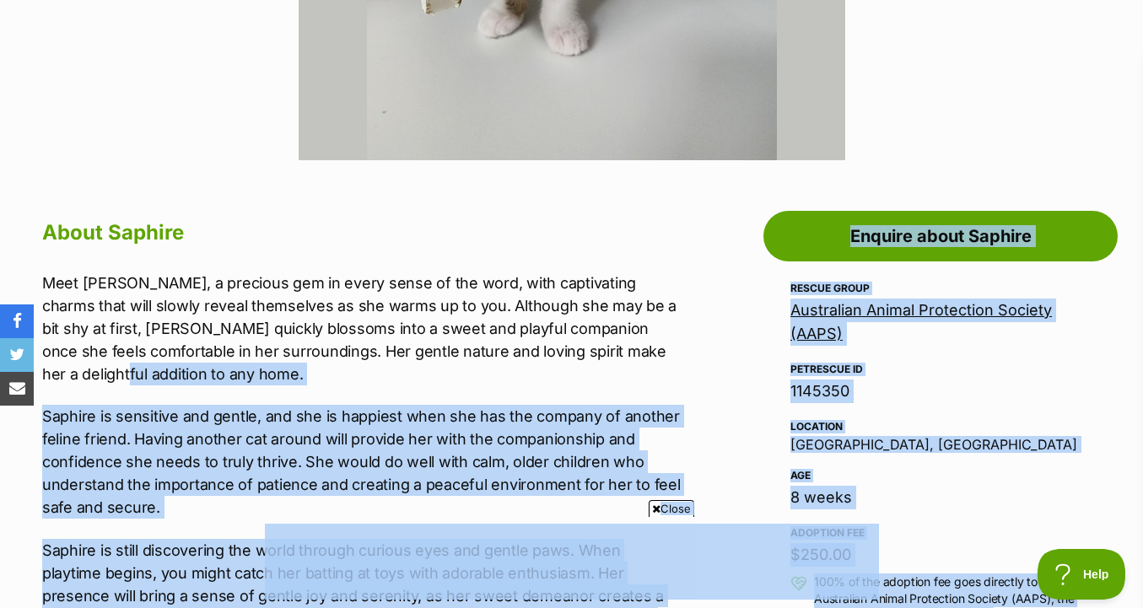
drag, startPoint x: 628, startPoint y: 352, endPoint x: 615, endPoint y: 521, distance: 170.0
click at [559, 504] on p "Saphire is sensitive and gentle, and she is happiest when she has the company o…" at bounding box center [361, 462] width 639 height 114
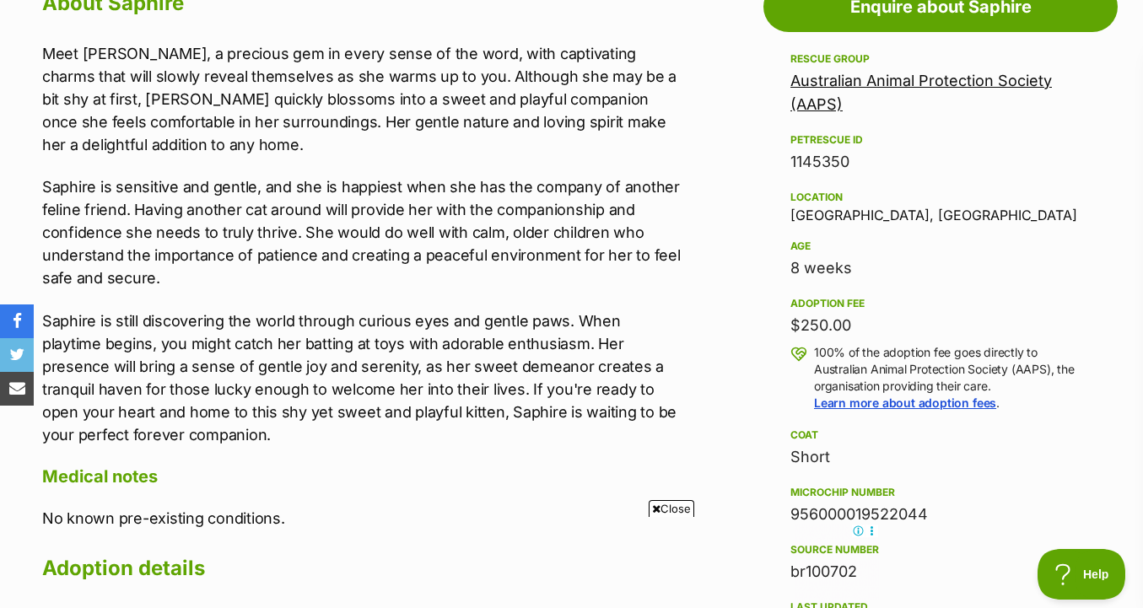
scroll to position [1016, 0]
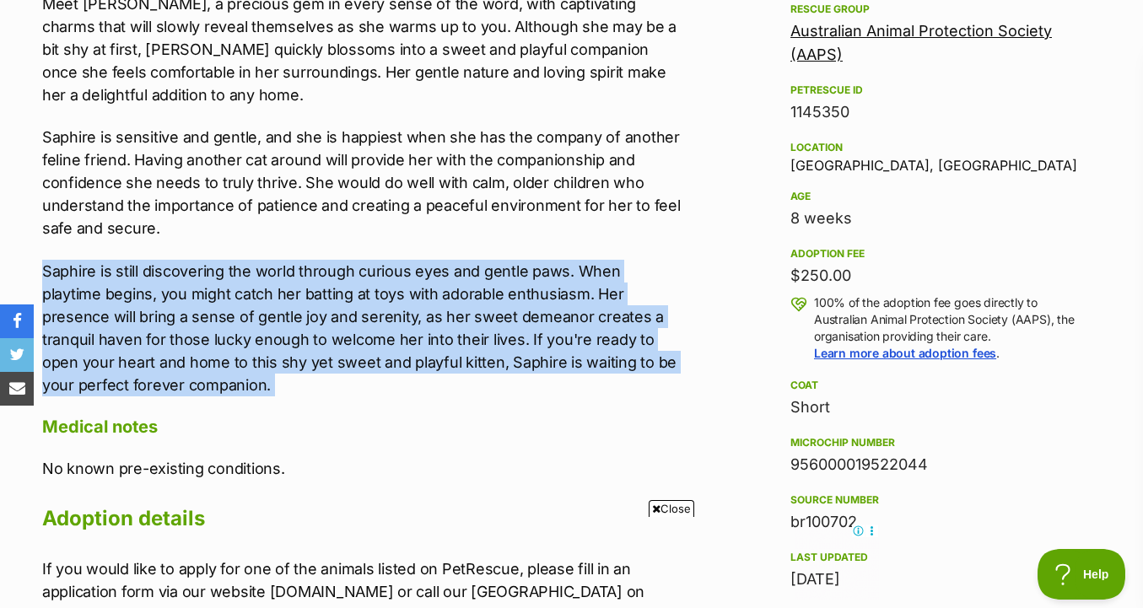
drag, startPoint x: 560, startPoint y: 399, endPoint x: 559, endPoint y: 245, distance: 153.5
click at [560, 245] on div "About Saphire Meet Saphire, a precious gem in every sense of the word, with cap…" at bounding box center [361, 281] width 639 height 692
click at [559, 245] on div "Meet Saphire, a precious gem in every sense of the word, with captivating charm…" at bounding box center [361, 194] width 639 height 404
drag, startPoint x: 559, startPoint y: 245, endPoint x: 555, endPoint y: 393, distance: 147.7
click at [555, 393] on div "Meet Saphire, a precious gem in every sense of the word, with captivating charm…" at bounding box center [361, 194] width 639 height 404
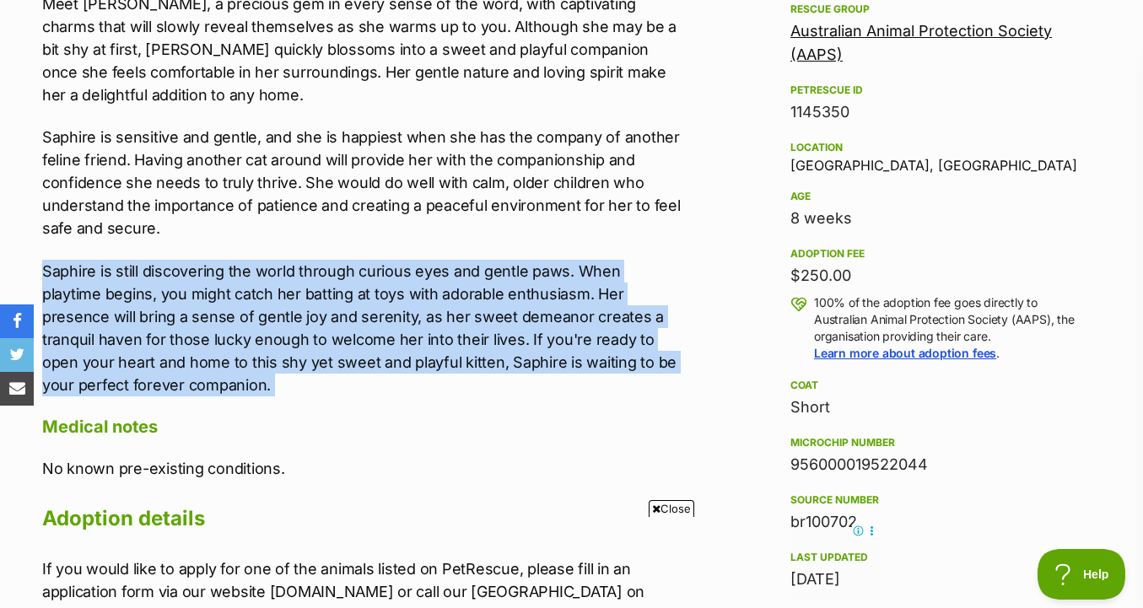
click at [555, 393] on p "Saphire is still discovering the world through curious eyes and gentle paws. Wh…" at bounding box center [361, 328] width 639 height 137
drag, startPoint x: 557, startPoint y: 390, endPoint x: 567, endPoint y: 230, distance: 159.8
click at [567, 230] on div "Meet Saphire, a precious gem in every sense of the word, with captivating charm…" at bounding box center [361, 194] width 639 height 404
click at [567, 230] on p "Saphire is sensitive and gentle, and she is happiest when she has the company o…" at bounding box center [361, 183] width 639 height 114
drag, startPoint x: 567, startPoint y: 230, endPoint x: 567, endPoint y: 385, distance: 154.4
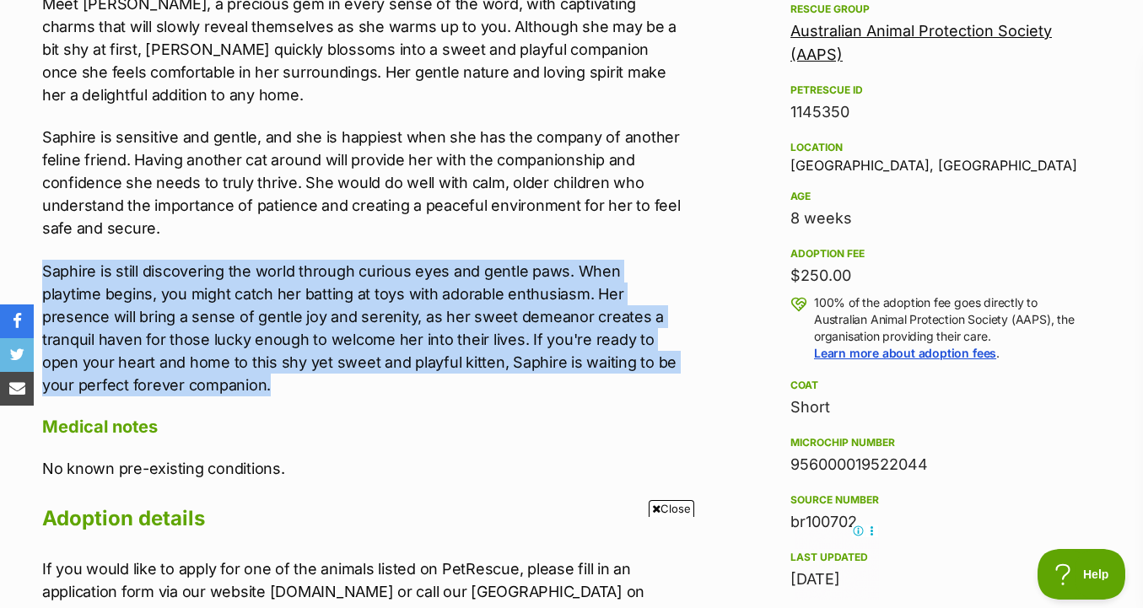
click at [567, 385] on div "Meet Saphire, a precious gem in every sense of the word, with captivating charm…" at bounding box center [361, 194] width 639 height 404
click at [567, 385] on p "Saphire is still discovering the world through curious eyes and gentle paws. Wh…" at bounding box center [361, 328] width 639 height 137
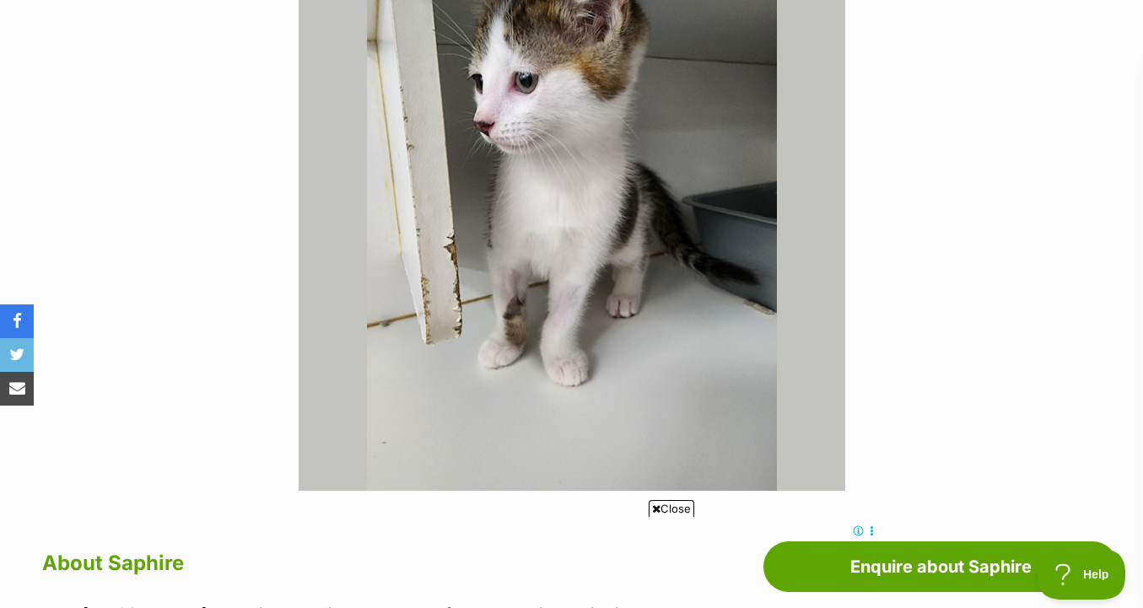
scroll to position [379, 0]
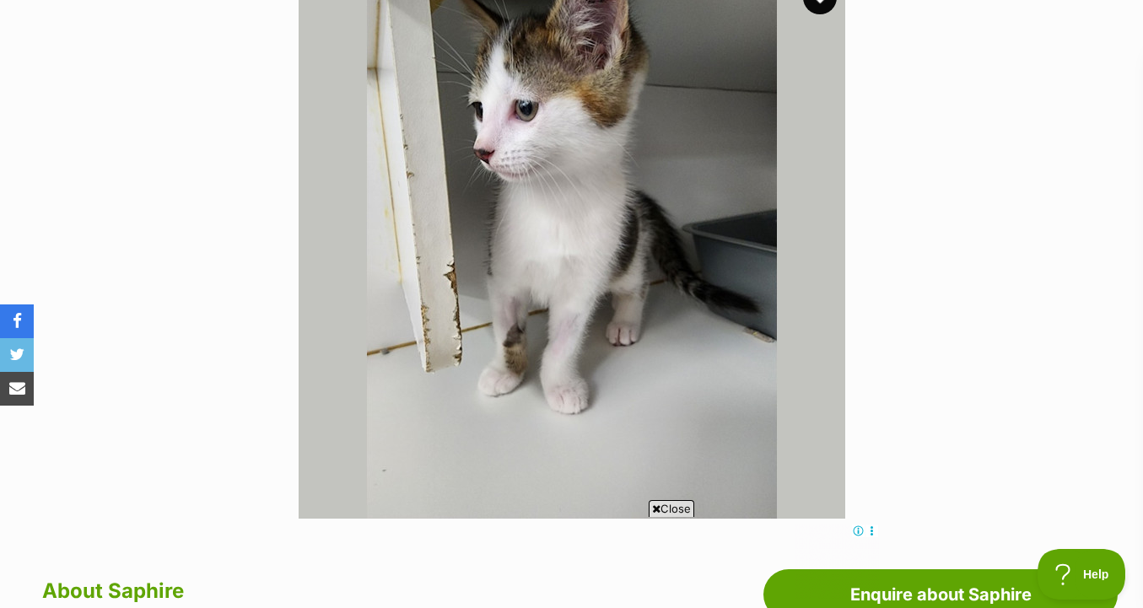
click at [567, 384] on img at bounding box center [572, 245] width 547 height 547
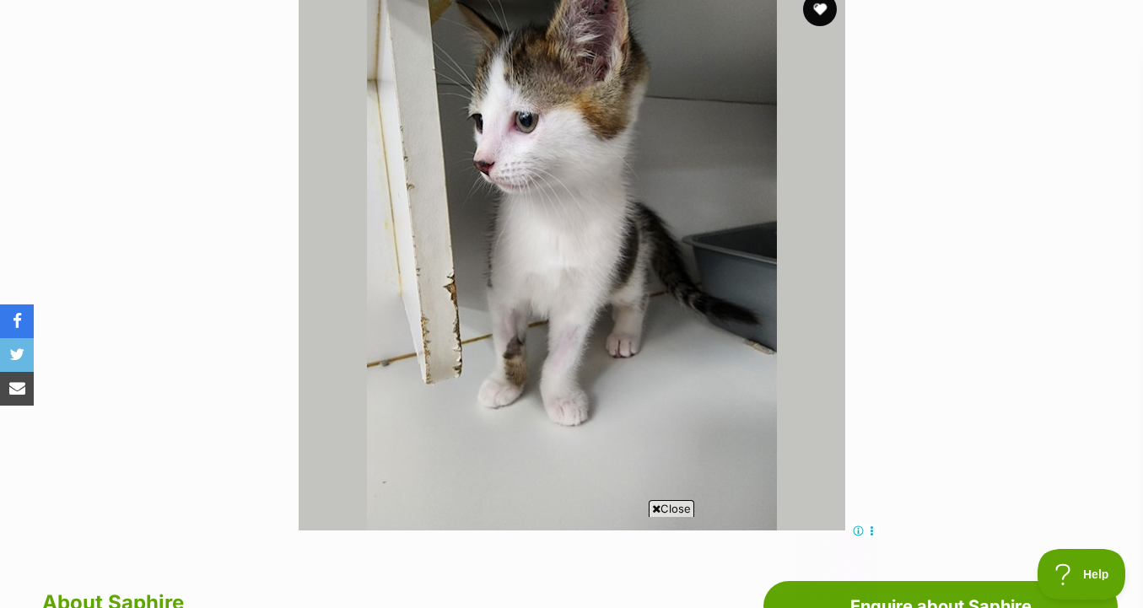
scroll to position [400, 0]
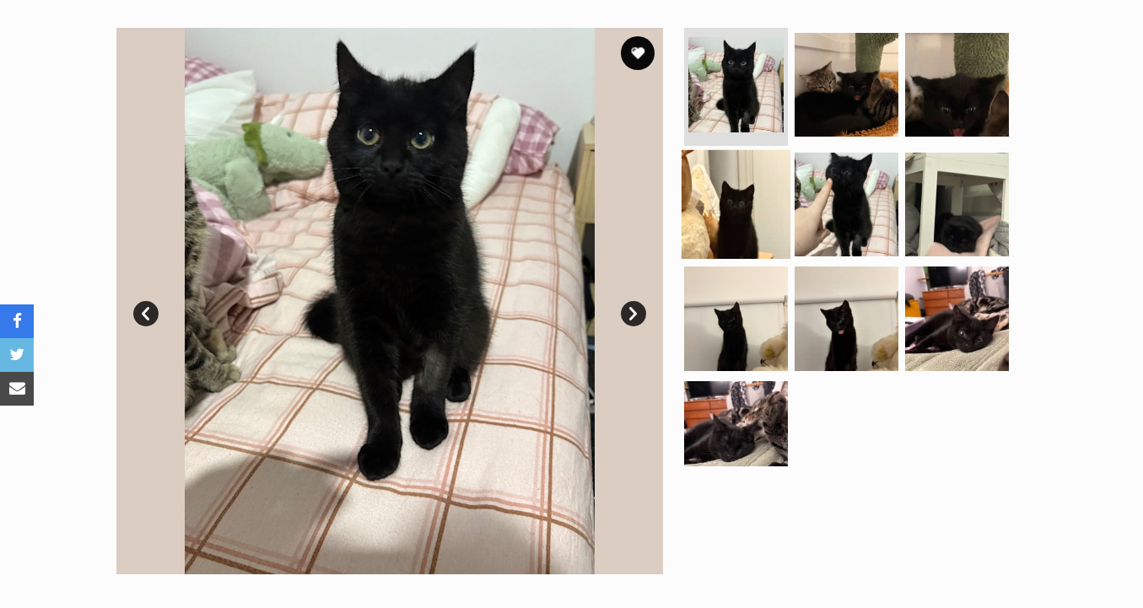
scroll to position [335, 0]
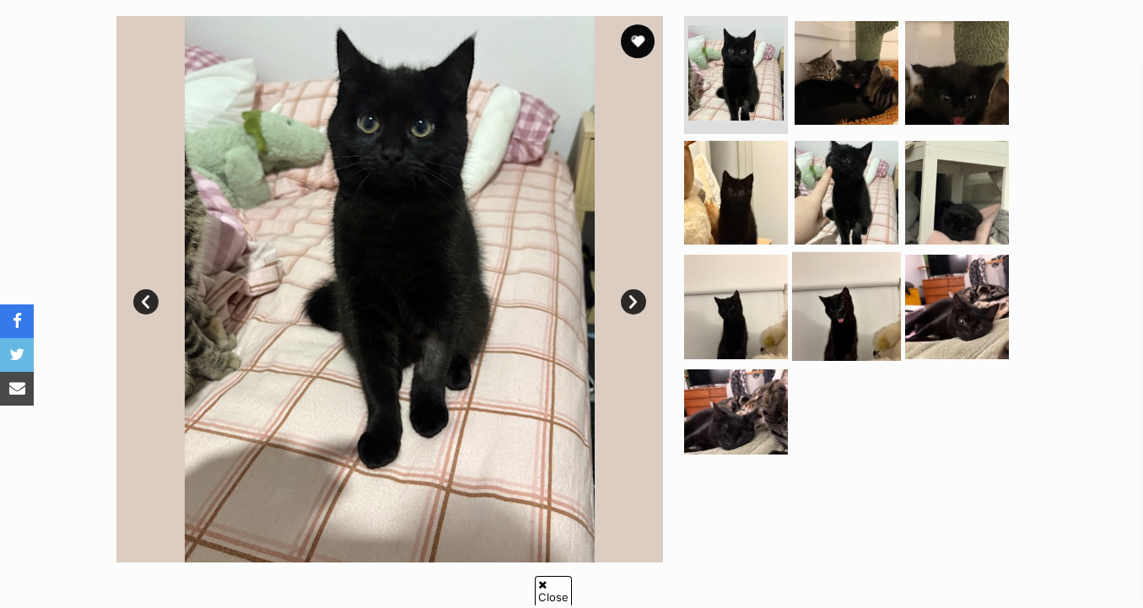
click at [823, 326] on img at bounding box center [846, 306] width 109 height 109
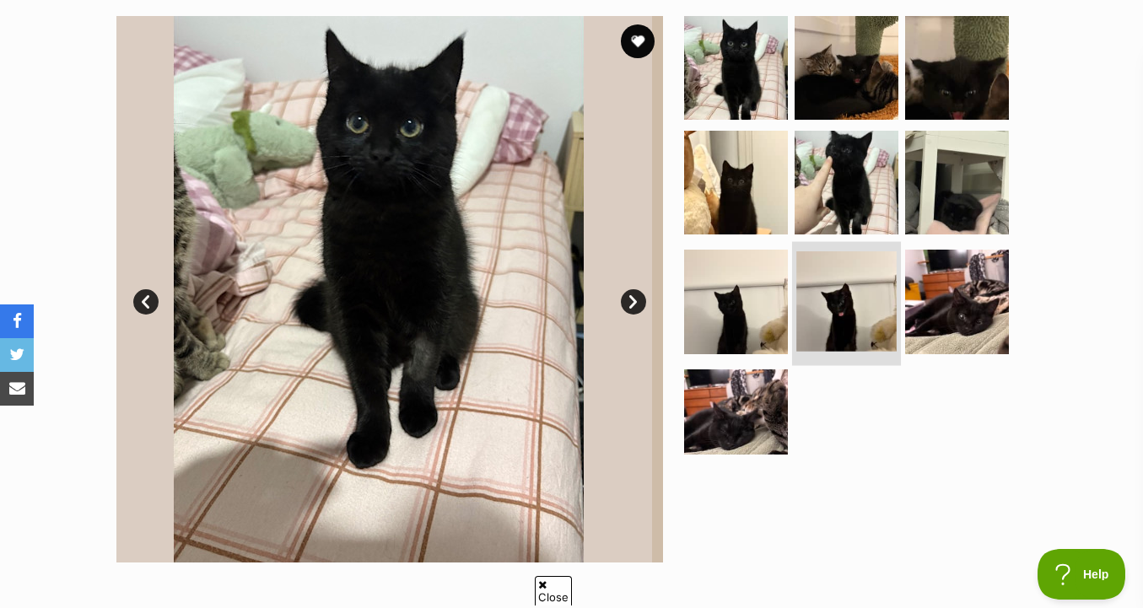
scroll to position [0, 0]
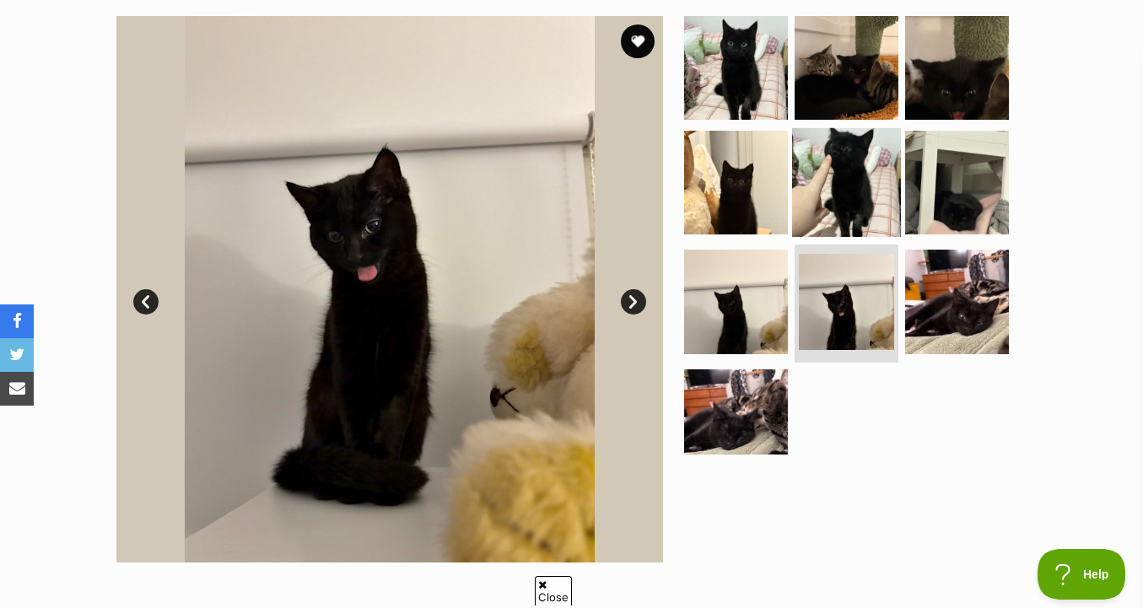
click at [849, 191] on img at bounding box center [846, 181] width 109 height 109
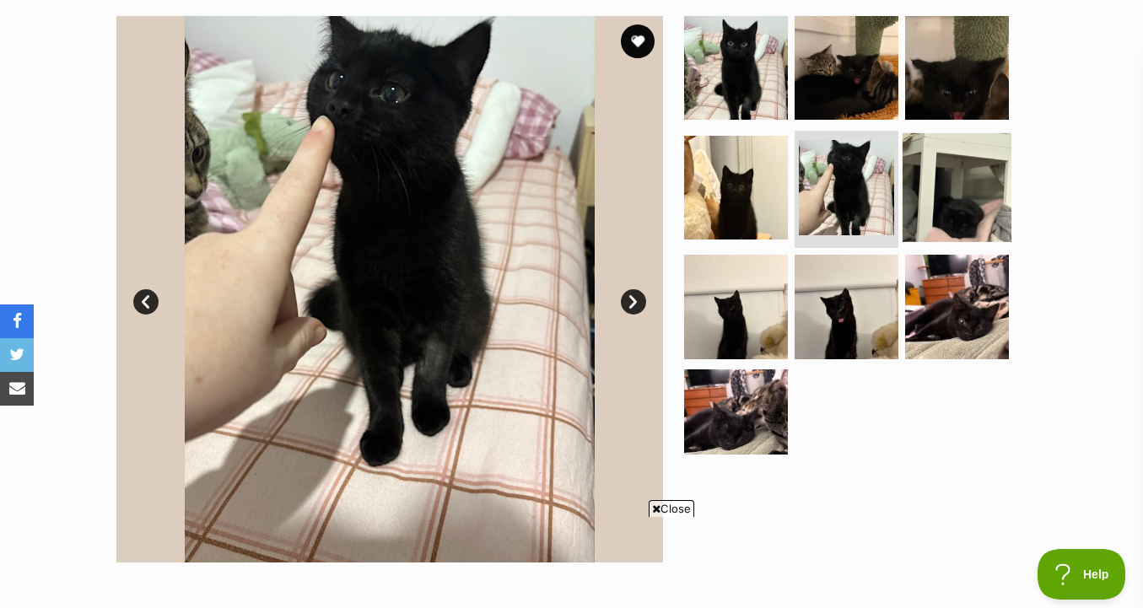
click at [954, 206] on img at bounding box center [957, 186] width 109 height 109
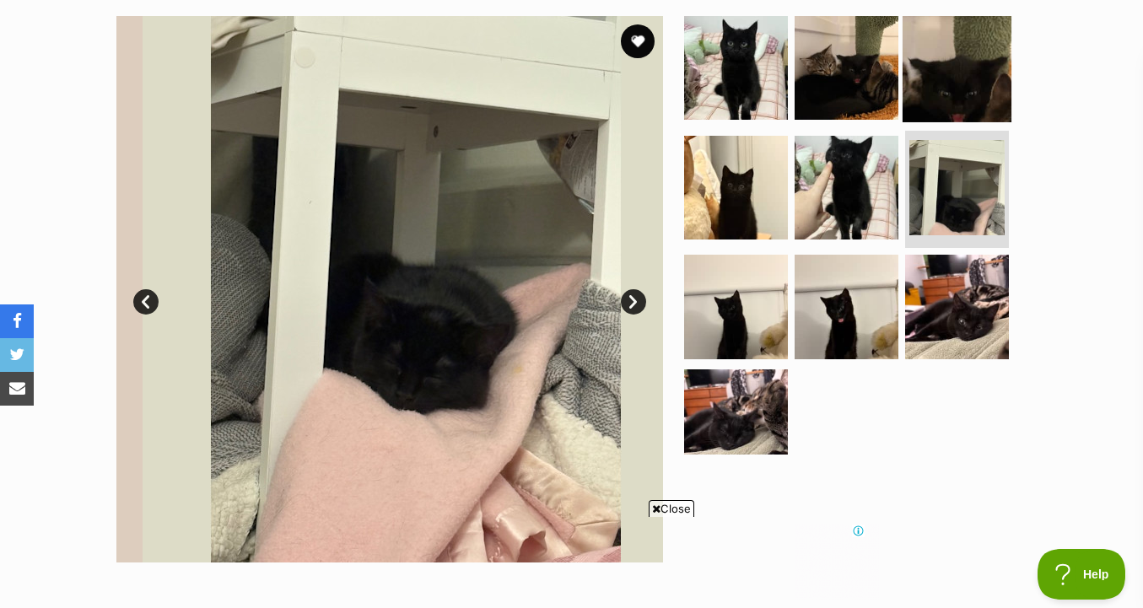
click at [962, 70] on img at bounding box center [957, 67] width 109 height 109
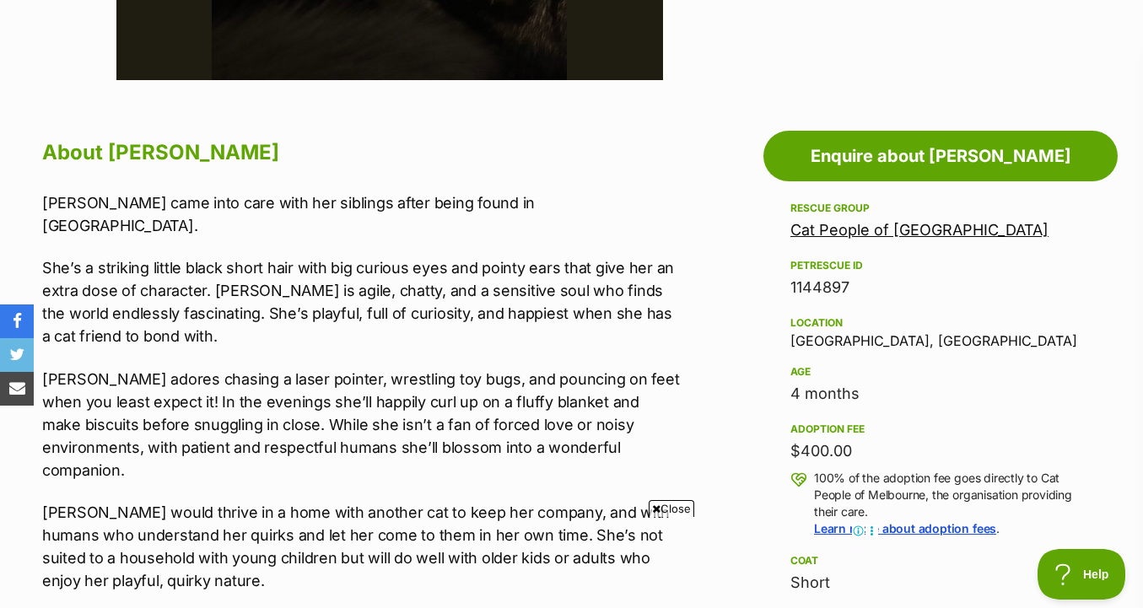
scroll to position [833, 0]
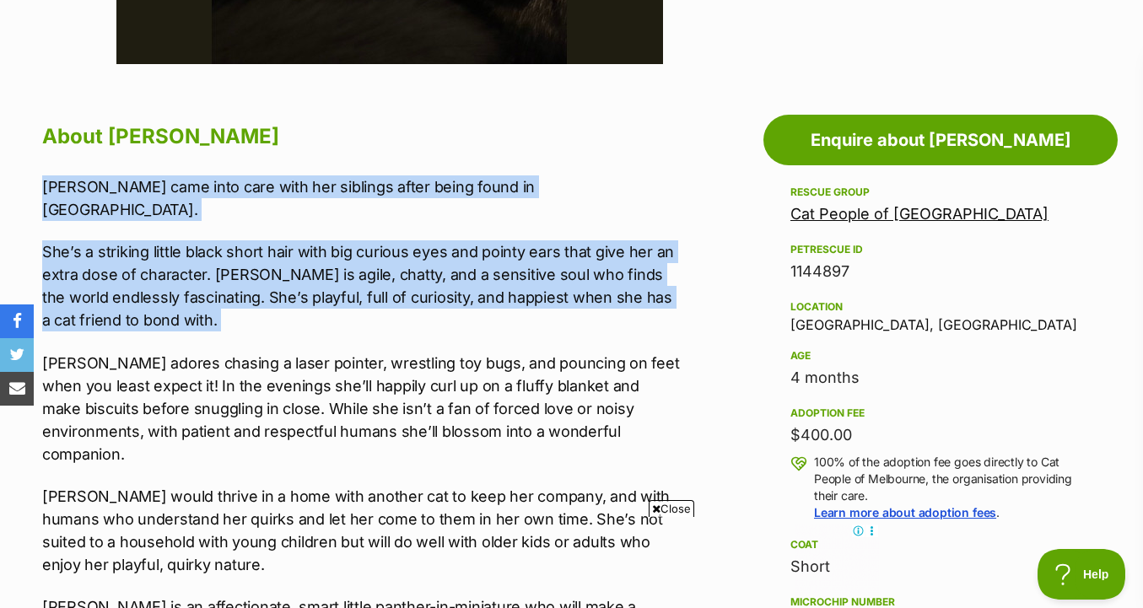
drag, startPoint x: 631, startPoint y: 157, endPoint x: 635, endPoint y: 315, distance: 157.8
drag, startPoint x: 679, startPoint y: 294, endPoint x: 679, endPoint y: 164, distance: 130.8
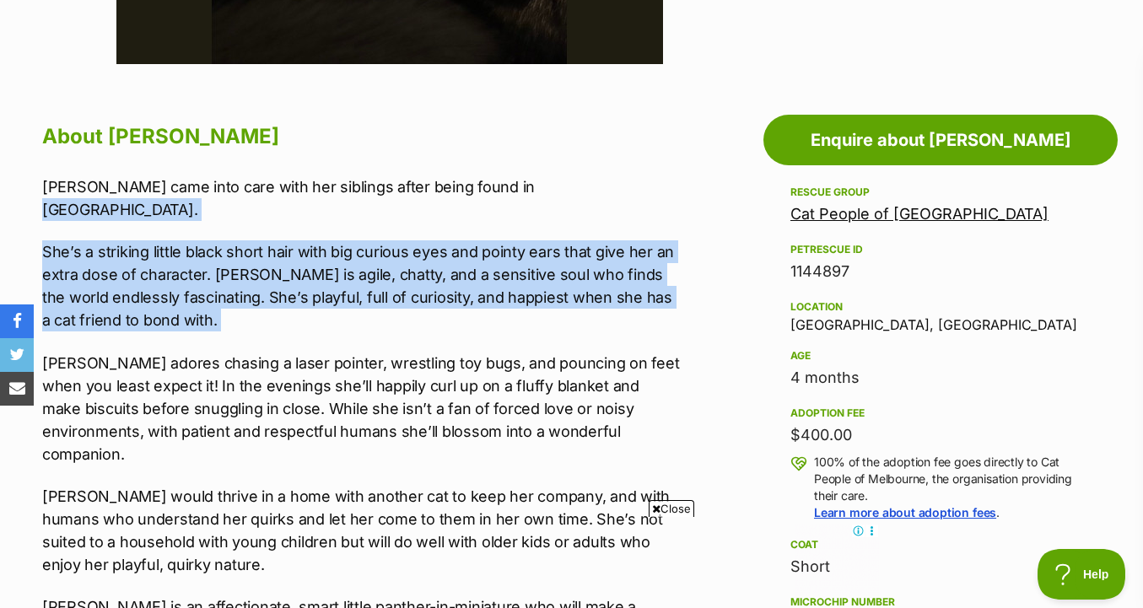
drag, startPoint x: 664, startPoint y: 191, endPoint x: 662, endPoint y: 321, distance: 129.9
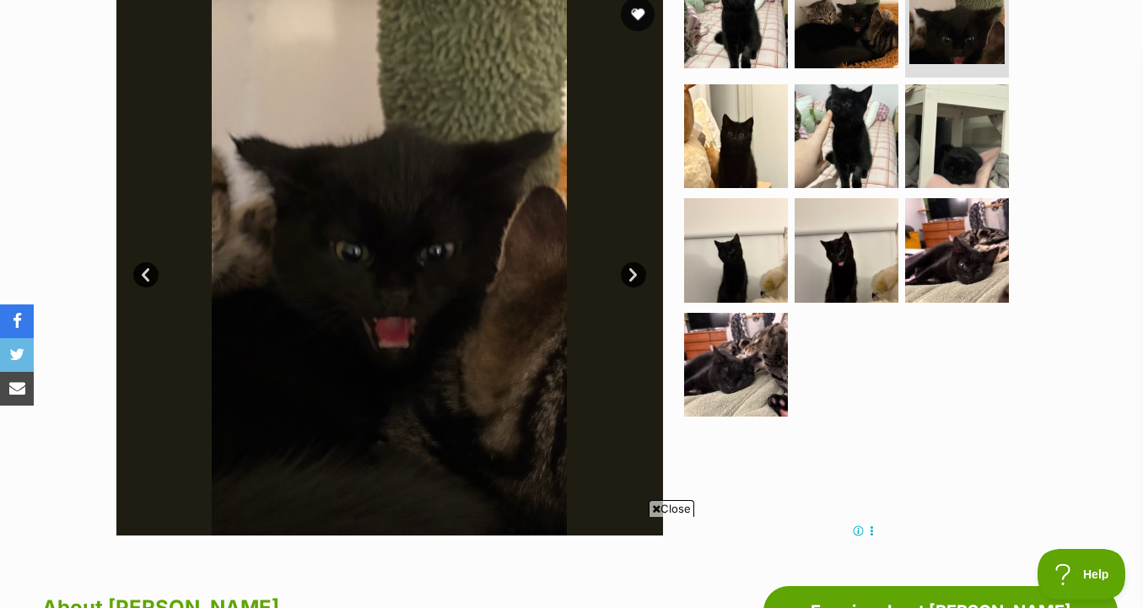
scroll to position [124, 0]
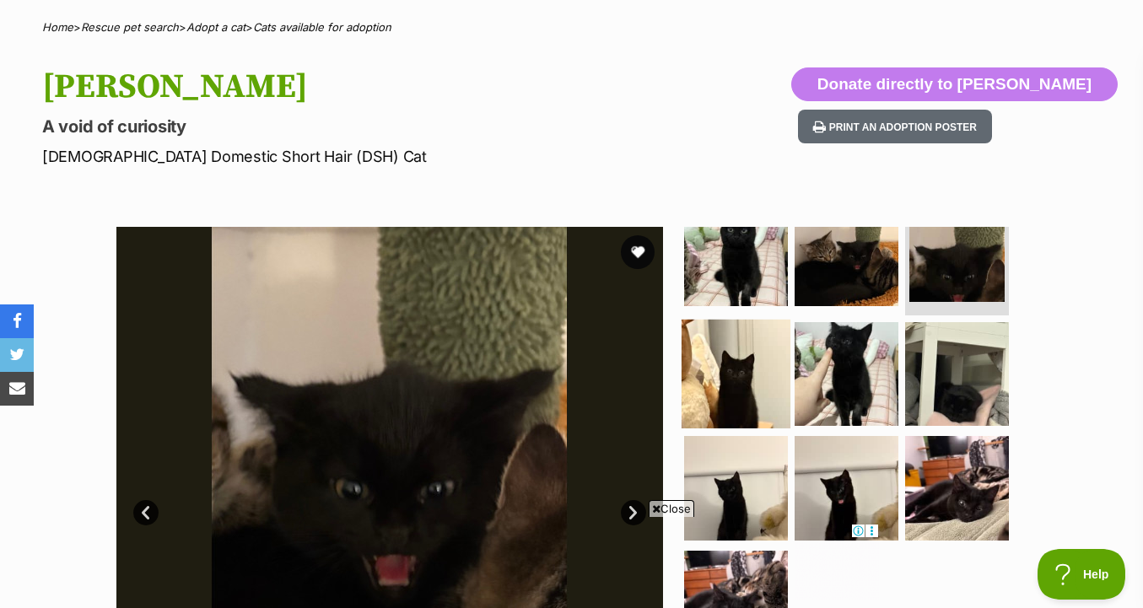
click at [779, 319] on img at bounding box center [736, 373] width 109 height 109
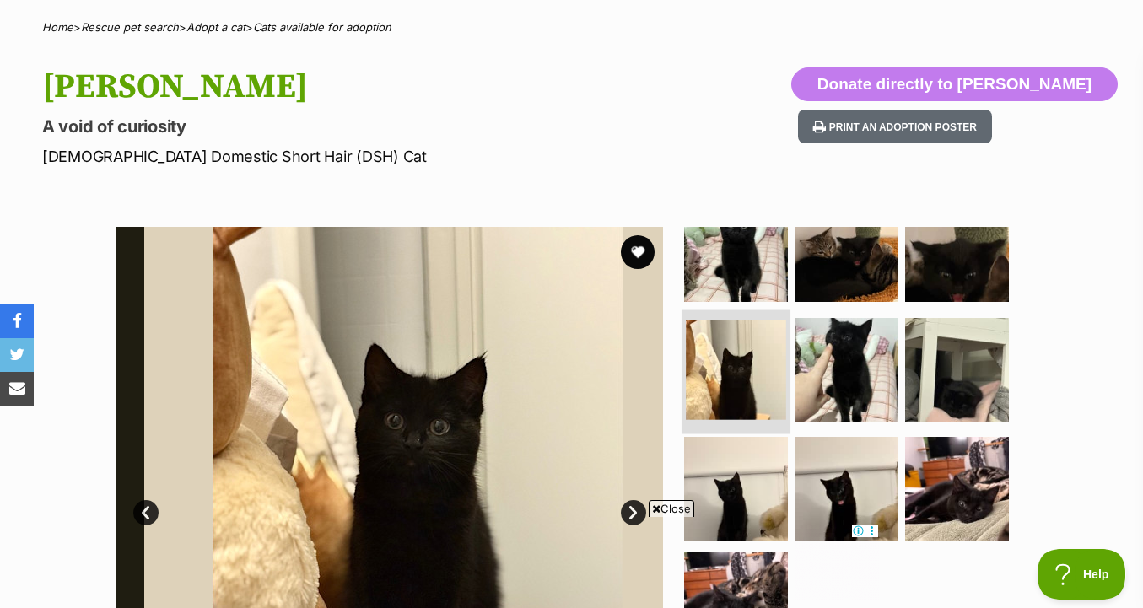
scroll to position [34, 0]
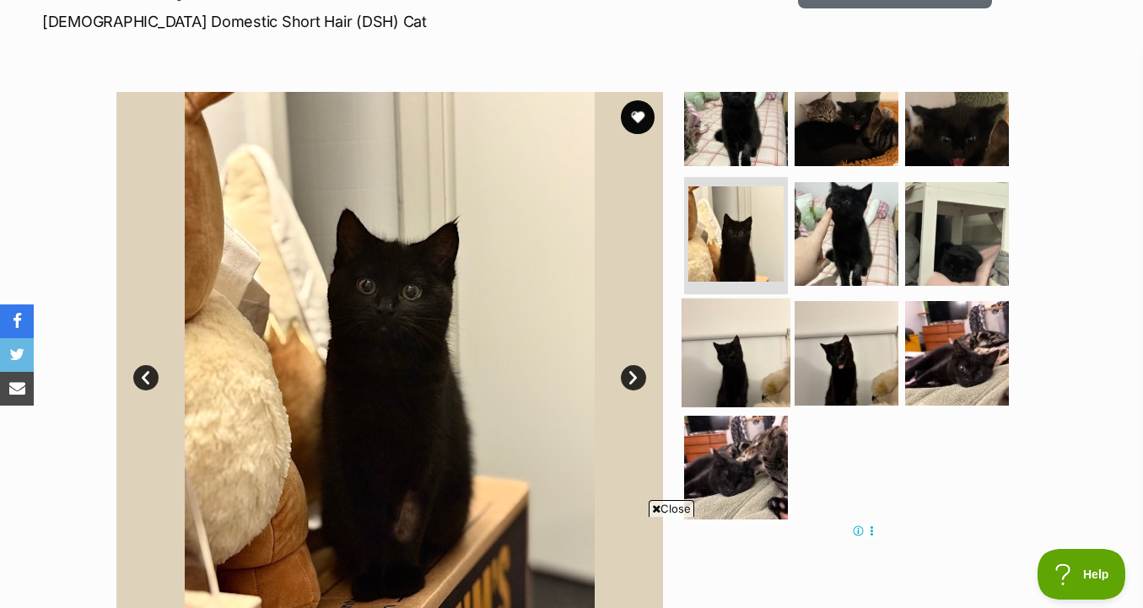
click at [750, 345] on img at bounding box center [736, 353] width 109 height 109
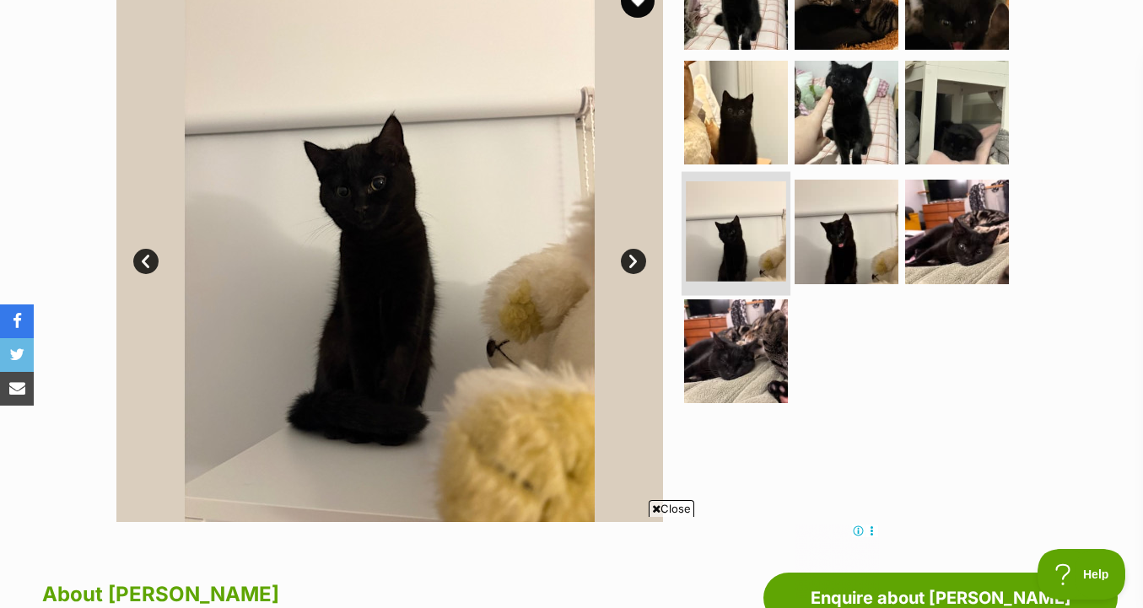
scroll to position [386, 0]
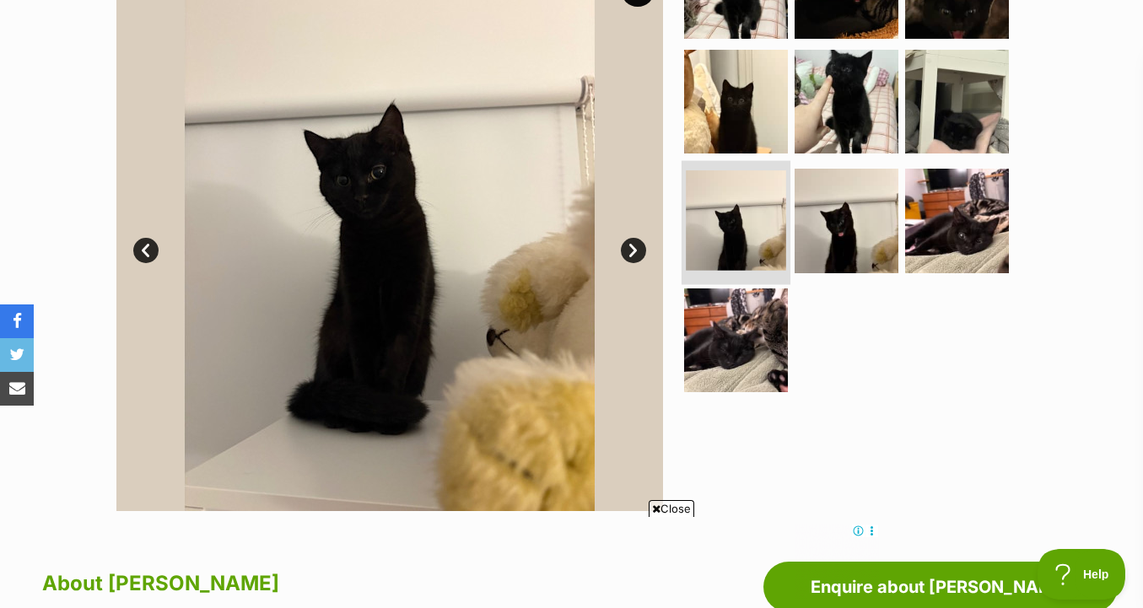
click at [750, 345] on img at bounding box center [736, 340] width 104 height 104
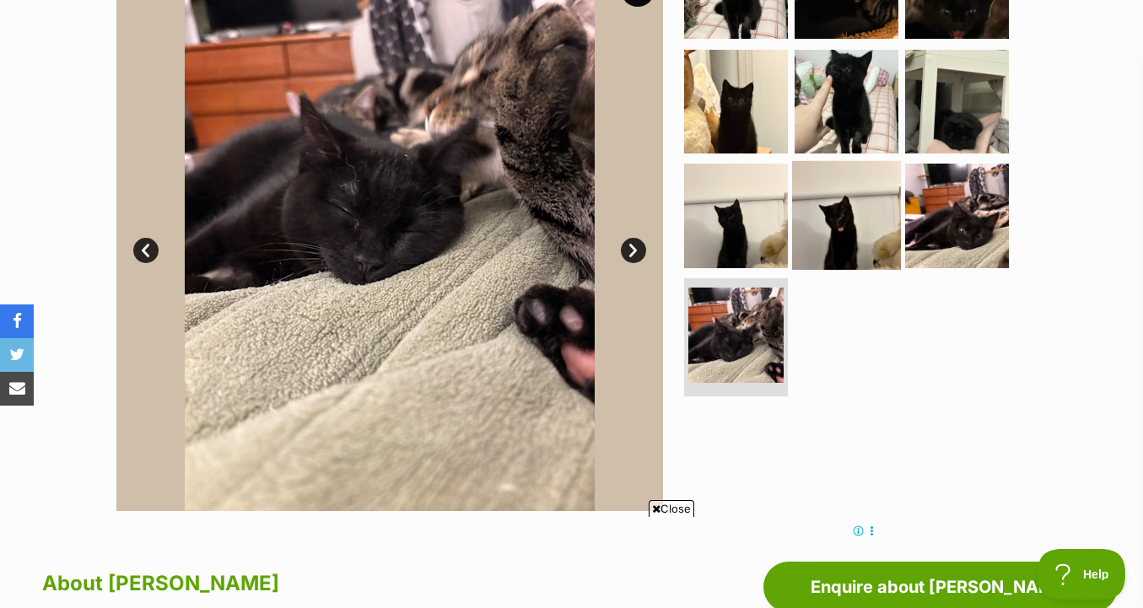
click at [794, 229] on img at bounding box center [846, 215] width 109 height 109
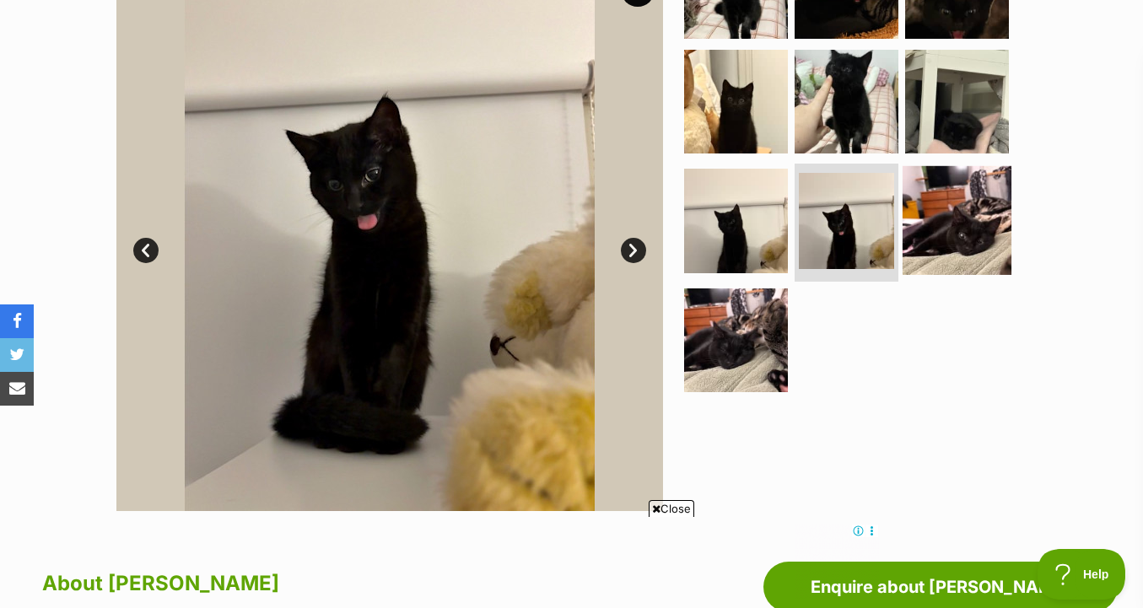
click at [960, 227] on img at bounding box center [957, 220] width 109 height 109
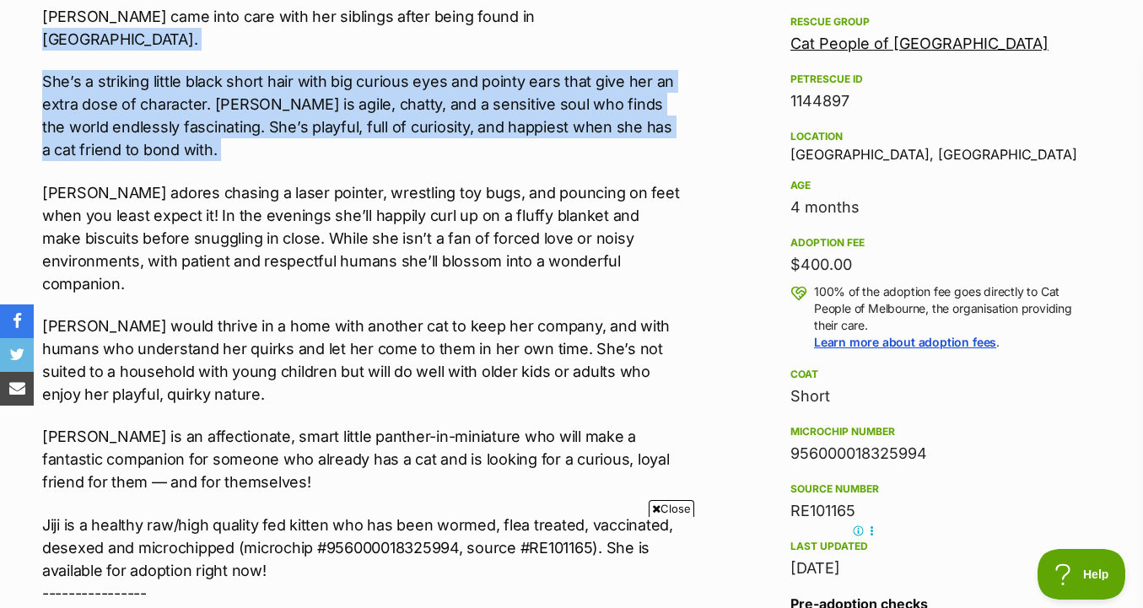
scroll to position [963, 0]
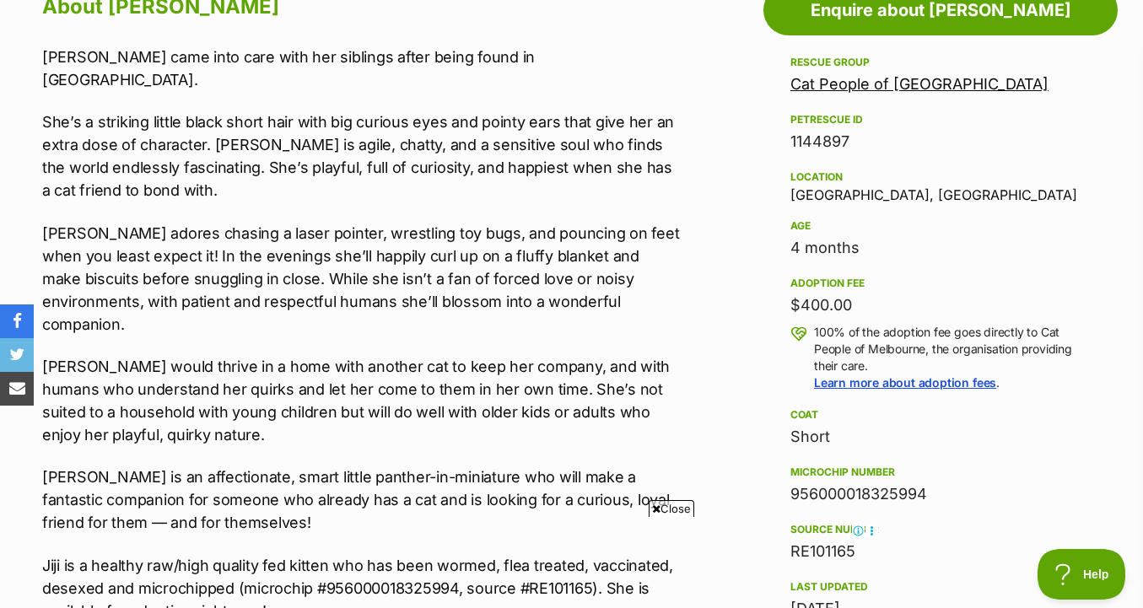
click at [514, 288] on p "Jiji adores chasing a laser pointer, wrestling toy bugs, and pouncing on feet w…" at bounding box center [361, 279] width 639 height 114
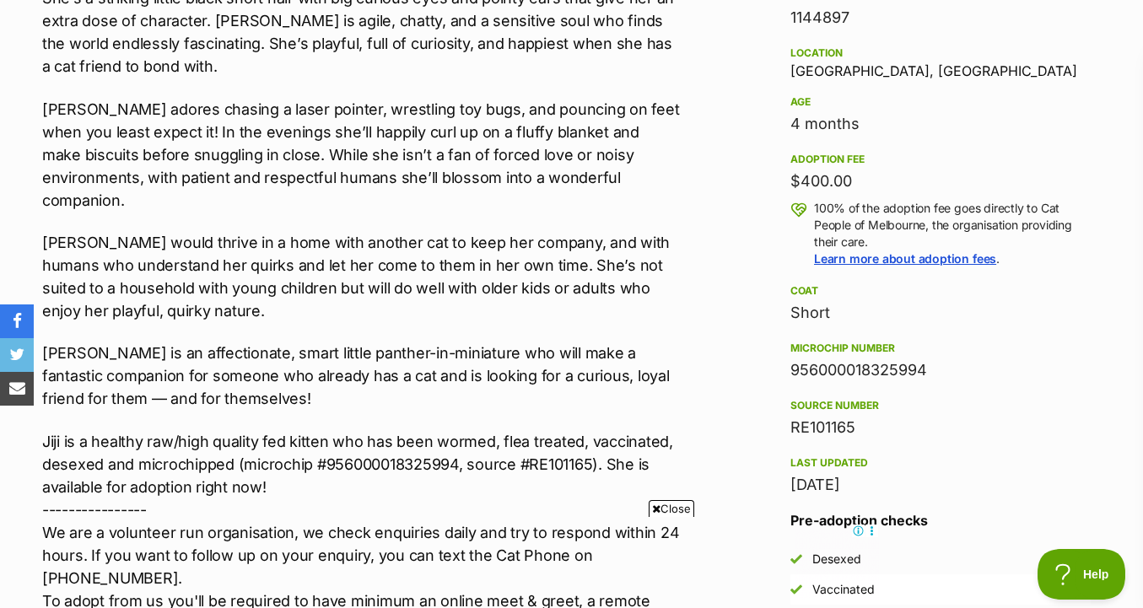
scroll to position [1098, 0]
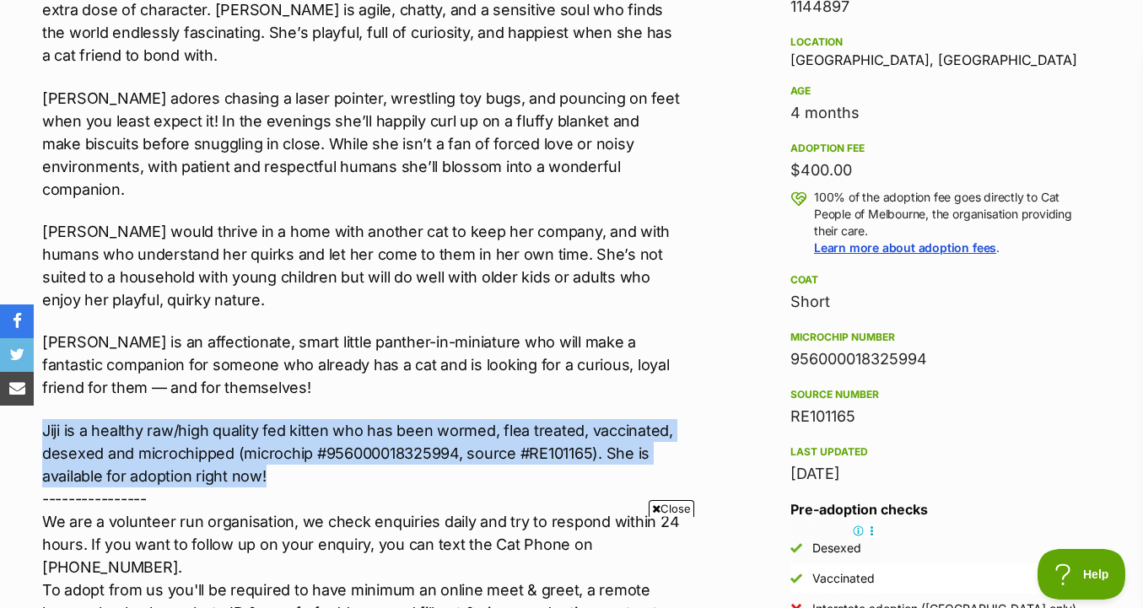
drag, startPoint x: 589, startPoint y: 355, endPoint x: 584, endPoint y: 432, distance: 76.9
click at [584, 432] on div "Jiji came into care with her siblings after being found in Sunshine. She’s a st…" at bounding box center [361, 359] width 639 height 896
click at [584, 432] on p "Jiji is a healthy raw/high quality fed kitten who has been wormed, flea treated…" at bounding box center [361, 612] width 639 height 387
drag, startPoint x: 584, startPoint y: 432, endPoint x: 584, endPoint y: 363, distance: 69.2
click at [584, 363] on div "Jiji came into care with her siblings after being found in Sunshine. She’s a st…" at bounding box center [361, 359] width 639 height 896
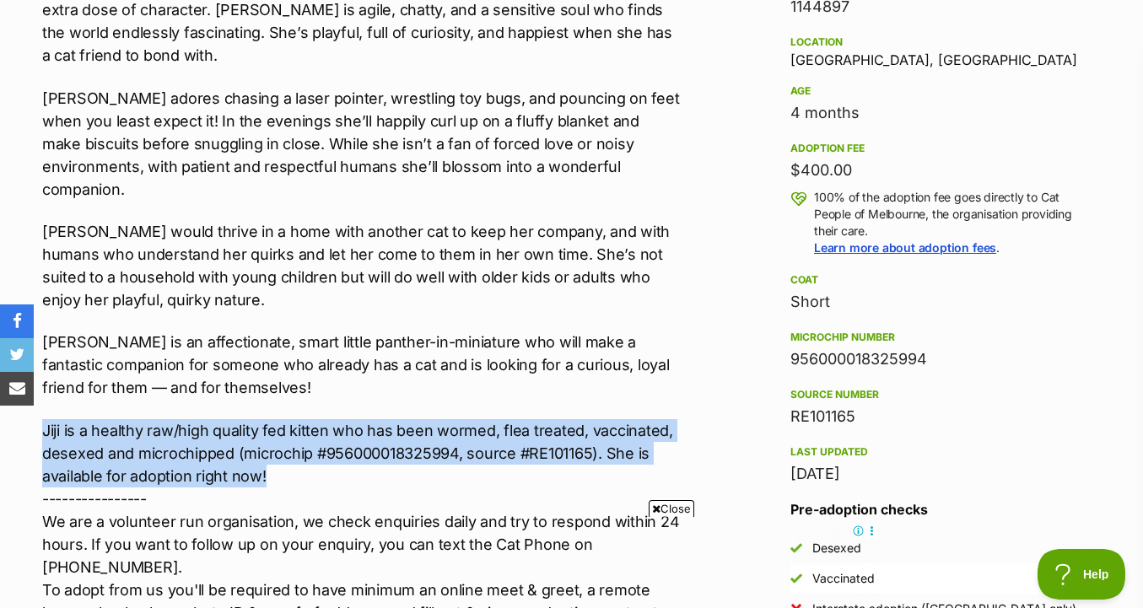
click at [584, 363] on div "Jiji came into care with her siblings after being found in Sunshine. She’s a st…" at bounding box center [361, 359] width 639 height 896
drag, startPoint x: 584, startPoint y: 363, endPoint x: 584, endPoint y: 445, distance: 81.8
click at [584, 445] on div "Jiji came into care with her siblings after being found in Sunshine. She’s a st…" at bounding box center [361, 359] width 639 height 896
click at [584, 445] on p "Jiji is a healthy raw/high quality fed kitten who has been wormed, flea treated…" at bounding box center [361, 612] width 639 height 387
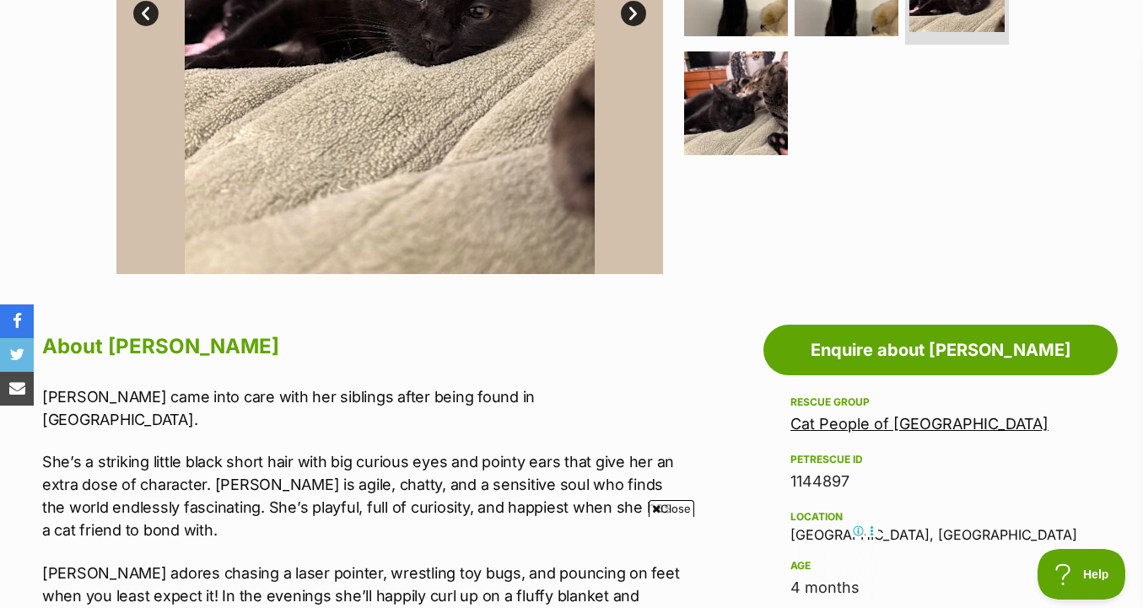
scroll to position [612, 0]
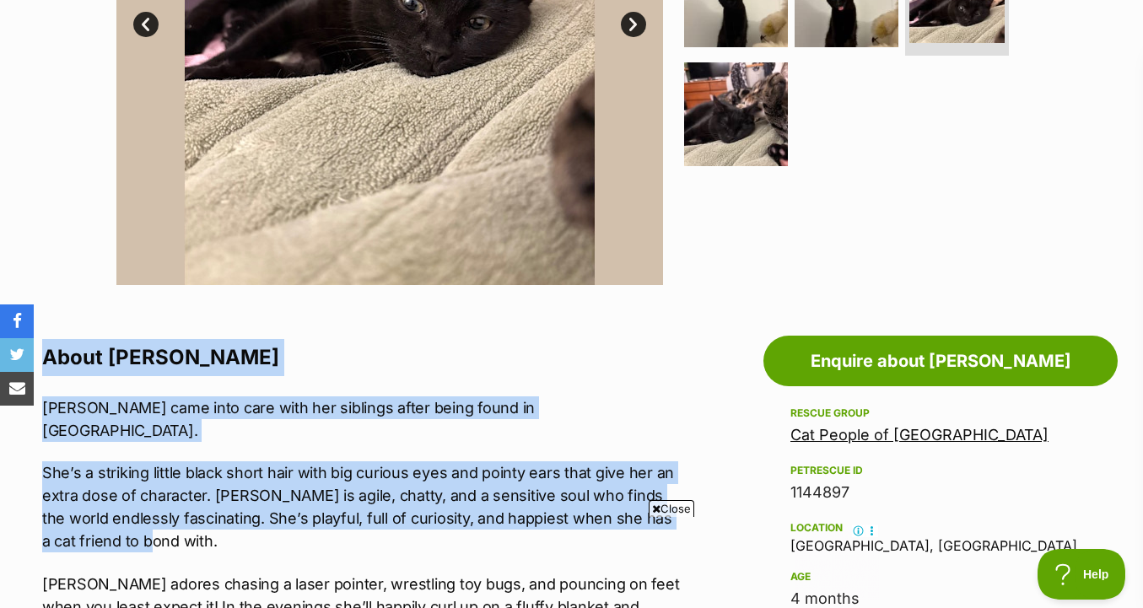
drag, startPoint x: 614, startPoint y: 334, endPoint x: 612, endPoint y: 515, distance: 180.5
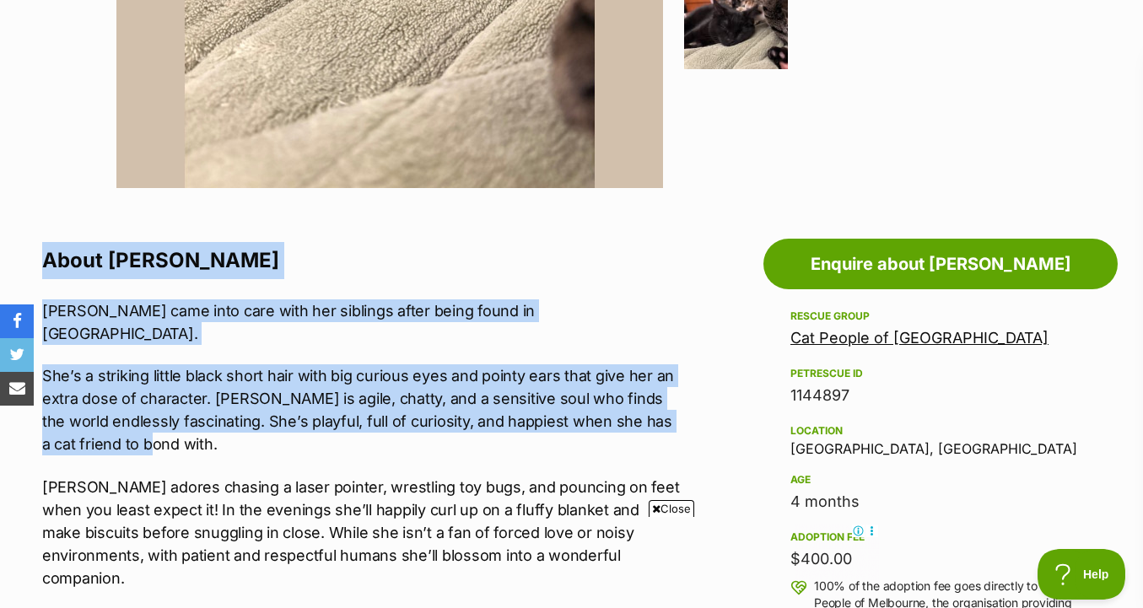
scroll to position [732, 0]
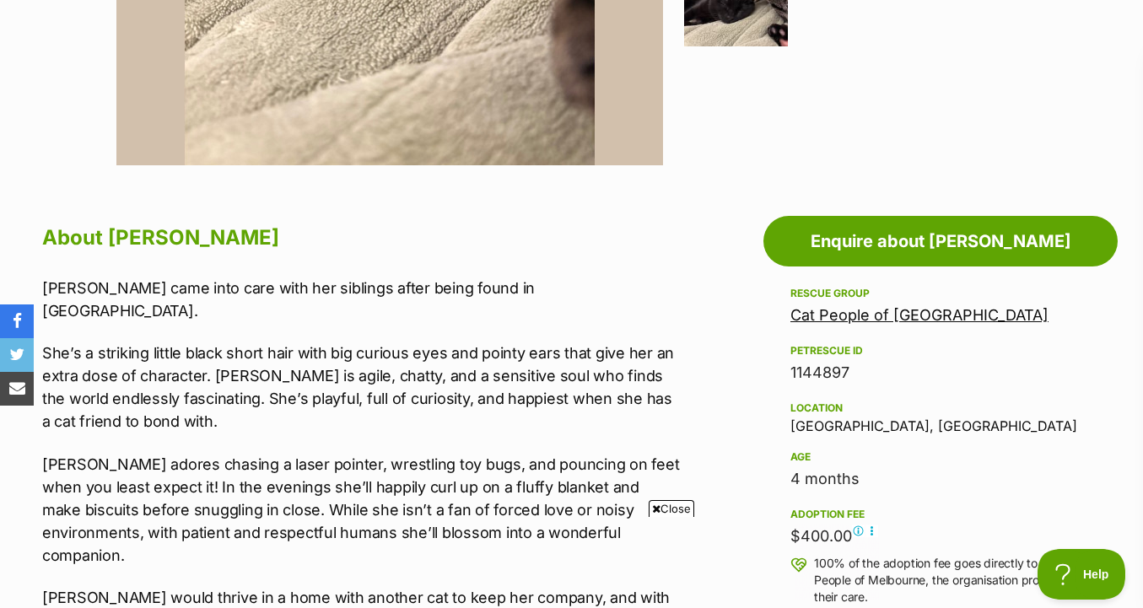
click at [640, 399] on p "She’s a striking little black short hair with big curious eyes and pointy ears …" at bounding box center [361, 387] width 639 height 91
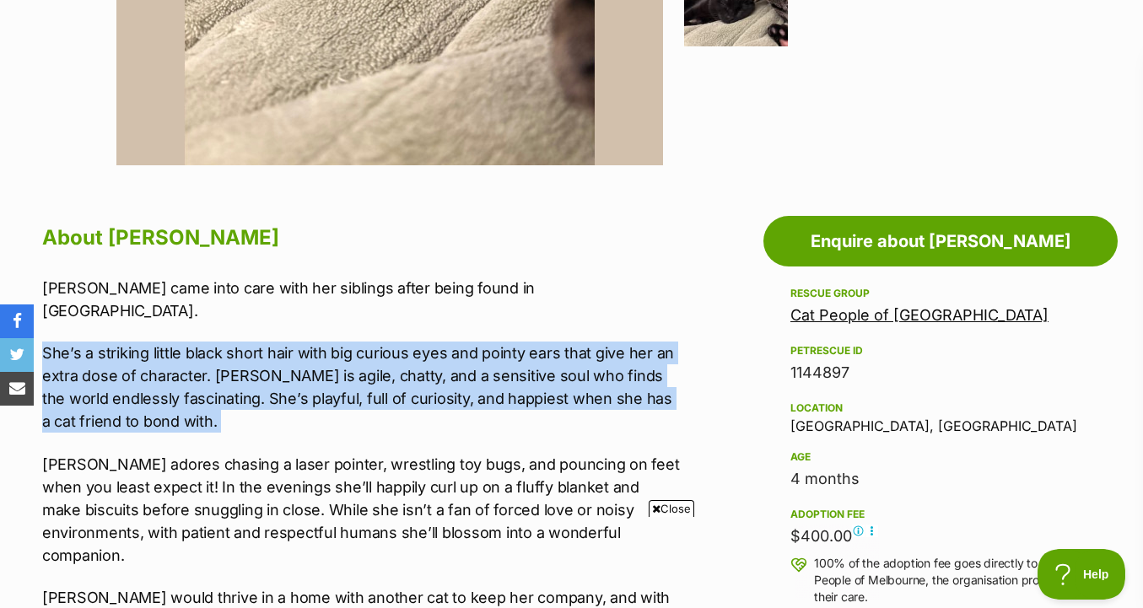
drag, startPoint x: 638, startPoint y: 422, endPoint x: 647, endPoint y: 308, distance: 114.3
drag, startPoint x: 667, startPoint y: 294, endPoint x: 655, endPoint y: 404, distance: 110.4
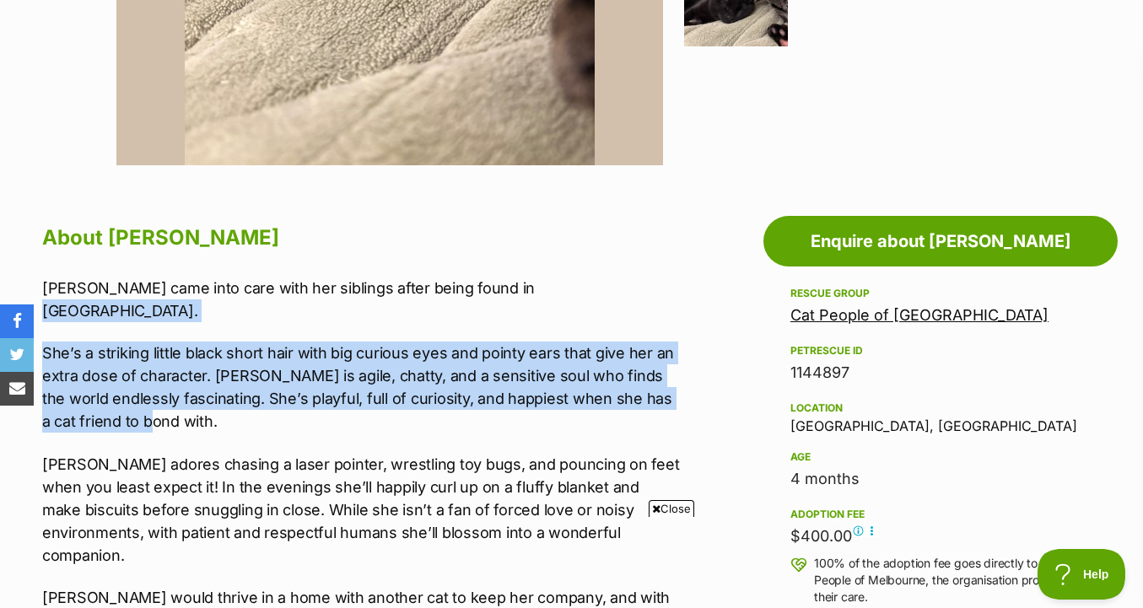
click at [655, 404] on p "She’s a striking little black short hair with big curious eyes and pointy ears …" at bounding box center [361, 387] width 639 height 91
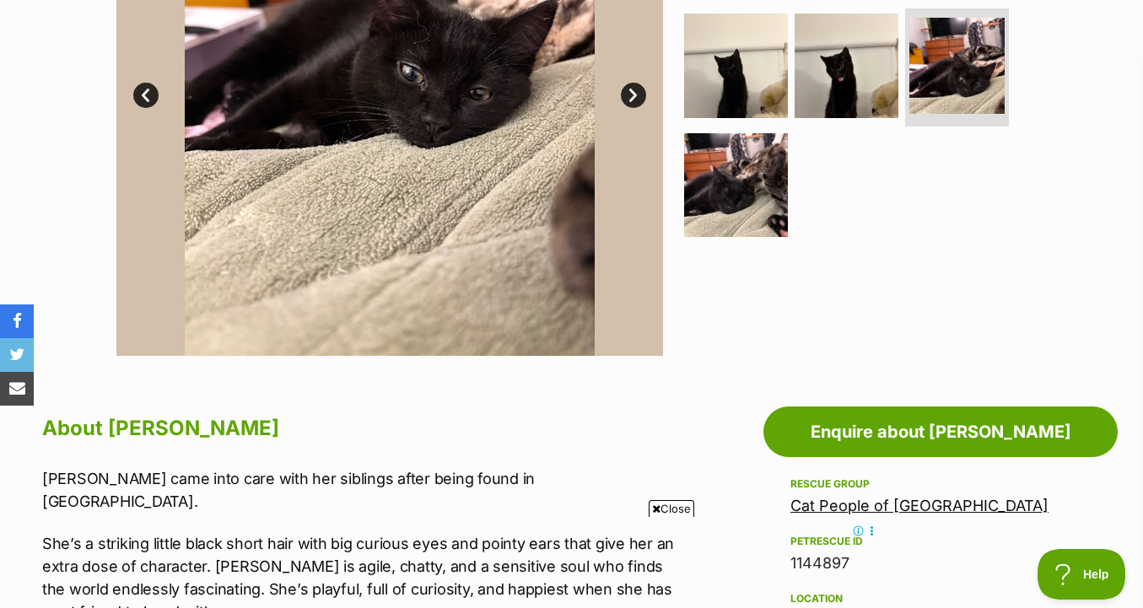
scroll to position [184, 0]
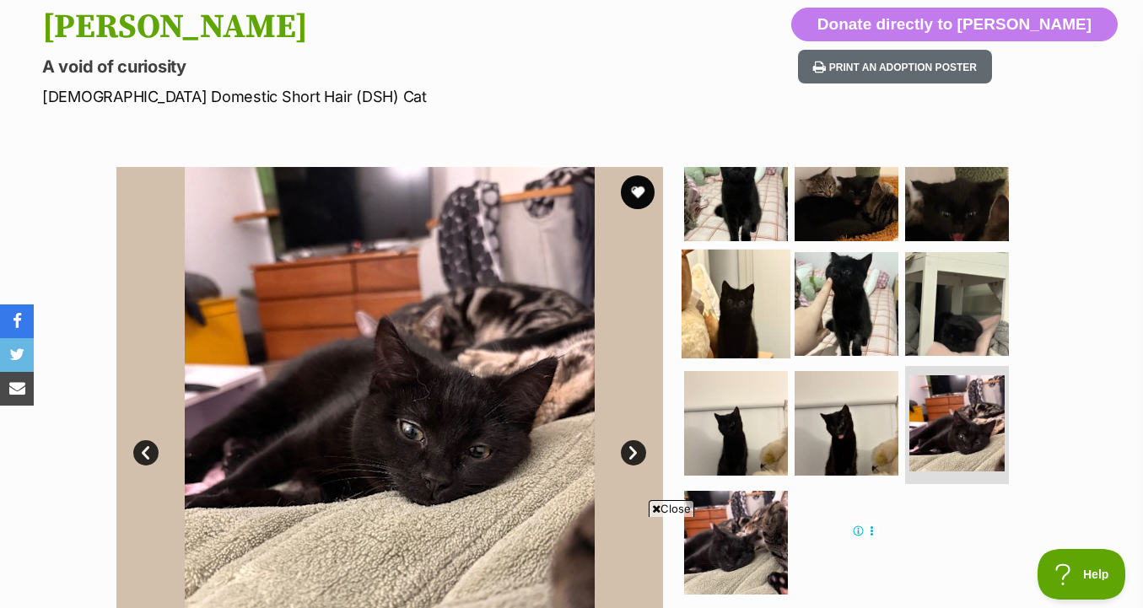
click at [741, 289] on img at bounding box center [736, 303] width 109 height 109
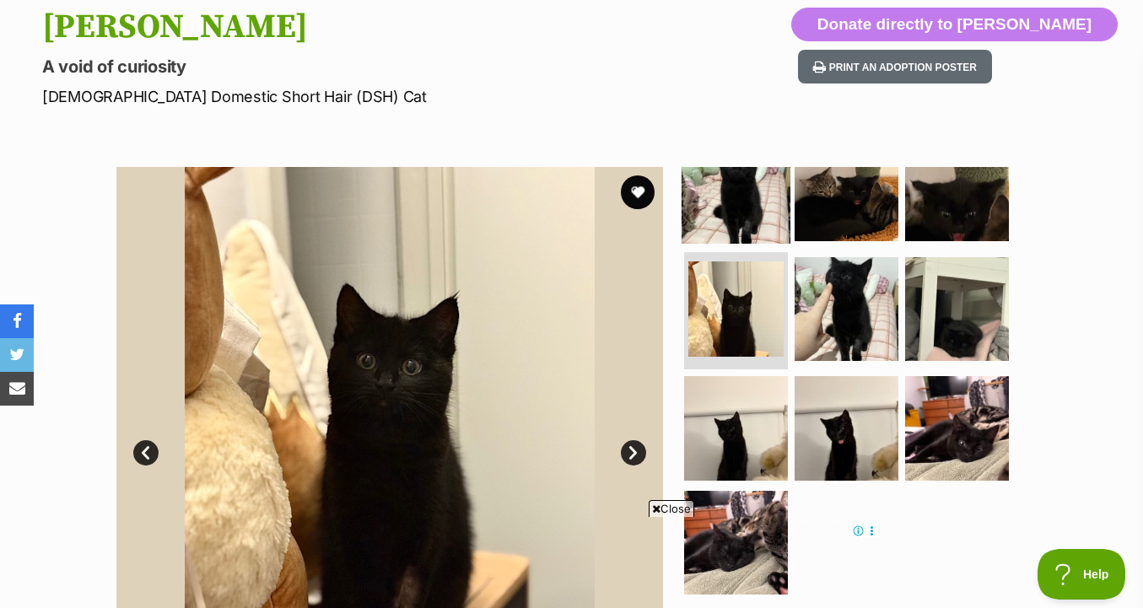
click at [750, 226] on img at bounding box center [736, 189] width 109 height 109
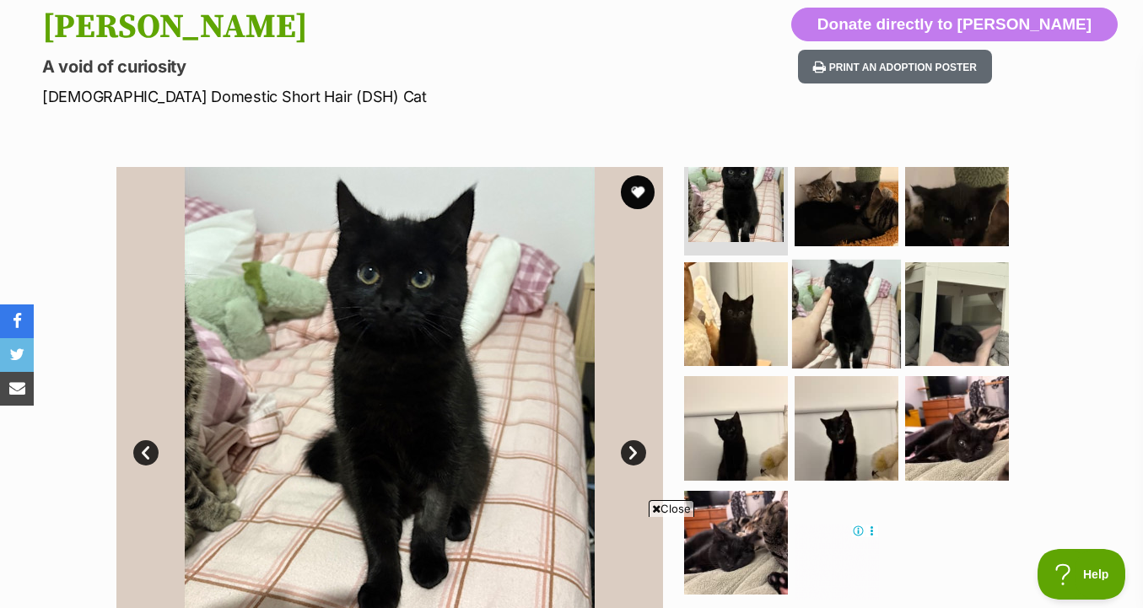
scroll to position [313, 0]
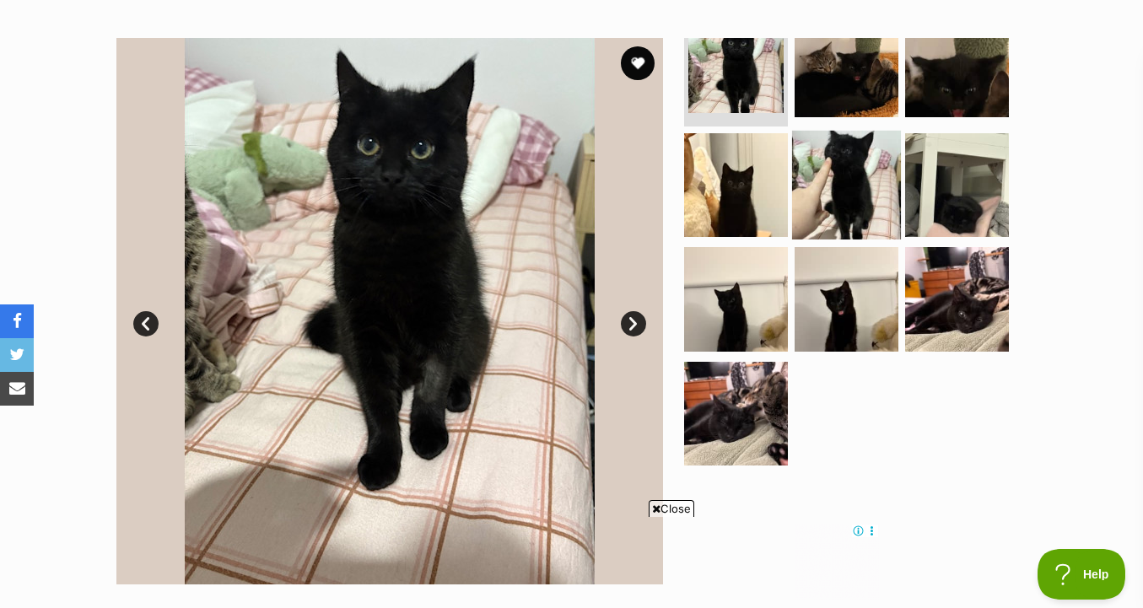
click at [850, 193] on img at bounding box center [846, 184] width 109 height 109
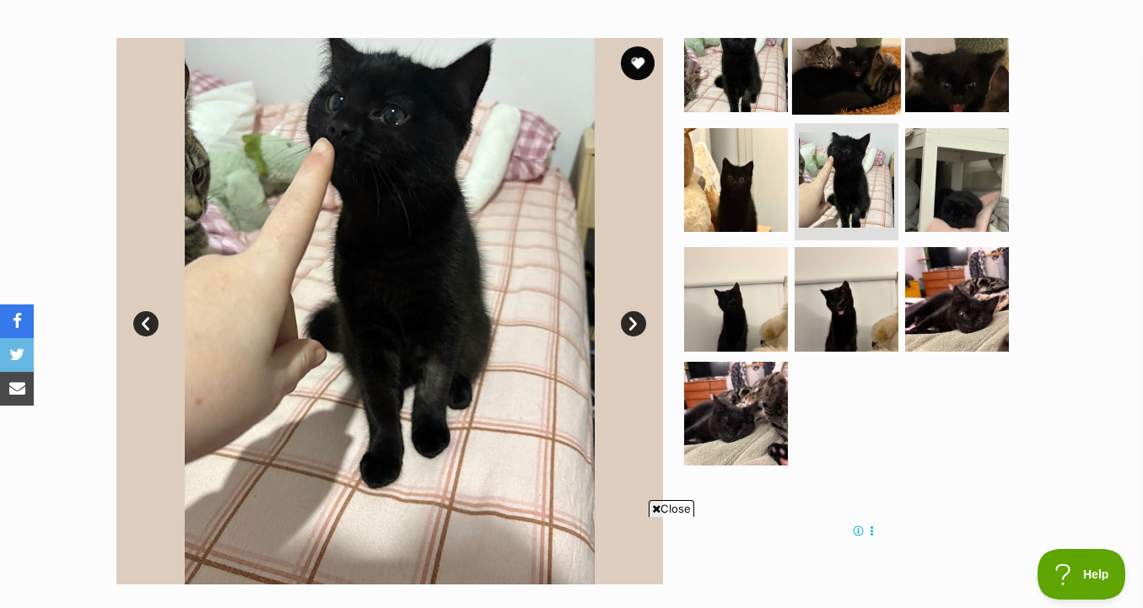
click at [828, 72] on img at bounding box center [846, 60] width 109 height 109
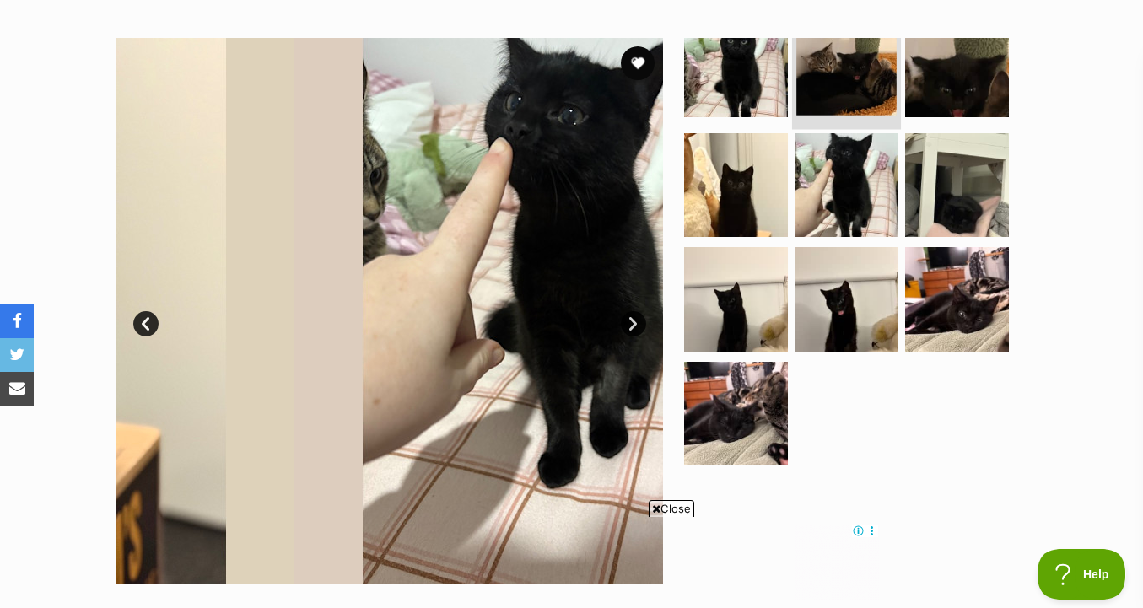
scroll to position [35, 0]
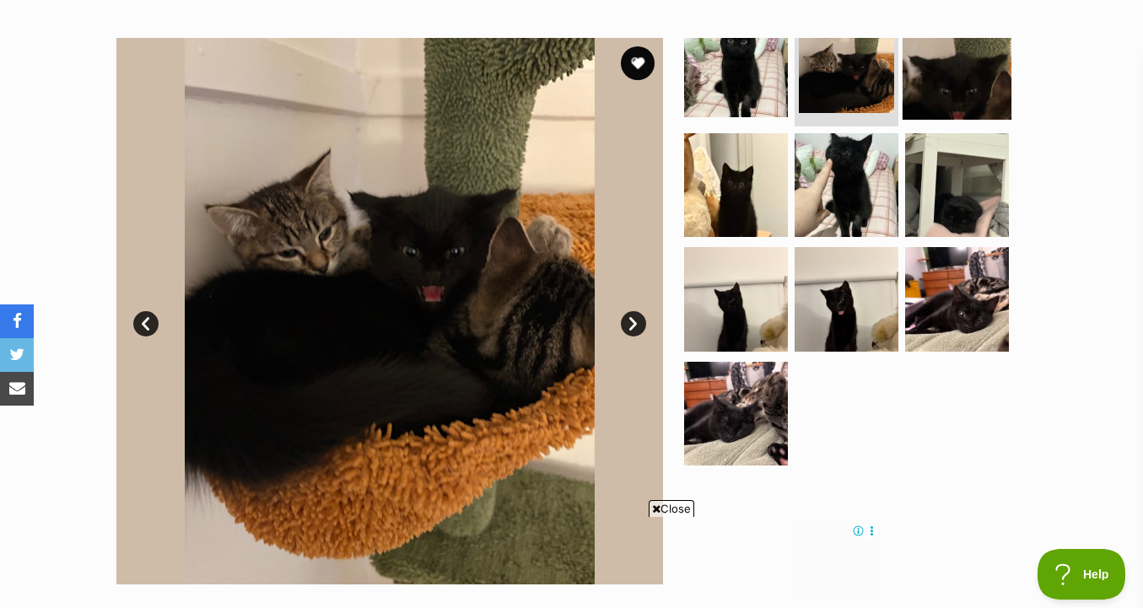
click at [950, 103] on img at bounding box center [957, 65] width 109 height 109
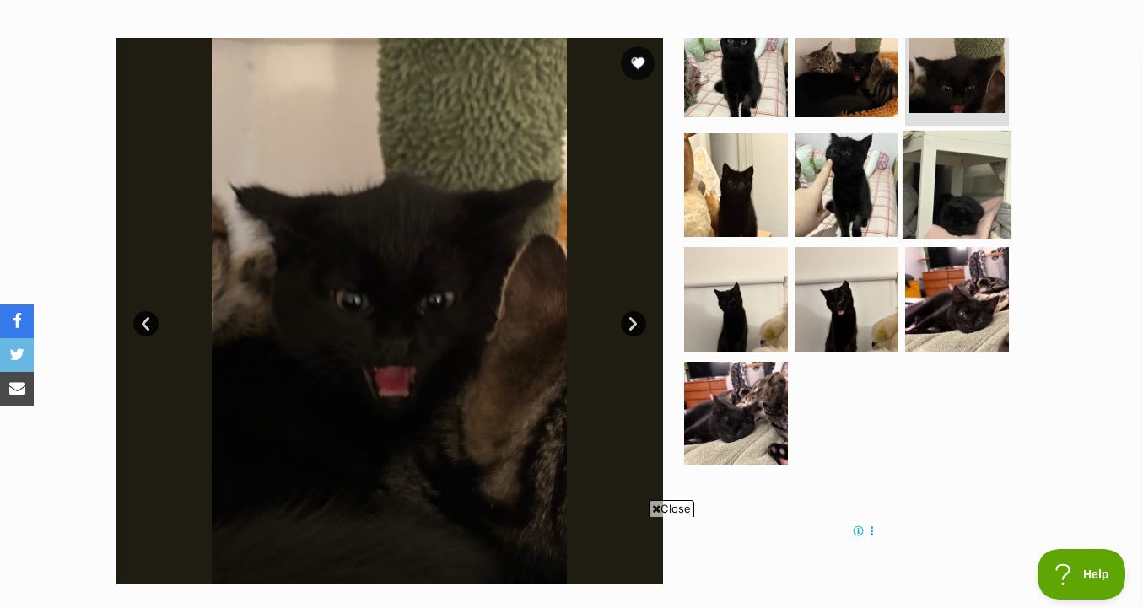
click at [943, 185] on img at bounding box center [957, 184] width 109 height 109
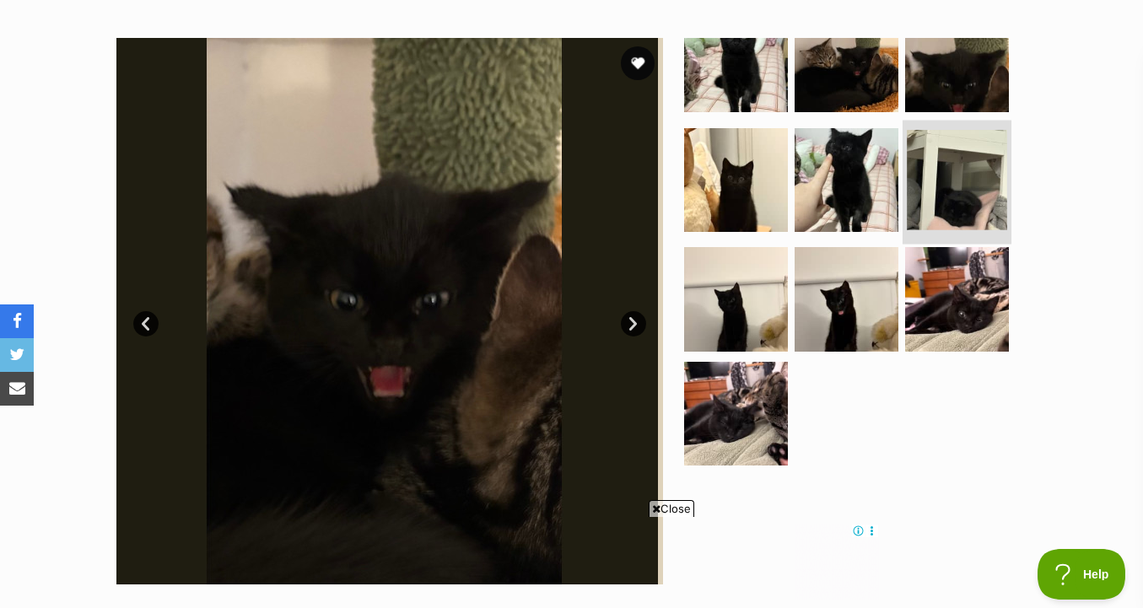
scroll to position [30, 0]
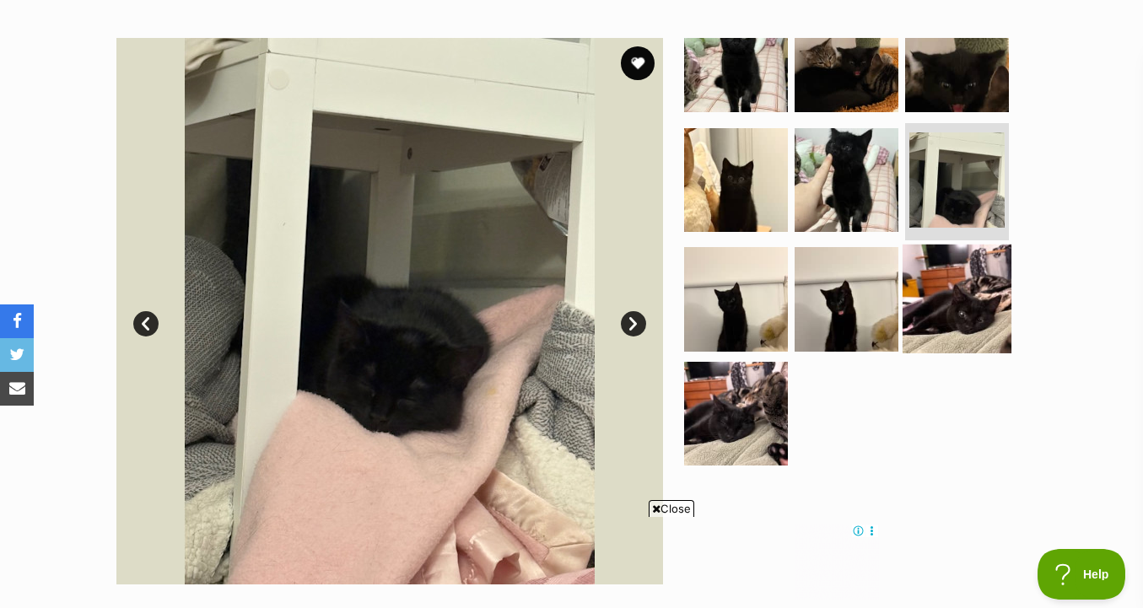
click at [934, 299] on img at bounding box center [957, 299] width 109 height 109
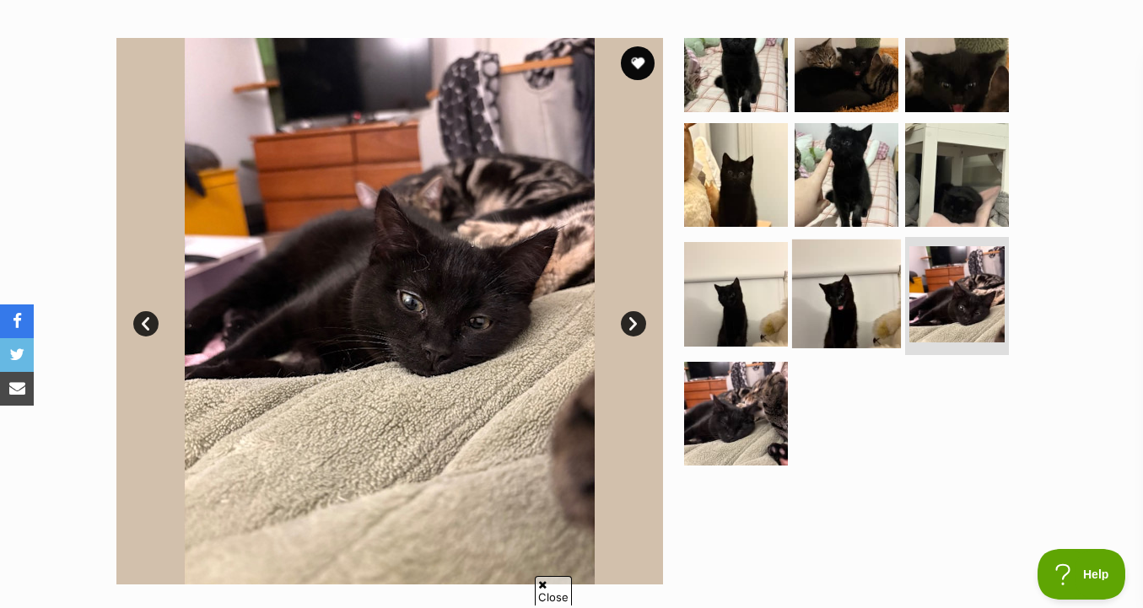
click at [845, 291] on img at bounding box center [846, 294] width 109 height 109
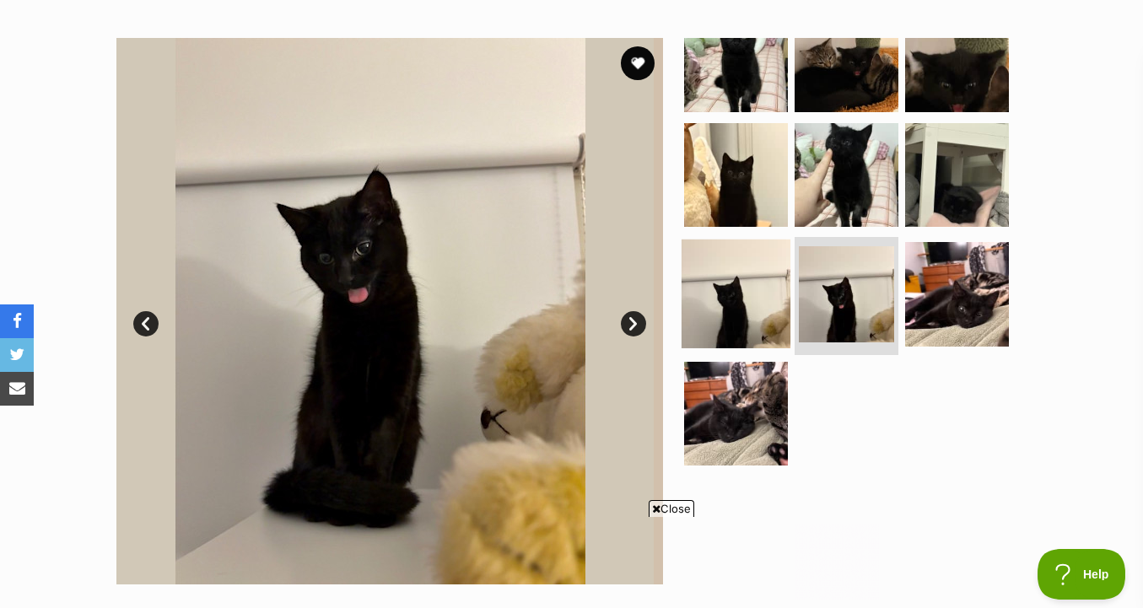
scroll to position [0, 0]
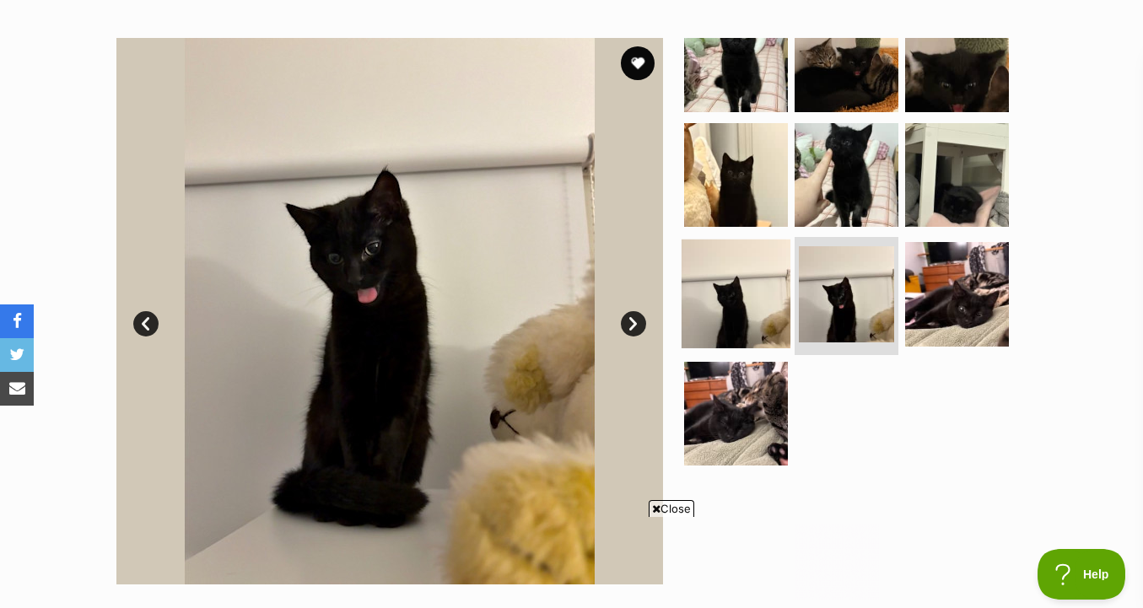
click at [741, 294] on img at bounding box center [736, 294] width 109 height 109
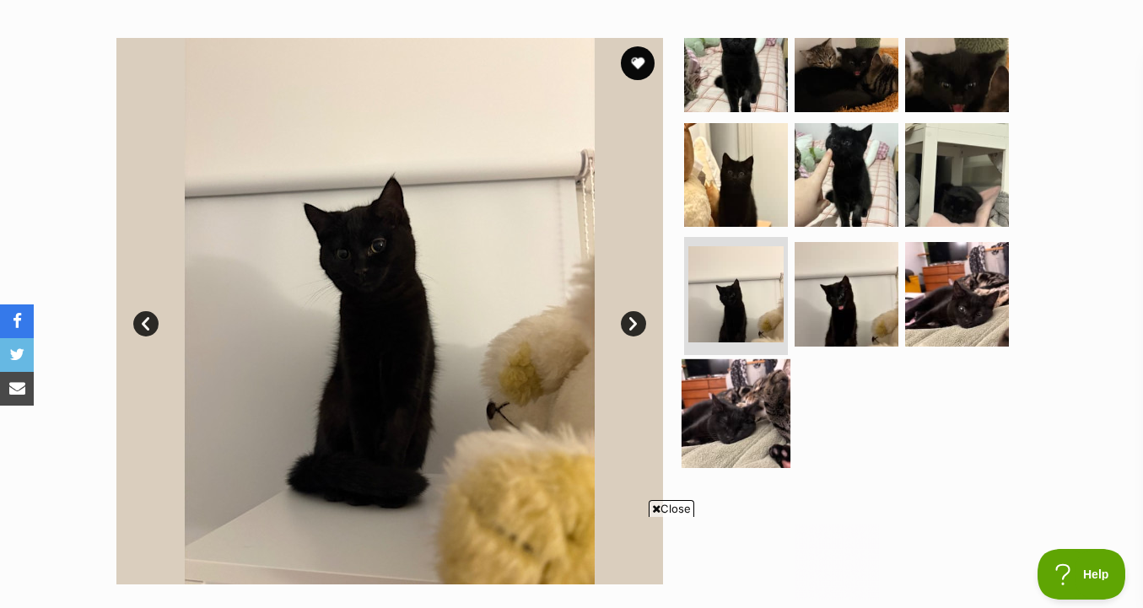
click at [785, 455] on img at bounding box center [736, 413] width 109 height 109
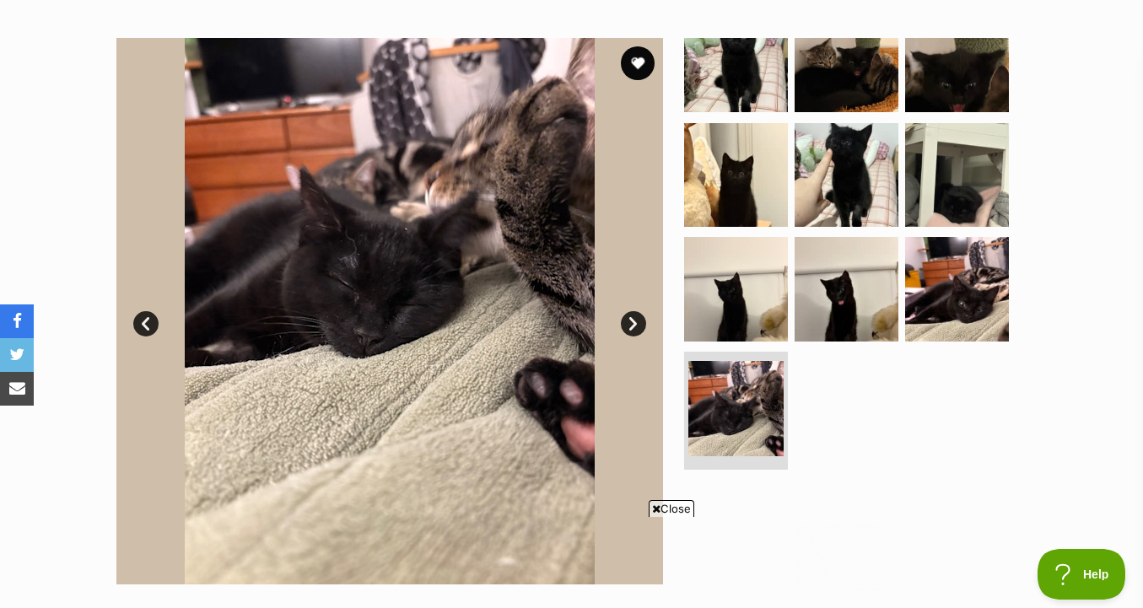
scroll to position [846, 0]
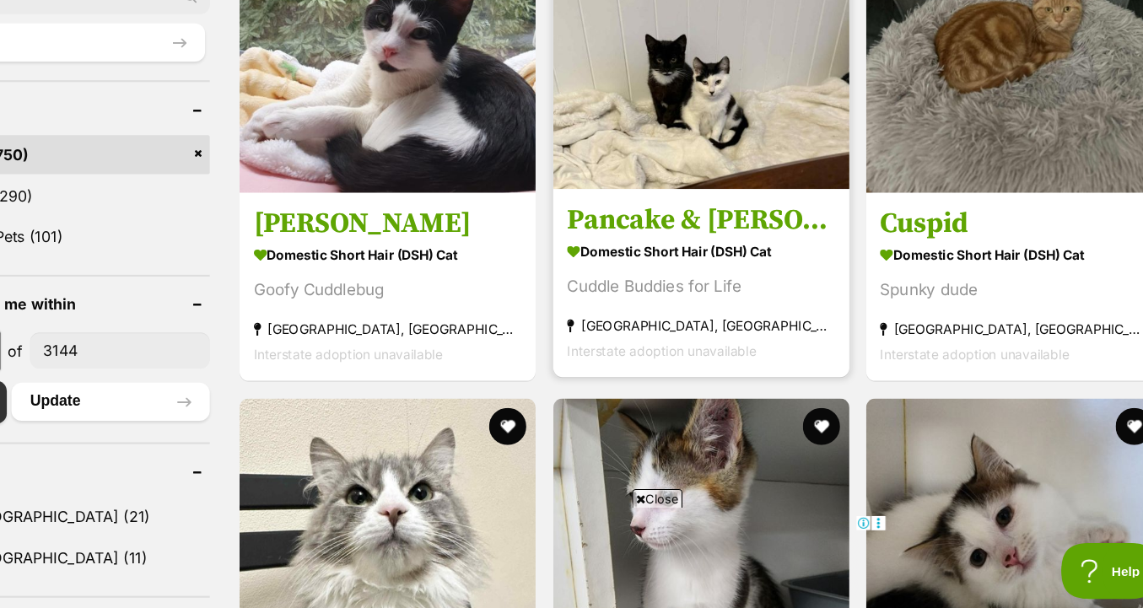
scroll to position [591, 0]
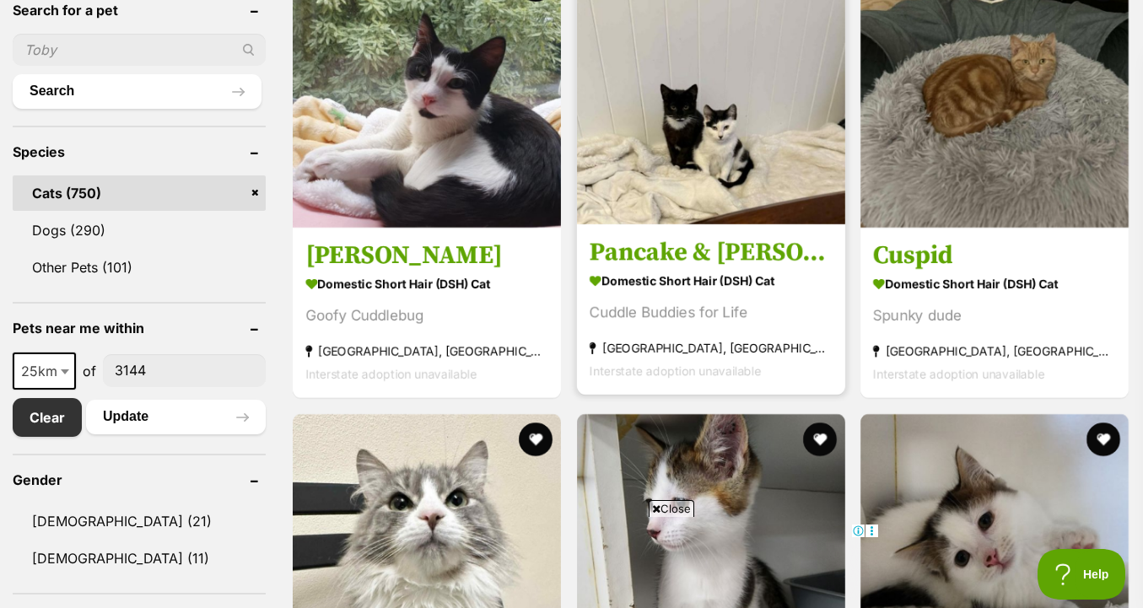
click at [786, 223] on img at bounding box center [711, 90] width 268 height 268
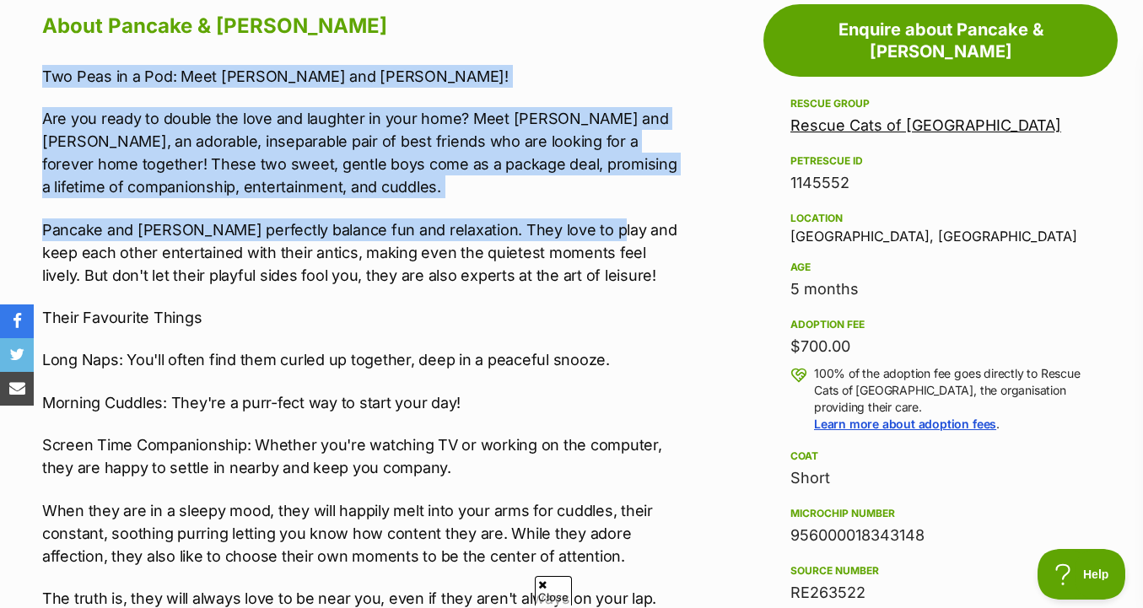
drag, startPoint x: 592, startPoint y: 62, endPoint x: 596, endPoint y: 236, distance: 174.7
click at [596, 236] on p "Pancake and [PERSON_NAME] perfectly balance fun and relaxation. They love to pl…" at bounding box center [361, 252] width 639 height 68
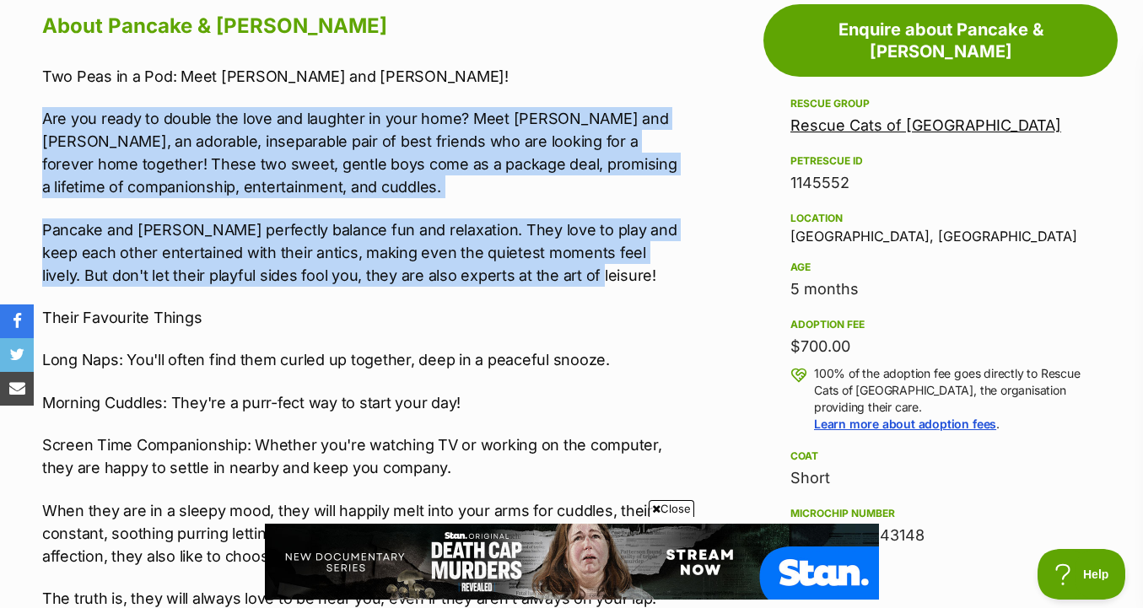
drag, startPoint x: 634, startPoint y: 89, endPoint x: 647, endPoint y: 283, distance: 194.5
click at [647, 283] on div "Two Peas in a Pod: Meet [PERSON_NAME] and [PERSON_NAME]! Are you ready to doubl…" at bounding box center [361, 491] width 639 height 852
click at [647, 283] on p "Pancake and [PERSON_NAME] perfectly balance fun and relaxation. They love to pl…" at bounding box center [361, 252] width 639 height 68
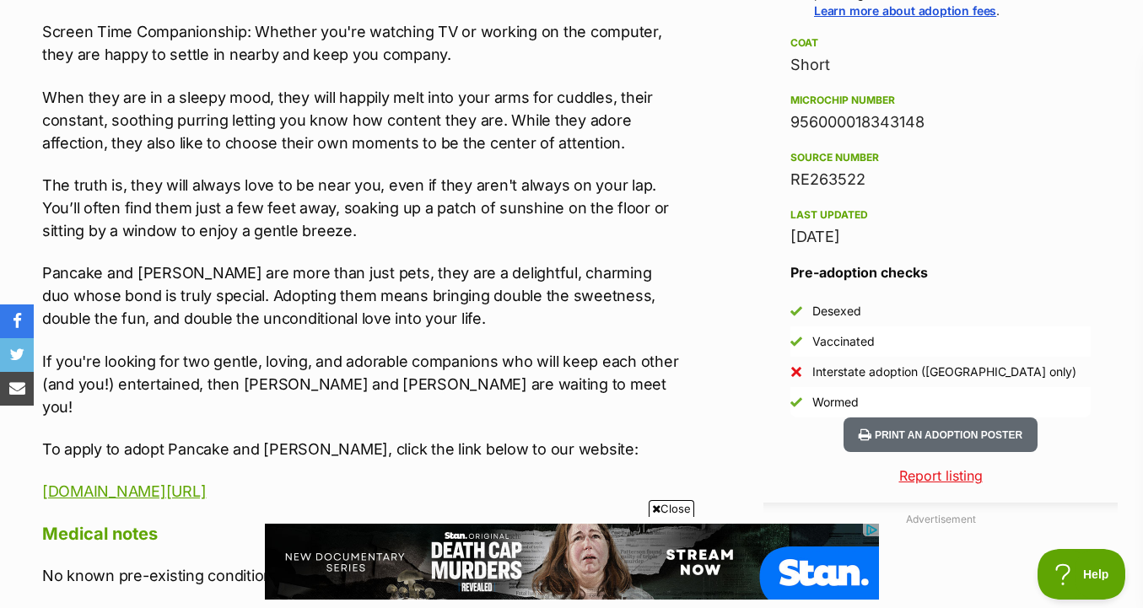
scroll to position [1368, 0]
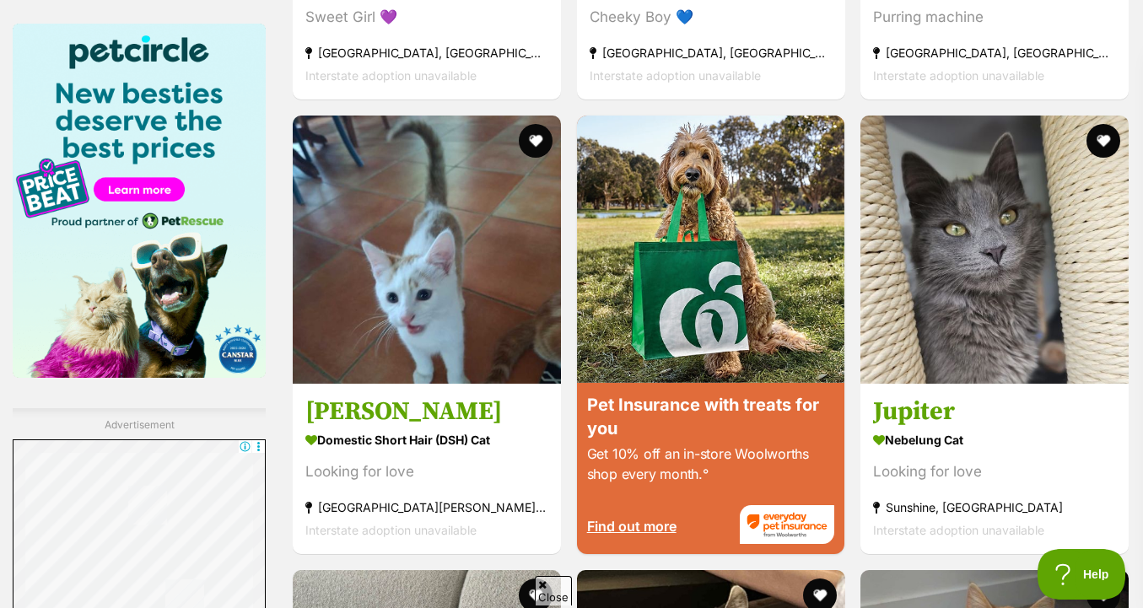
scroll to position [2106, 0]
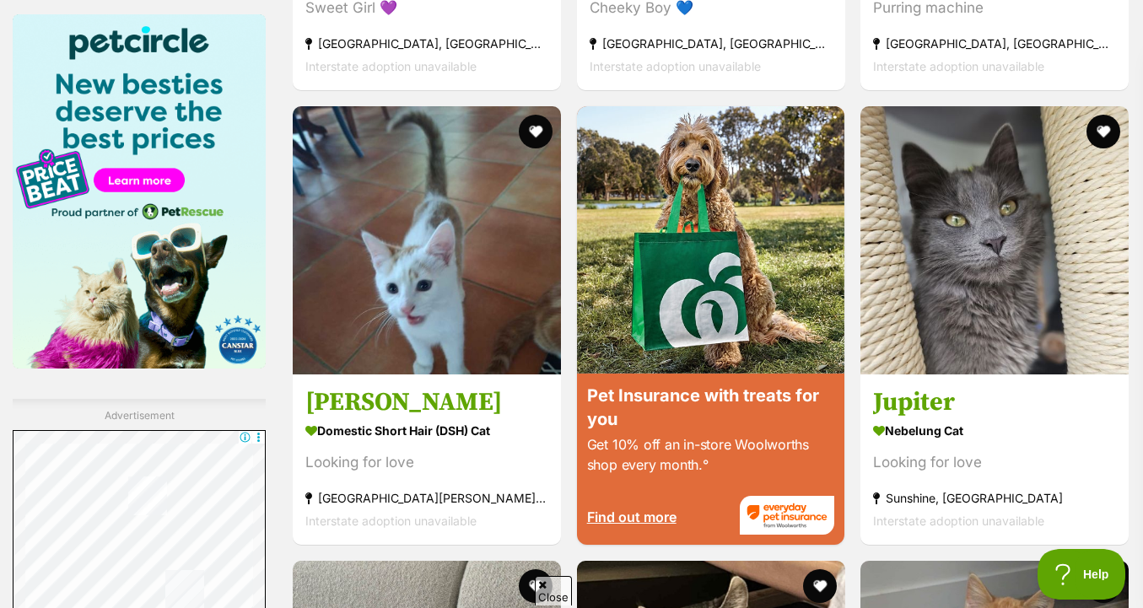
click at [908, 272] on img at bounding box center [994, 240] width 268 height 268
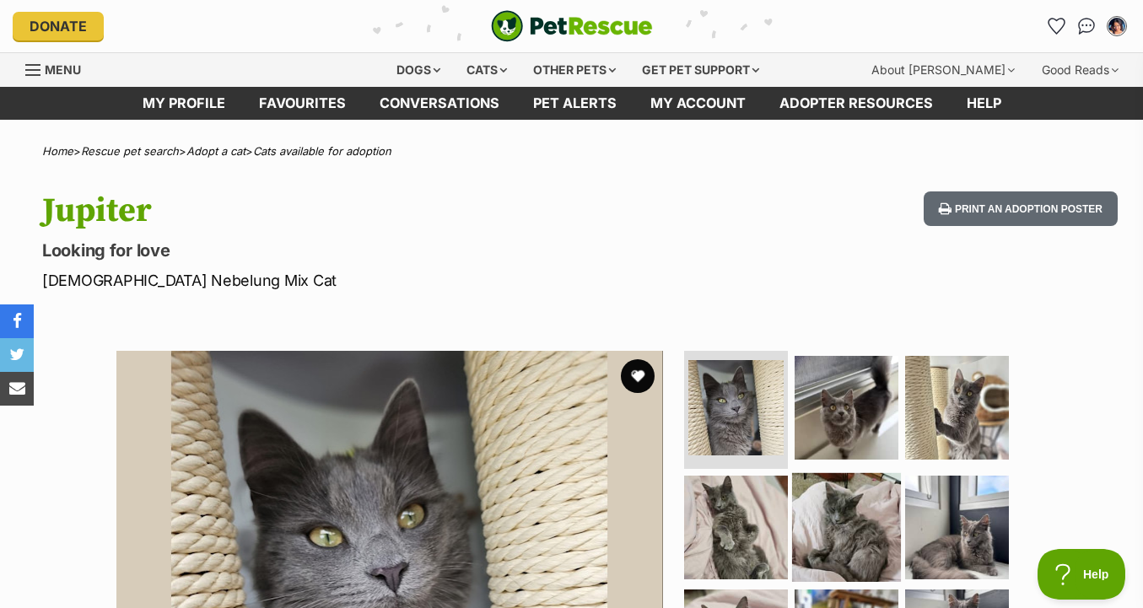
click at [882, 510] on img at bounding box center [846, 526] width 109 height 109
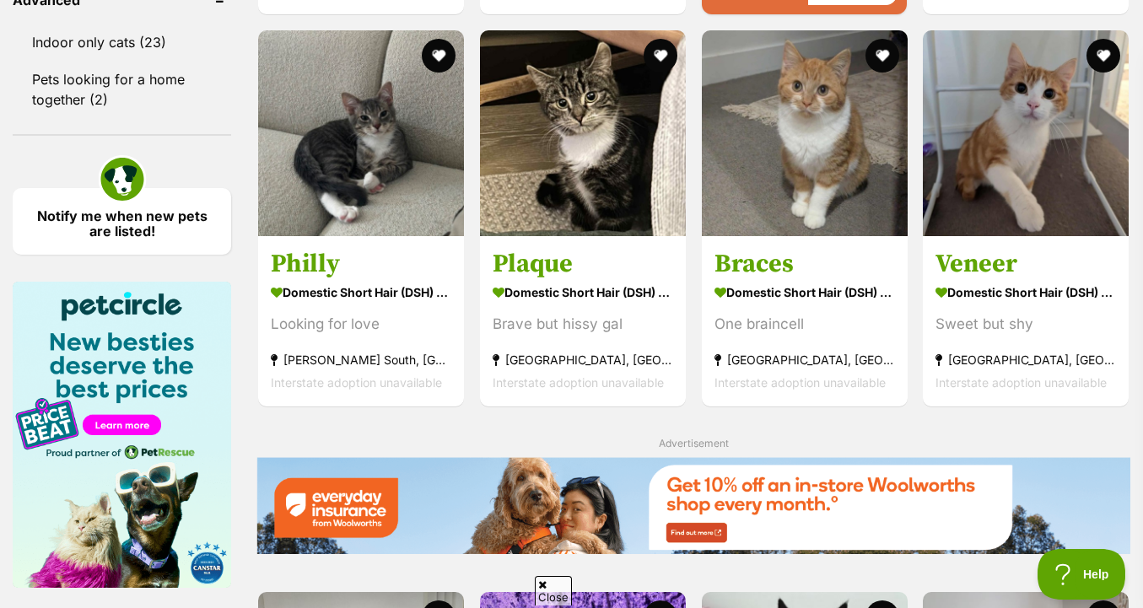
scroll to position [1858, 0]
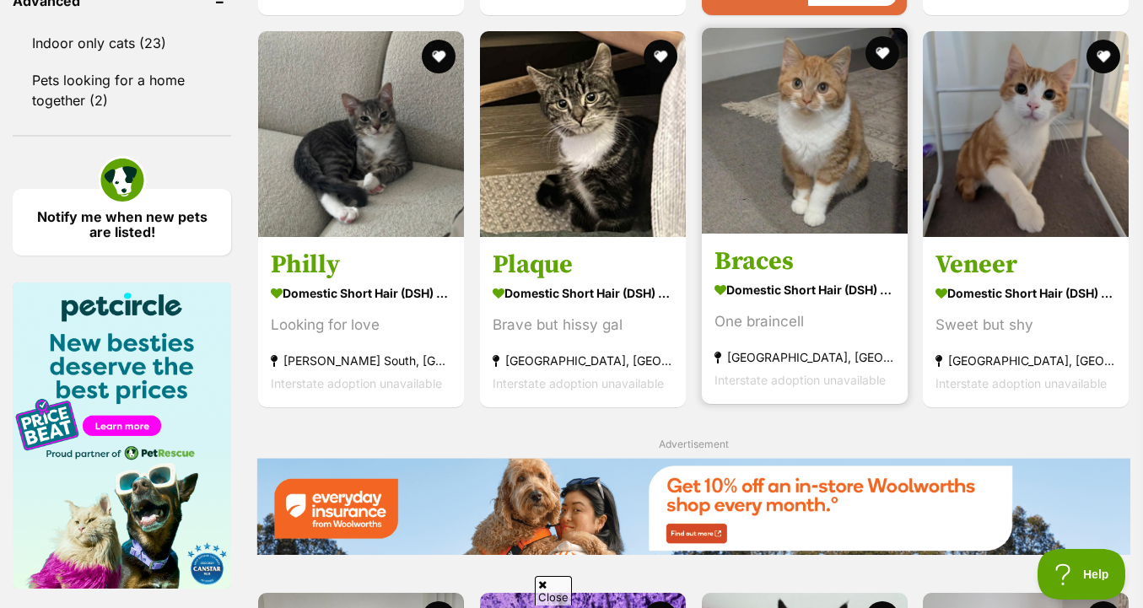
click at [882, 231] on img at bounding box center [805, 131] width 206 height 206
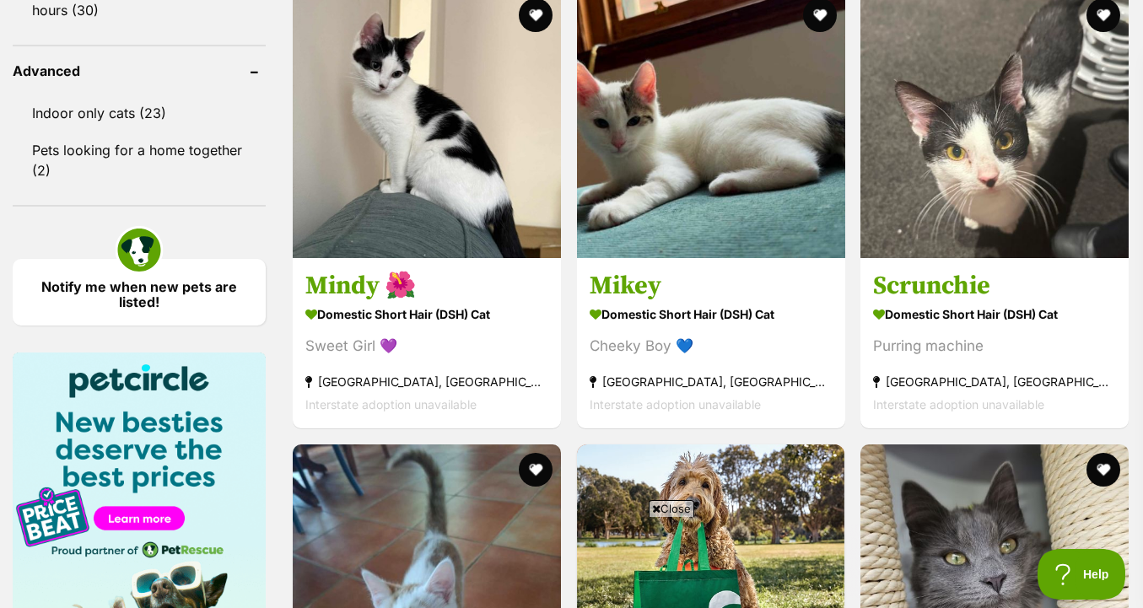
scroll to position [0, 0]
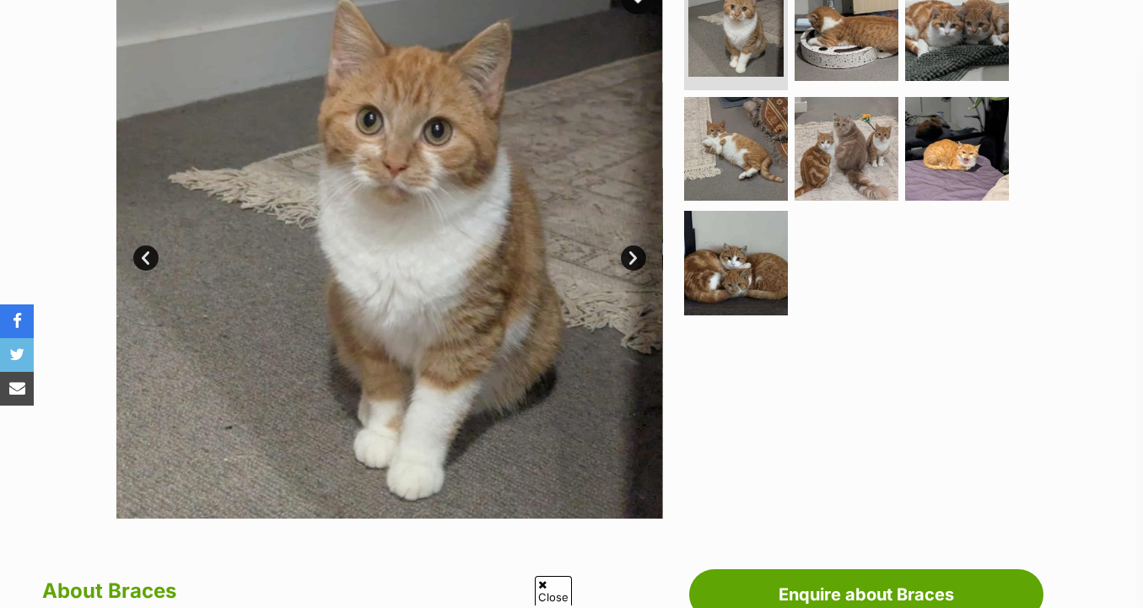
scroll to position [348, 0]
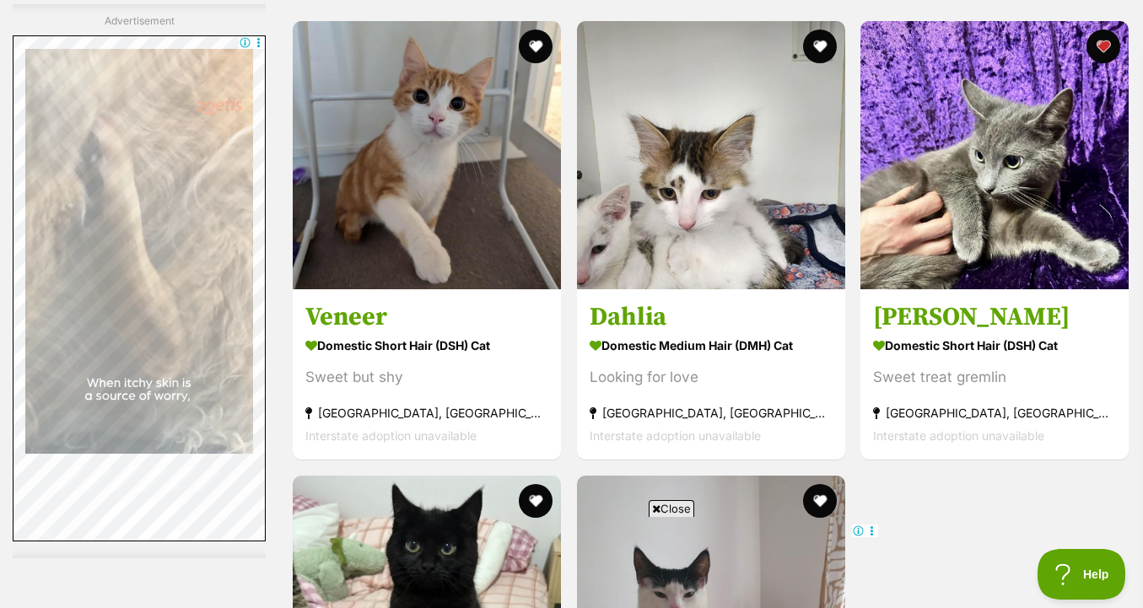
scroll to position [3689, 0]
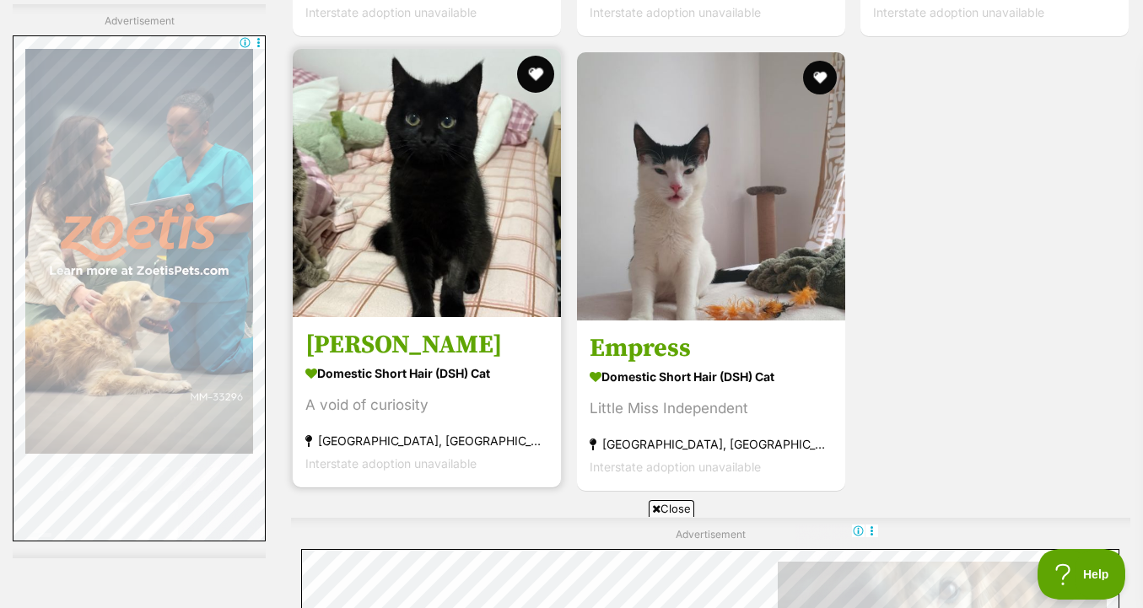
click at [541, 74] on button "favourite" at bounding box center [535, 74] width 37 height 37
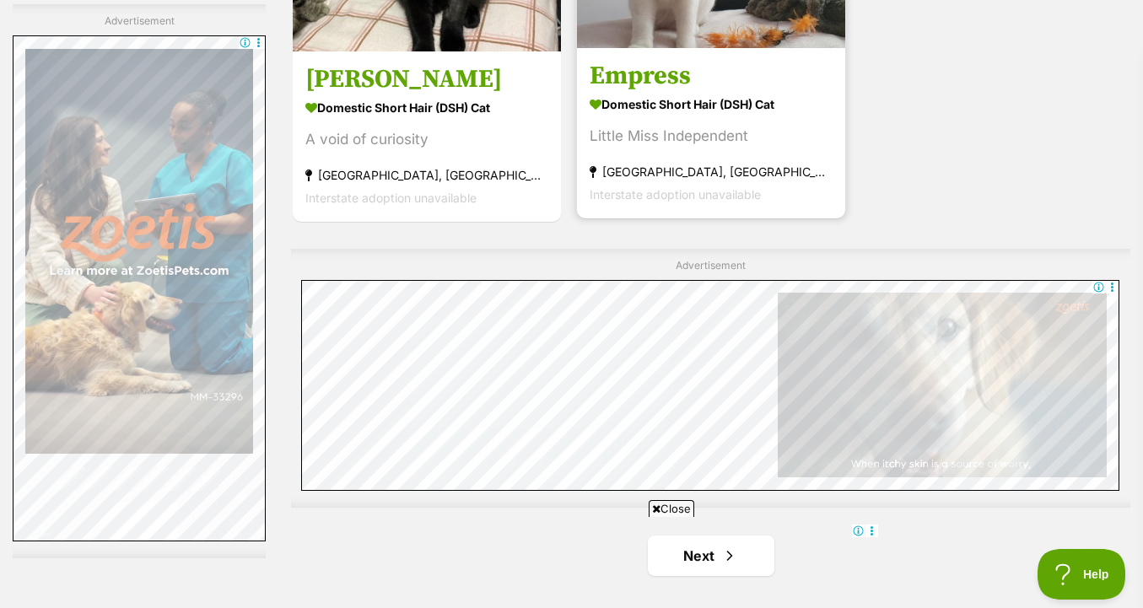
scroll to position [4210, 0]
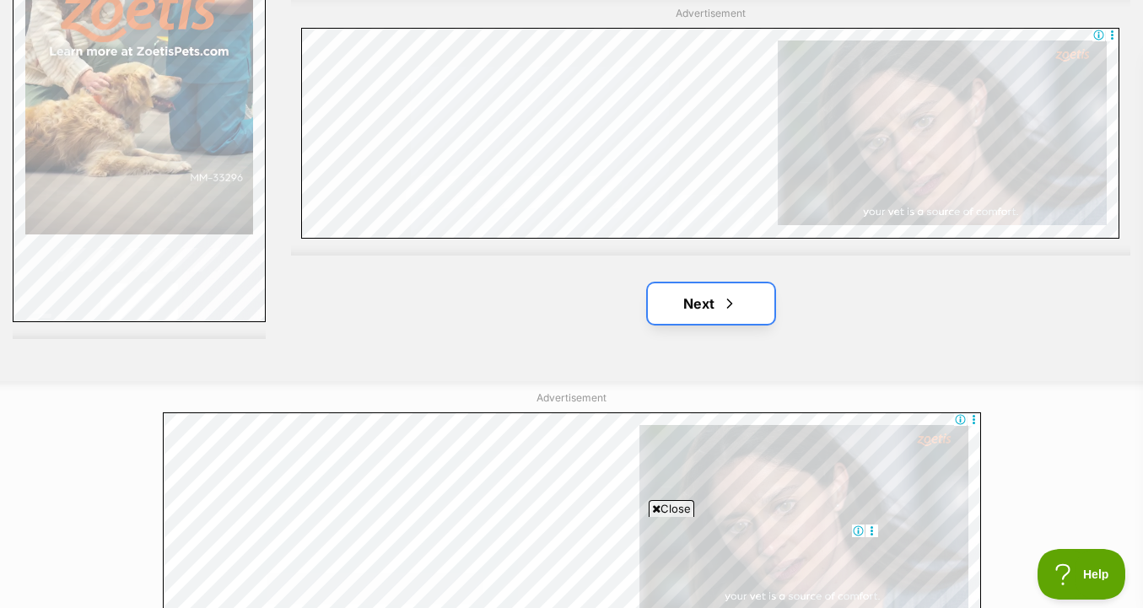
click at [739, 321] on link "Next" at bounding box center [711, 303] width 127 height 40
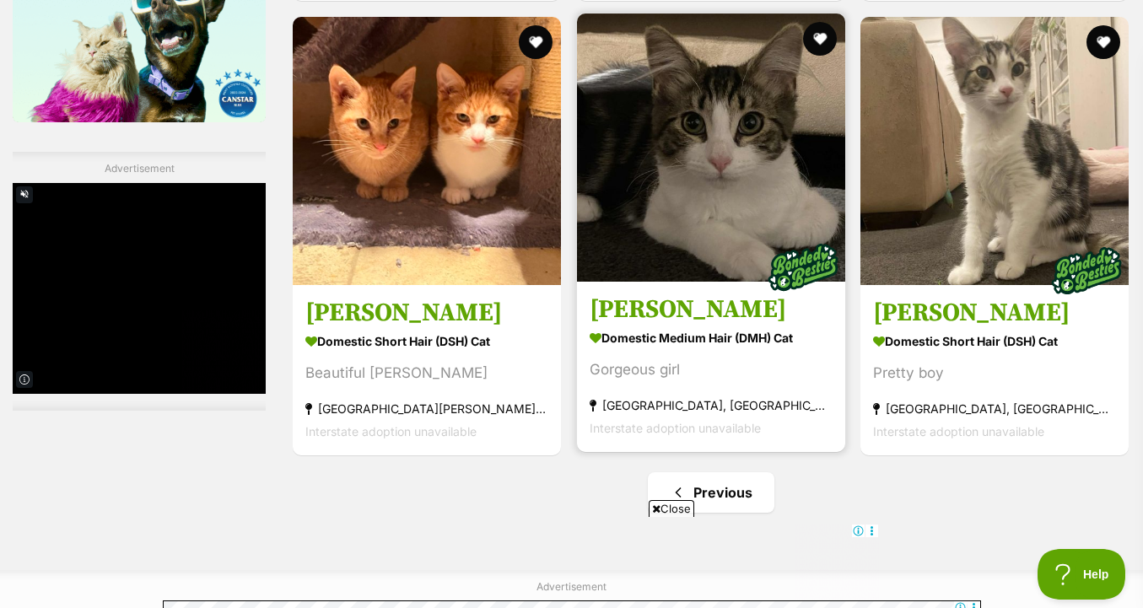
scroll to position [2440, 0]
